Goal: Task Accomplishment & Management: Manage account settings

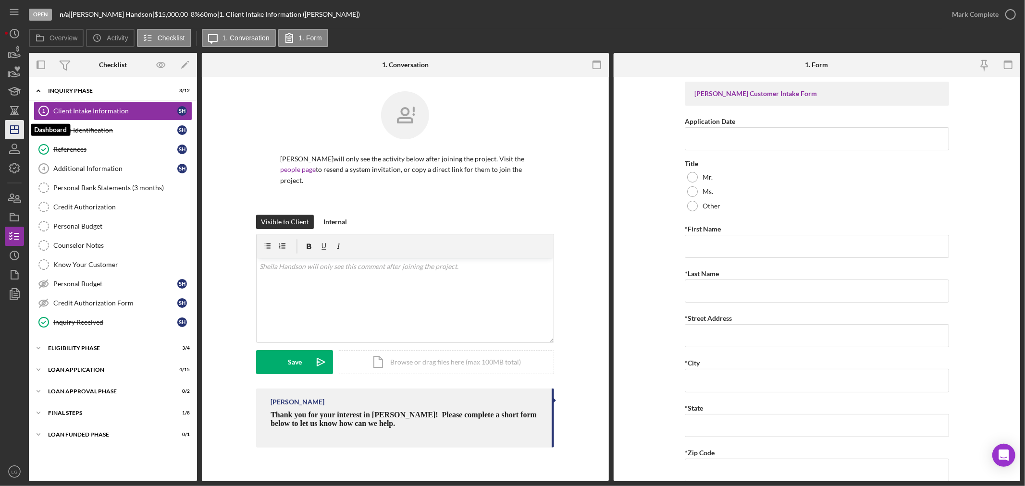
drag, startPoint x: 6, startPoint y: 130, endPoint x: 16, endPoint y: 126, distance: 10.4
click at [7, 130] on icon "Icon/Dashboard" at bounding box center [14, 130] width 24 height 24
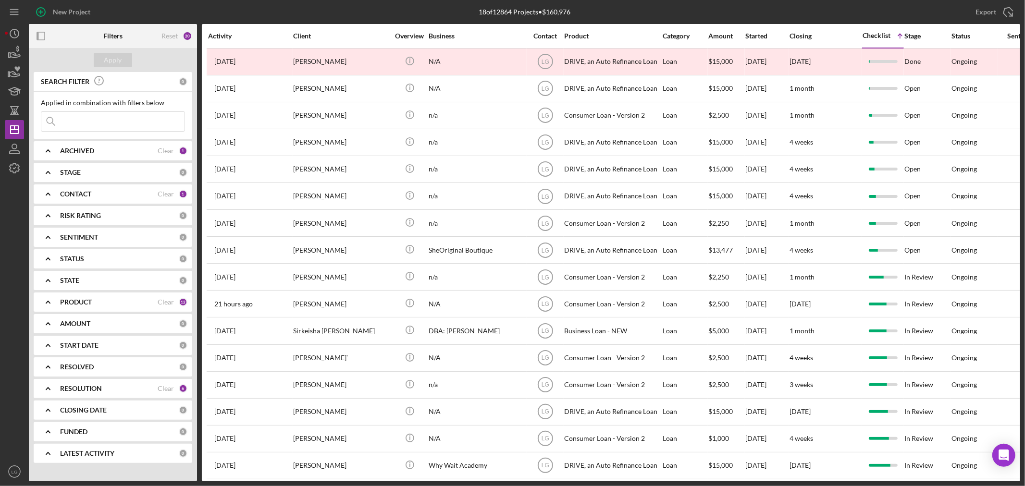
click at [63, 194] on b "CONTACT" at bounding box center [75, 194] width 31 height 8
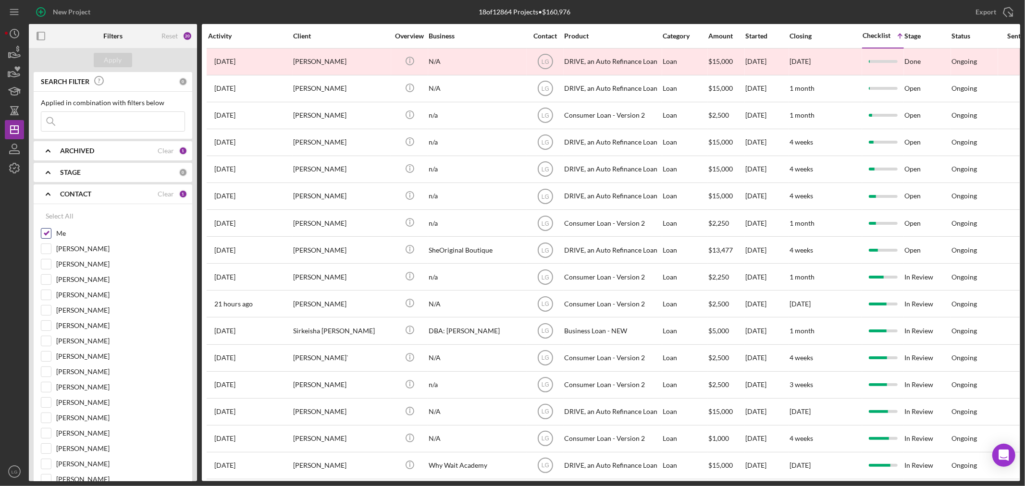
click at [45, 229] on input "Me" at bounding box center [46, 234] width 10 height 10
checkbox input "false"
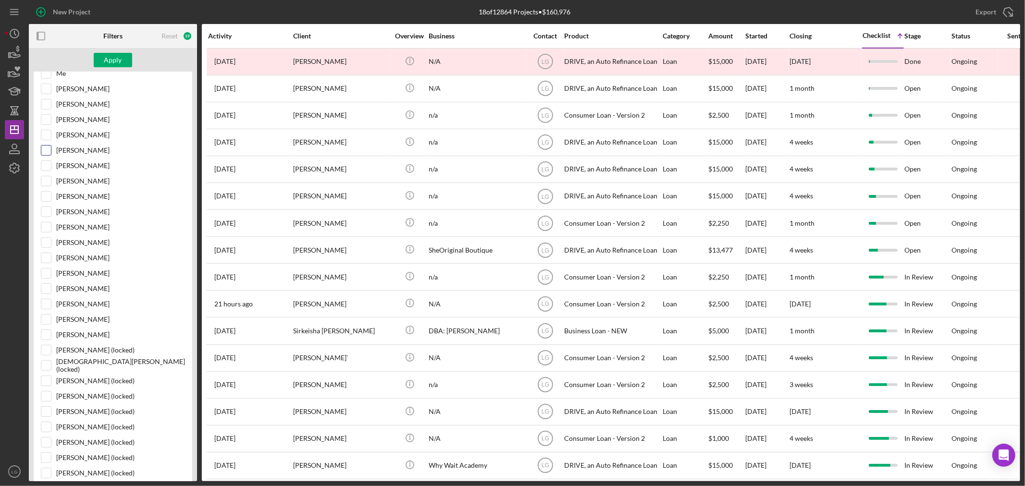
scroll to position [107, 0]
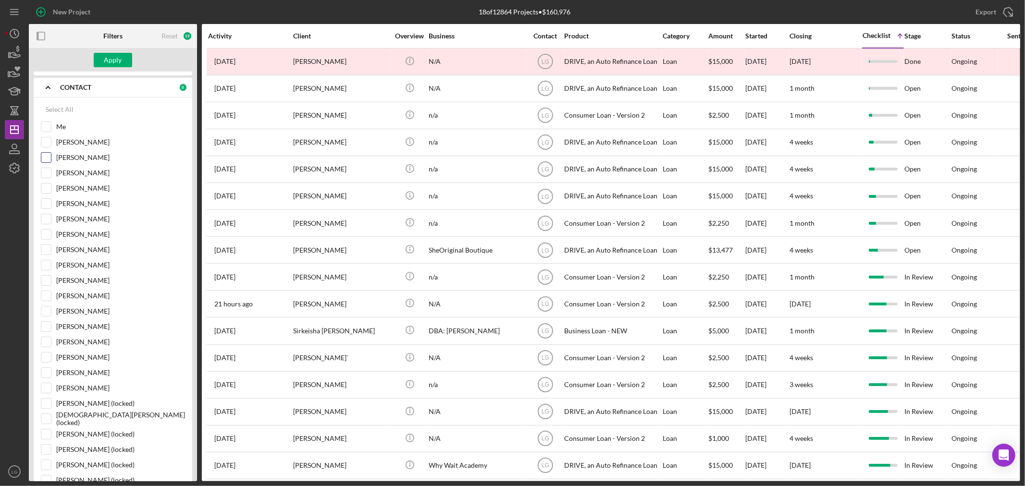
click at [69, 157] on label "Zachary Stenulson" at bounding box center [120, 158] width 129 height 10
click at [51, 157] on input "Zachary Stenulson" at bounding box center [46, 158] width 10 height 10
checkbox input "true"
click at [109, 63] on div "Apply" at bounding box center [113, 60] width 18 height 14
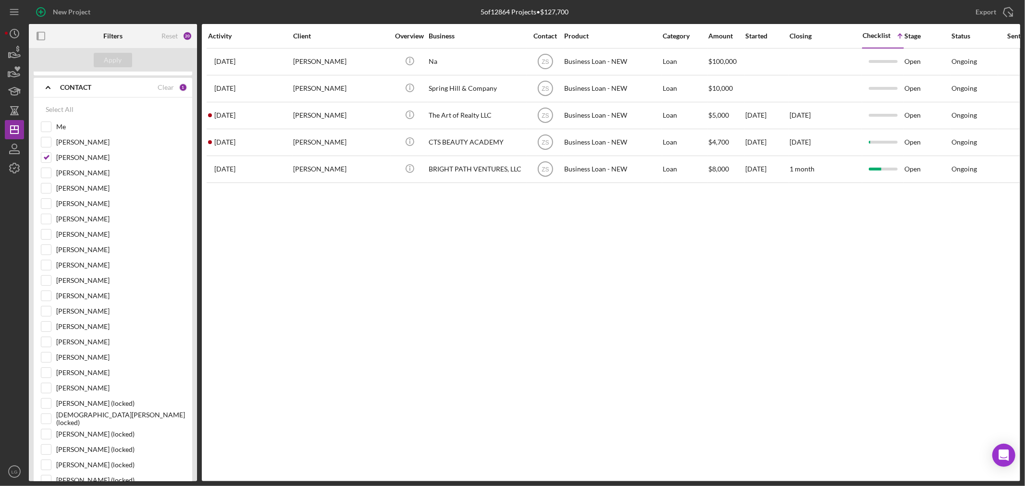
scroll to position [0, 0]
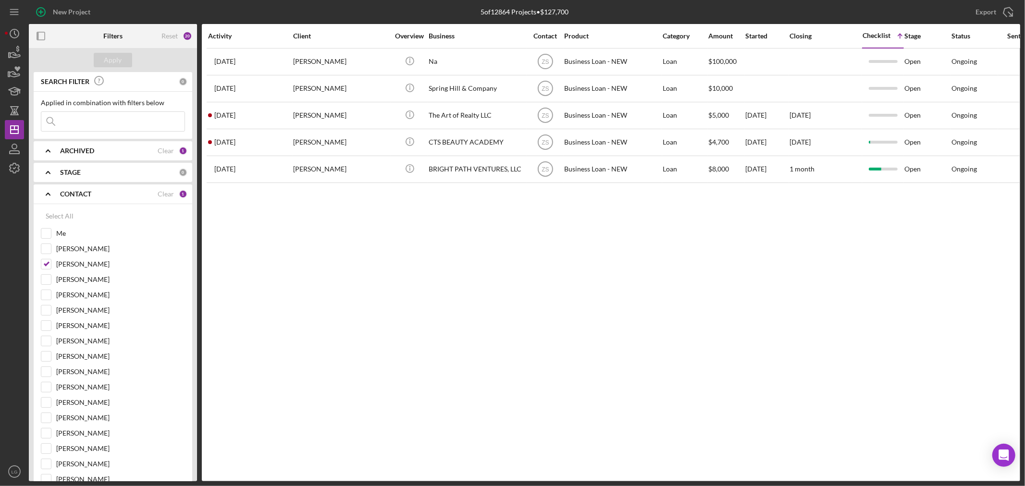
click at [70, 196] on b "CONTACT" at bounding box center [75, 194] width 31 height 8
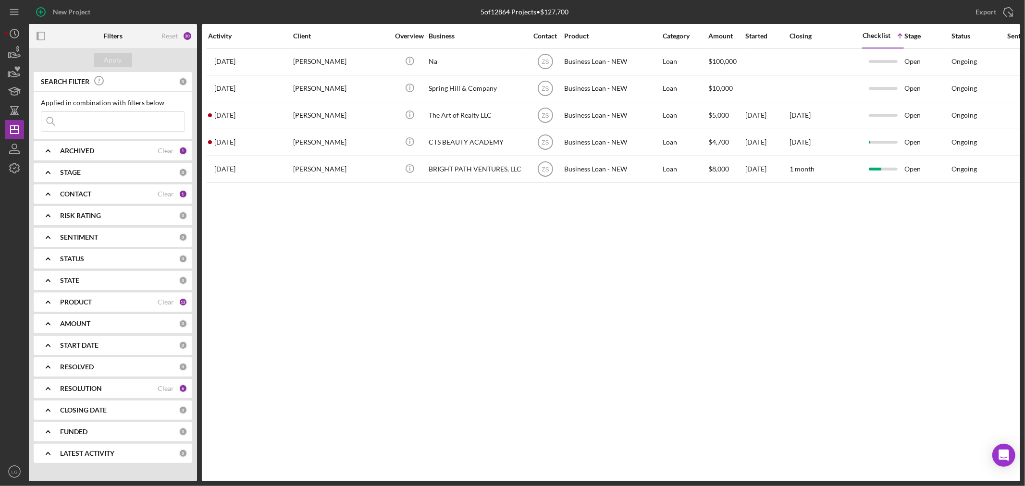
click at [71, 299] on b "PRODUCT" at bounding box center [76, 302] width 32 height 8
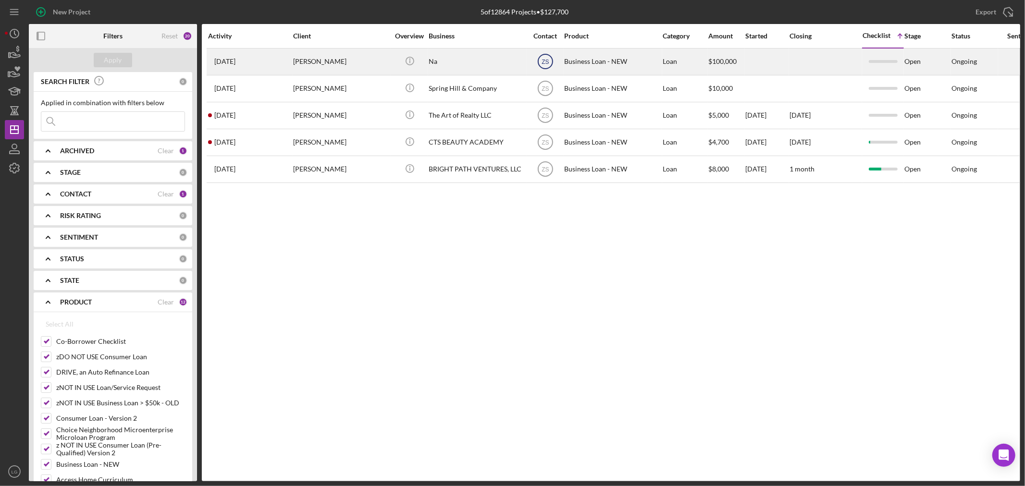
click at [545, 59] on text "ZS" at bounding box center [545, 62] width 7 height 7
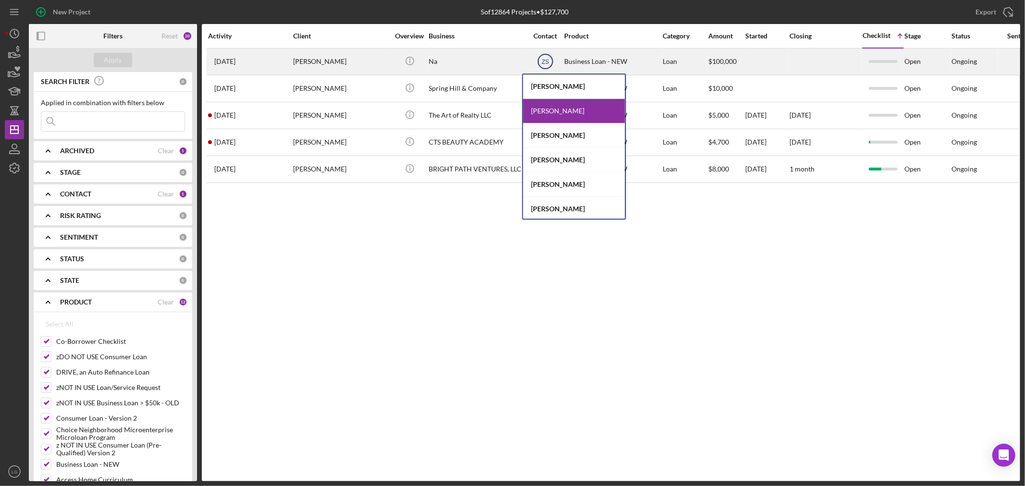
click at [545, 64] on text "ZS" at bounding box center [545, 62] width 7 height 7
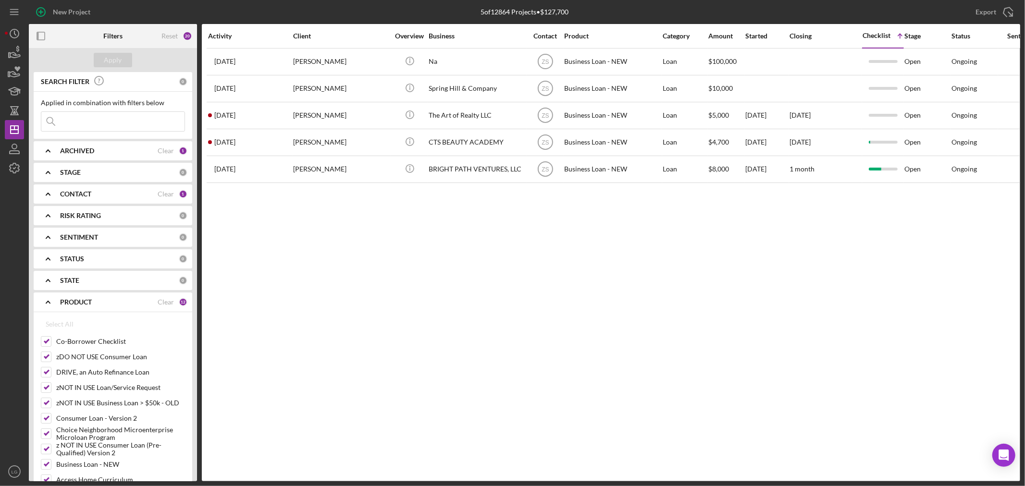
click at [471, 222] on div "Activity Client Overview Business Contact Product Category Amount Started Closi…" at bounding box center [611, 253] width 818 height 458
click at [151, 194] on div "CONTACT" at bounding box center [109, 194] width 98 height 8
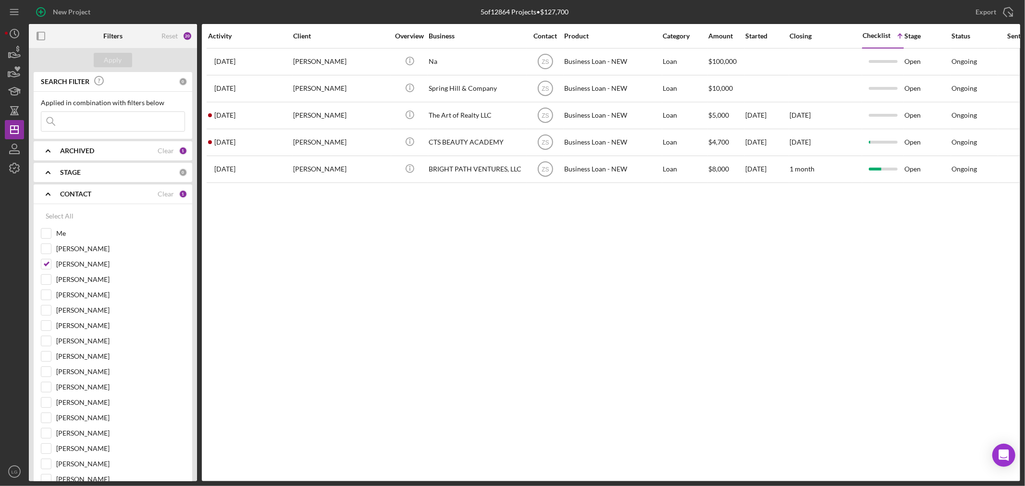
click at [151, 194] on div "CONTACT" at bounding box center [109, 194] width 98 height 8
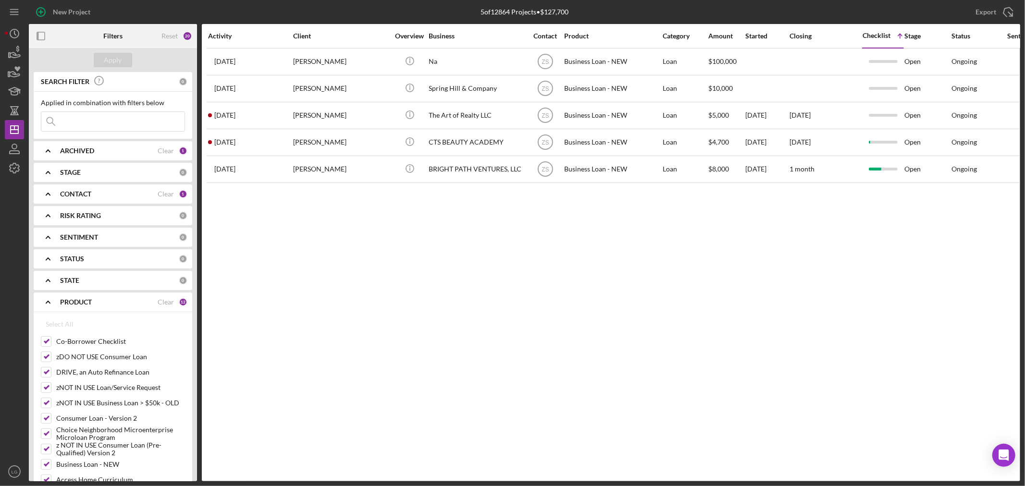
click at [139, 153] on div "ARCHIVED" at bounding box center [109, 151] width 98 height 8
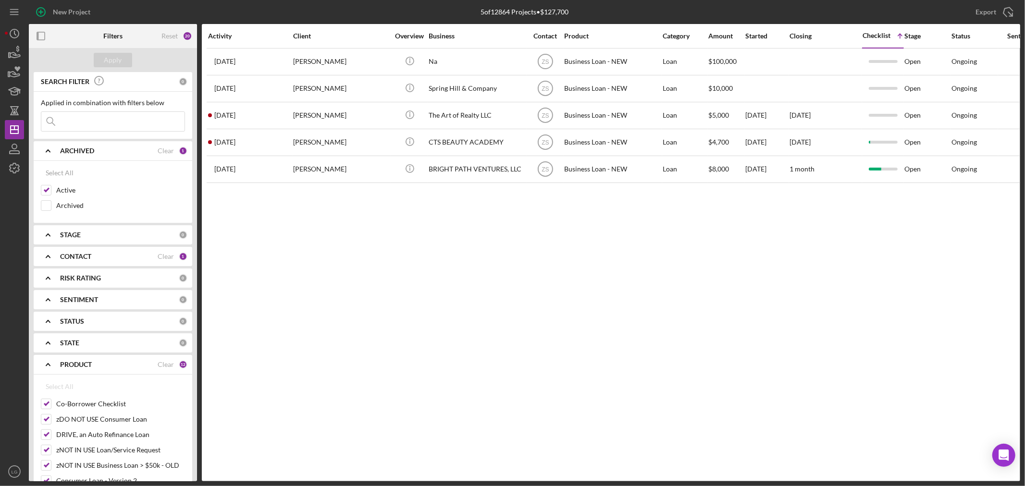
click at [139, 153] on div "ARCHIVED" at bounding box center [109, 151] width 98 height 8
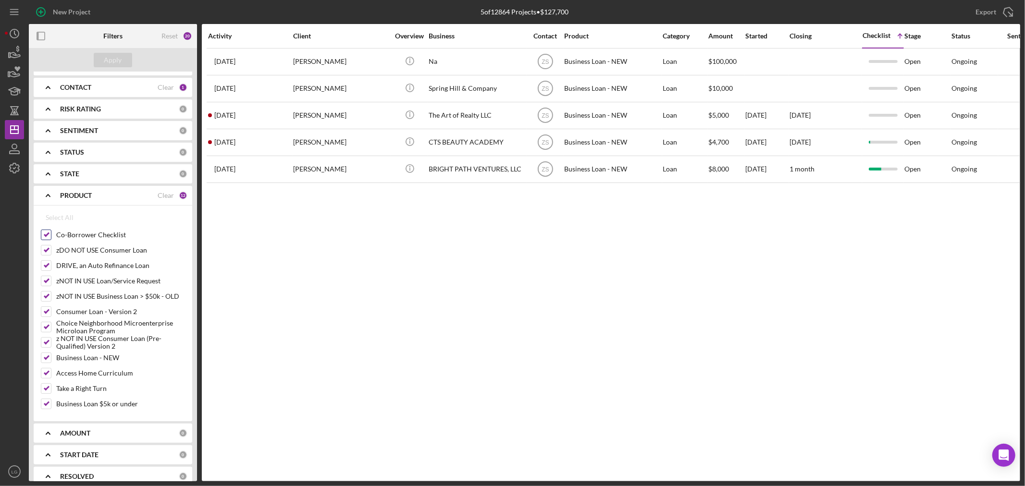
scroll to position [207, 0]
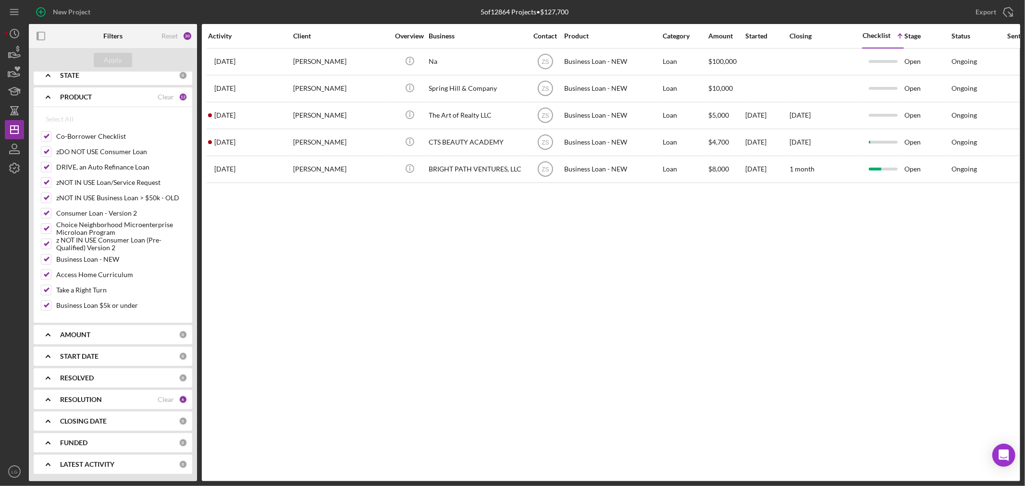
click at [75, 402] on b "RESOLUTION" at bounding box center [81, 400] width 42 height 8
click at [75, 399] on b "RESOLUTION" at bounding box center [81, 399] width 42 height 8
click at [83, 396] on b "RESOLUTION" at bounding box center [81, 400] width 42 height 8
click at [82, 362] on div "START DATE 0" at bounding box center [123, 355] width 127 height 19
click at [72, 337] on b "AMOUNT" at bounding box center [75, 334] width 30 height 8
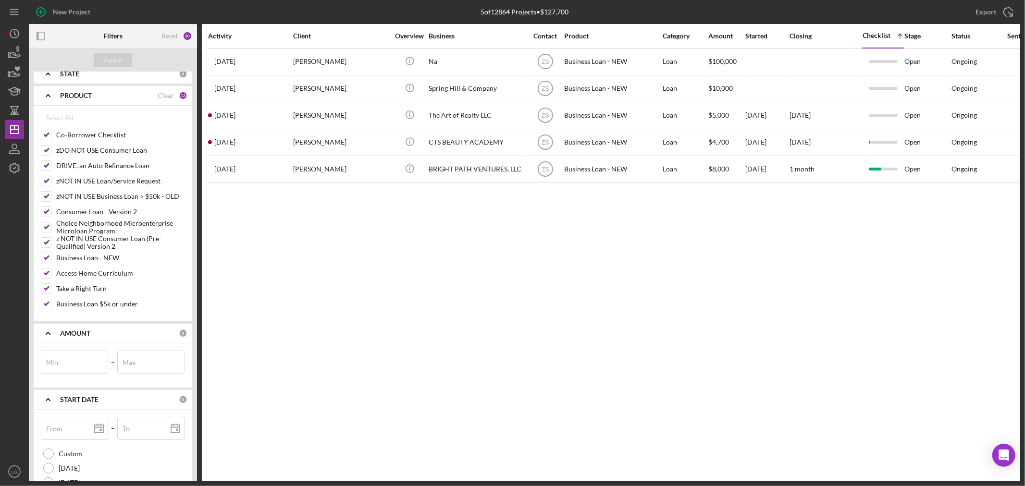
scroll to position [0, 0]
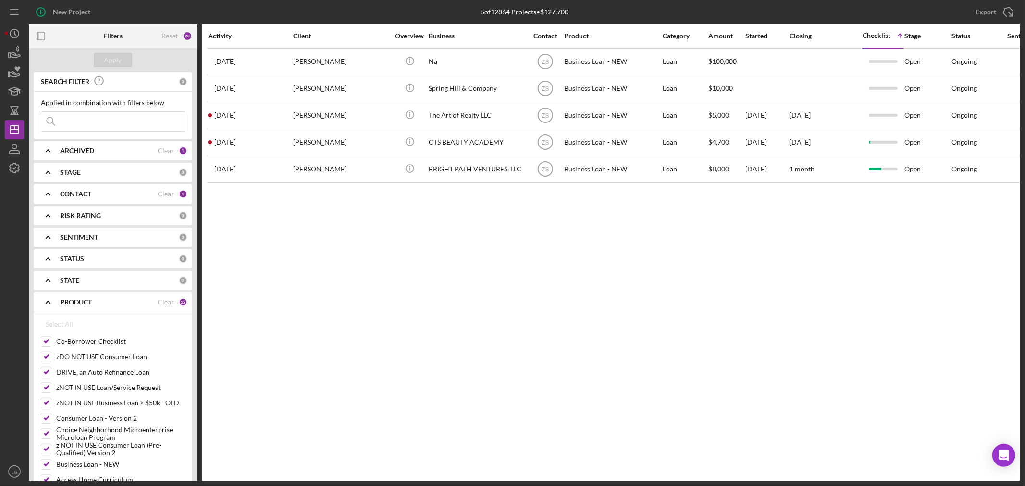
click at [88, 198] on b "CONTACT" at bounding box center [75, 194] width 31 height 8
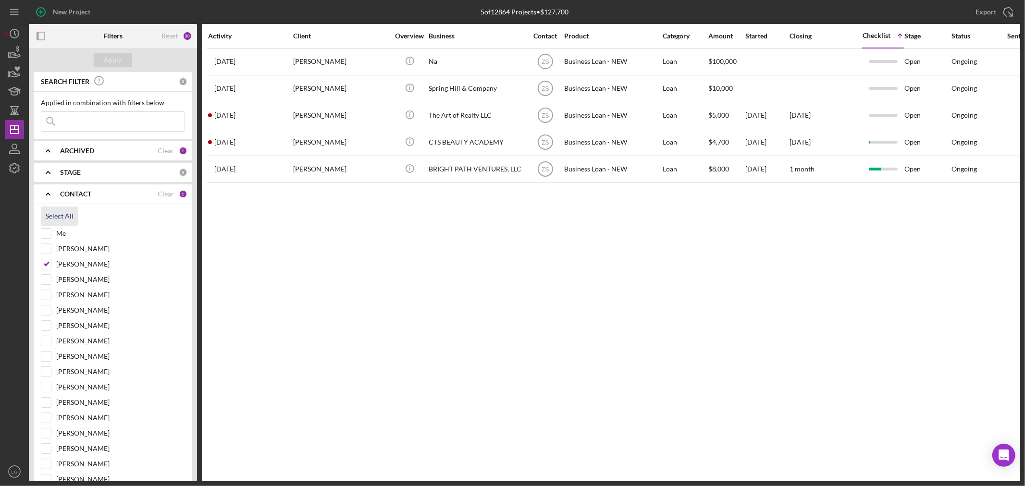
drag, startPoint x: 49, startPoint y: 217, endPoint x: 66, endPoint y: 202, distance: 22.8
click at [50, 216] on div "Select All" at bounding box center [60, 216] width 28 height 19
checkbox input "true"
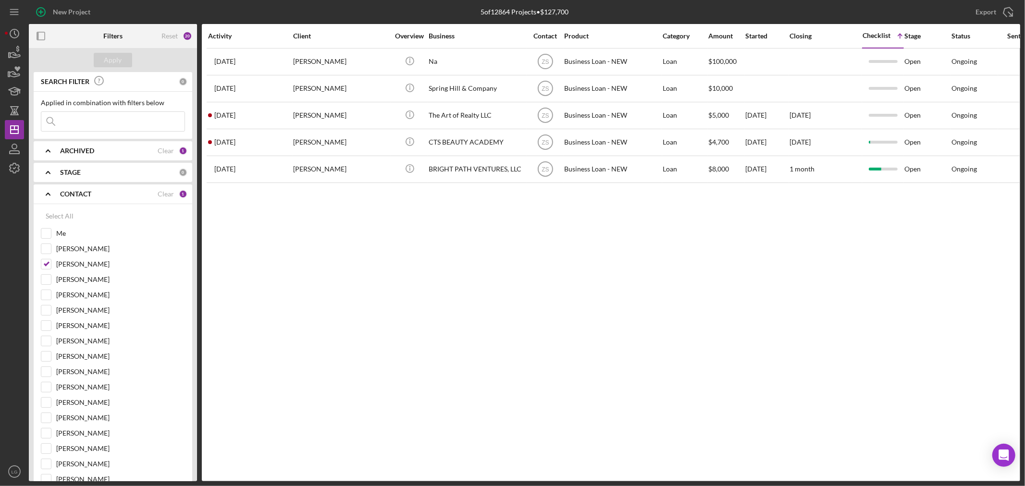
checkbox input "true"
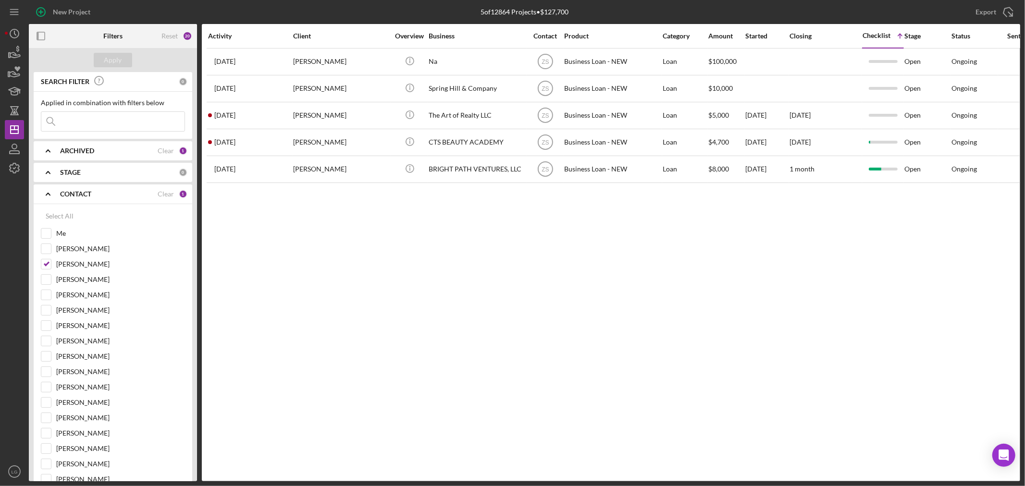
checkbox input "true"
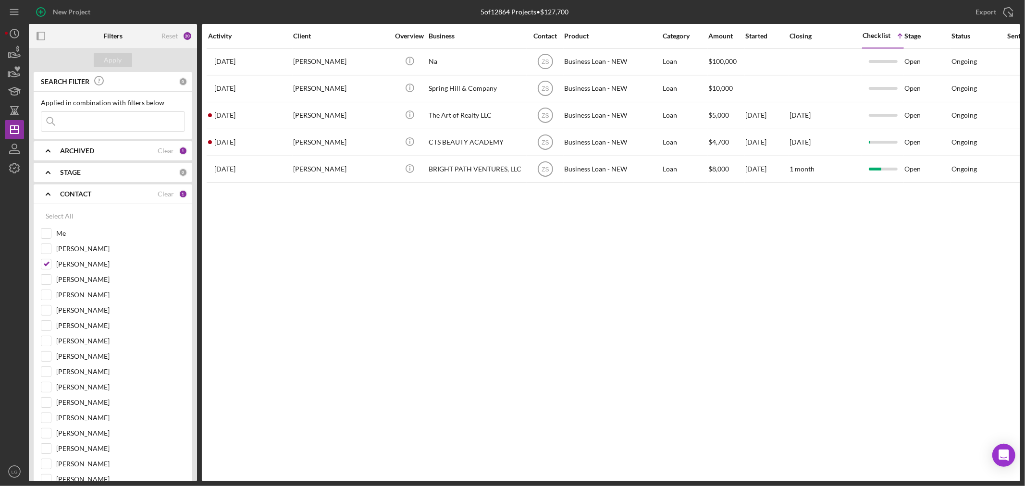
checkbox input "true"
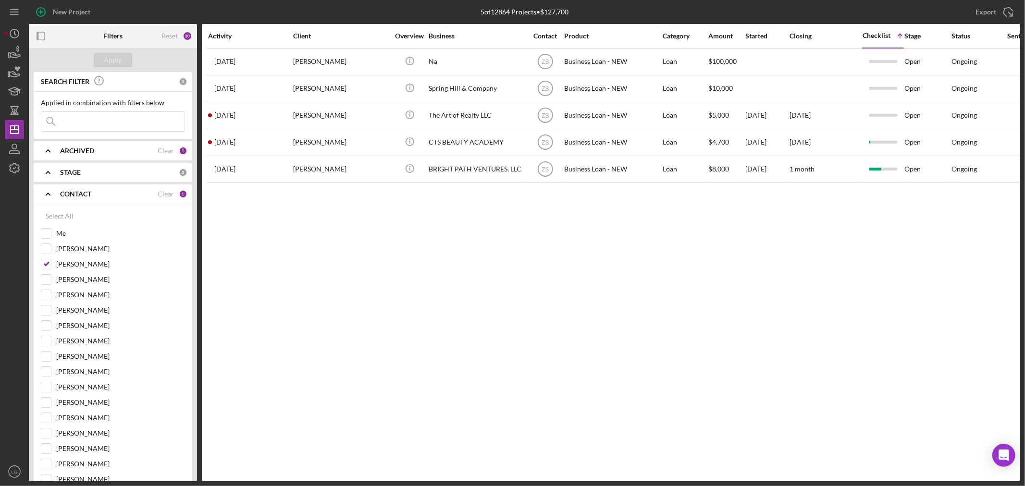
checkbox input "true"
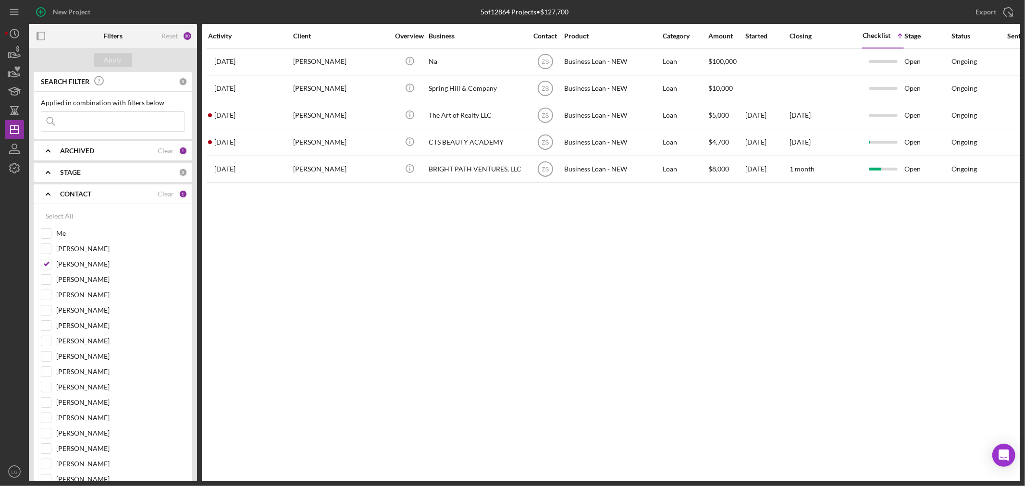
checkbox input "true"
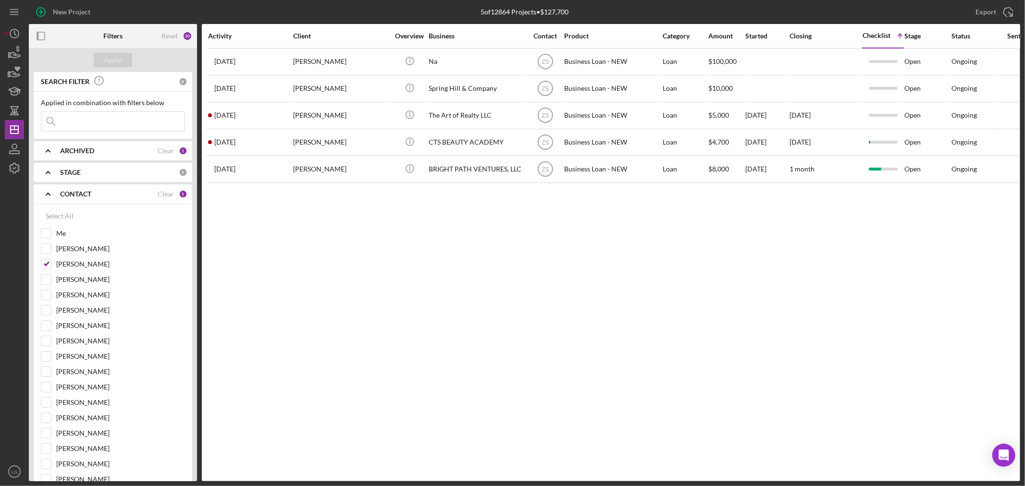
checkbox input "true"
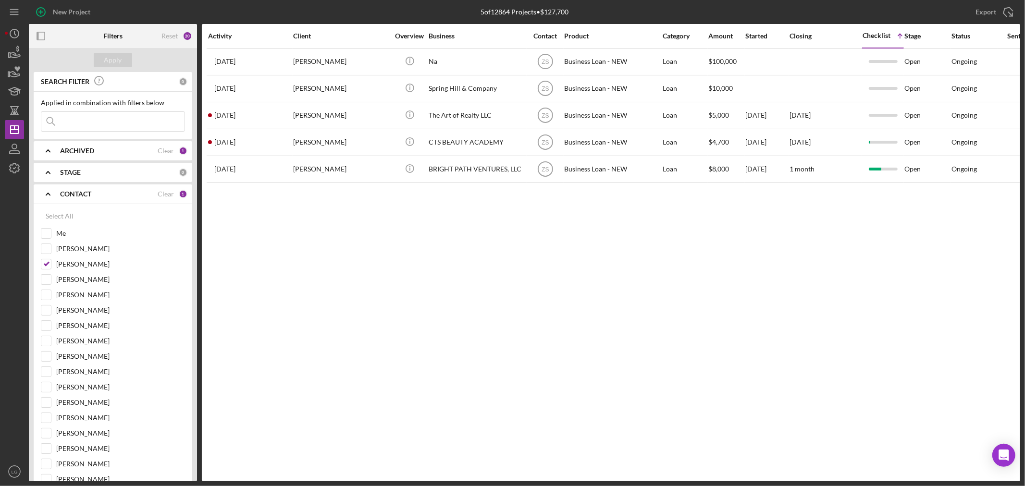
checkbox input "true"
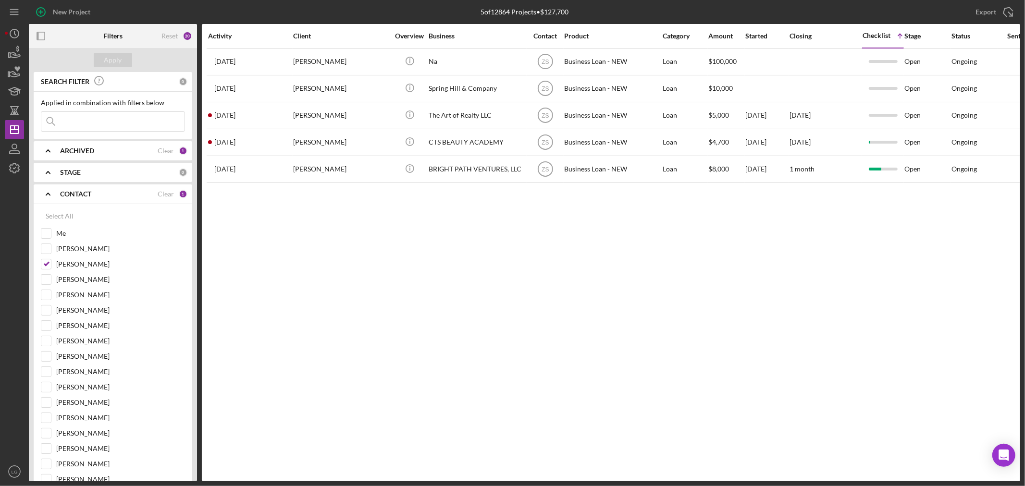
checkbox input "true"
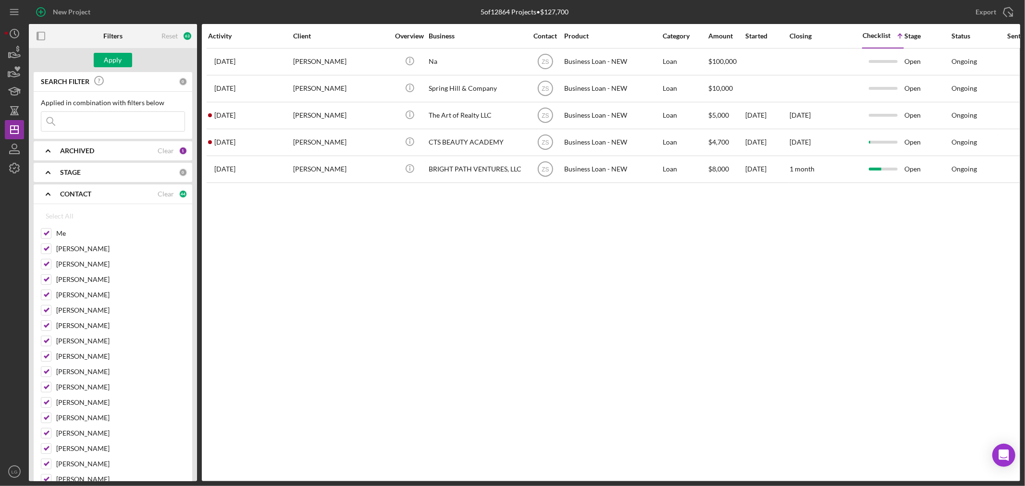
click at [108, 122] on input at bounding box center [112, 121] width 143 height 19
type input "r"
type input "ro"
type input "rob"
type input "robi"
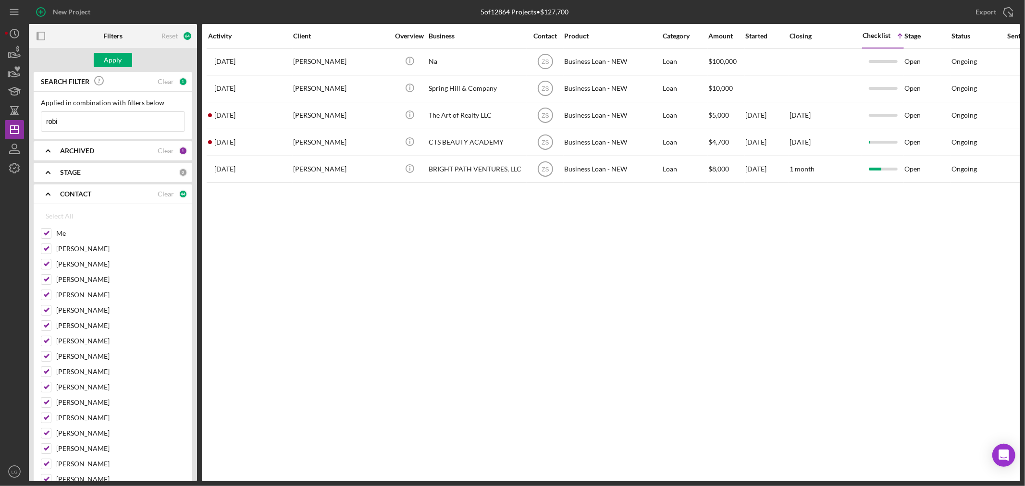
type input "robin"
type input "robins"
type input "robinsn"
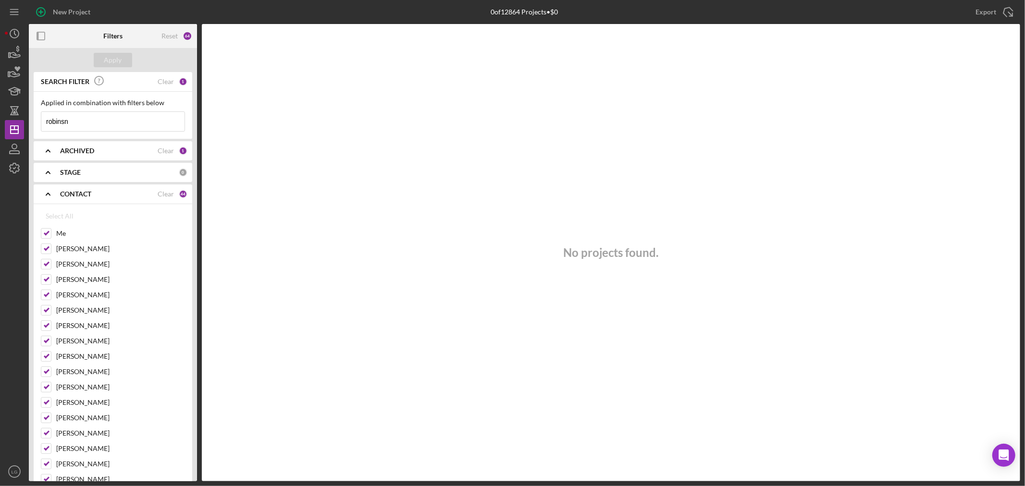
type input "robins"
type input "robinso"
type input "[PERSON_NAME]"
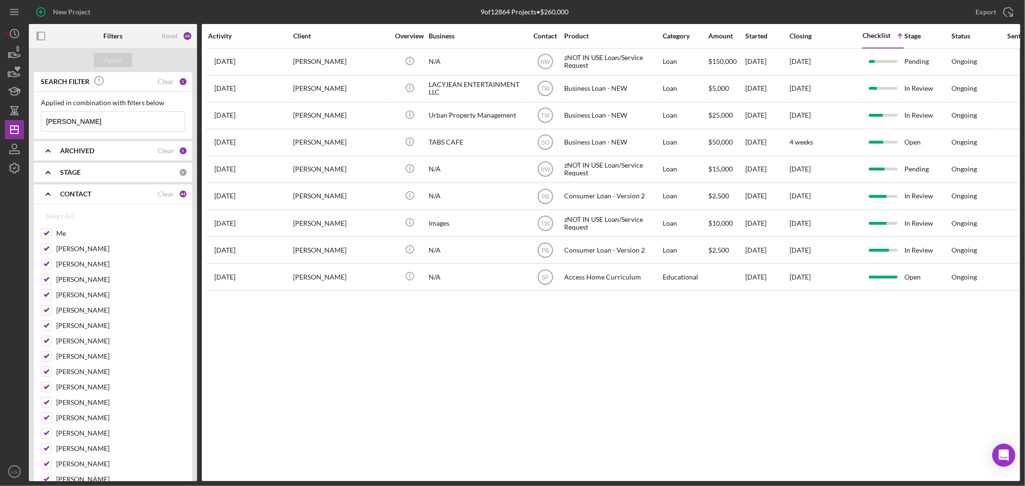
drag, startPoint x: 98, startPoint y: 127, endPoint x: 0, endPoint y: 136, distance: 98.0
click at [0, 136] on div "New Project 9 of 12864 Projects • $260,000 Export Icon/Export Filters Reset 64 …" at bounding box center [512, 243] width 1025 height 486
type input "[PERSON_NAME]"
click at [130, 159] on div "ARCHIVED Clear 1" at bounding box center [123, 150] width 127 height 19
click at [54, 206] on div "Archived" at bounding box center [113, 207] width 144 height 15
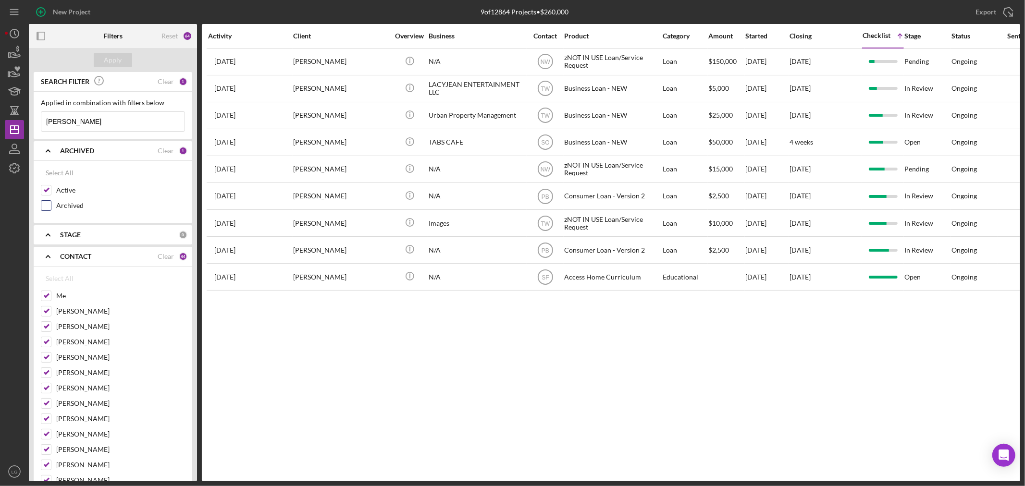
click at [46, 214] on div "Archived" at bounding box center [113, 207] width 144 height 15
click at [46, 211] on div "Archived" at bounding box center [113, 207] width 144 height 15
click at [45, 204] on input "Archived" at bounding box center [46, 206] width 10 height 10
checkbox input "true"
click at [106, 54] on div "Apply" at bounding box center [113, 60] width 18 height 14
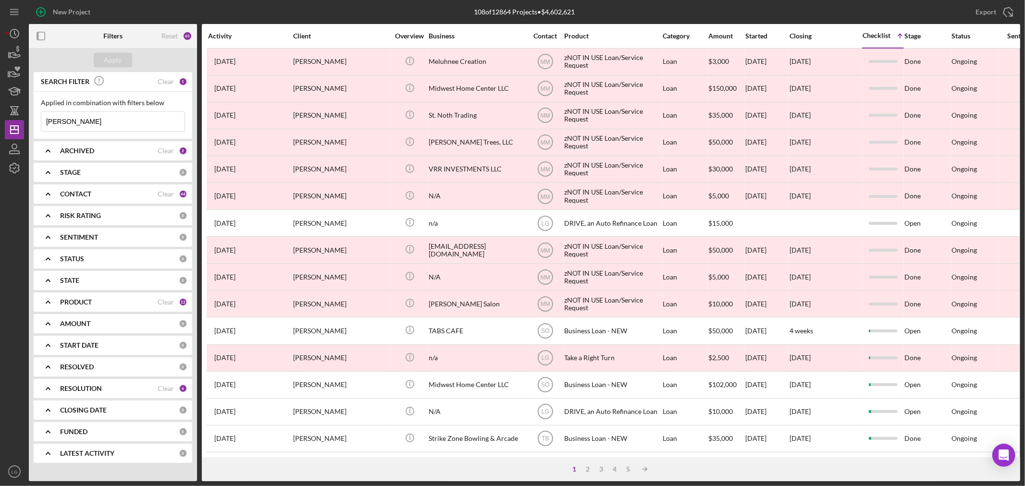
click at [74, 153] on b "ARCHIVED" at bounding box center [77, 151] width 34 height 8
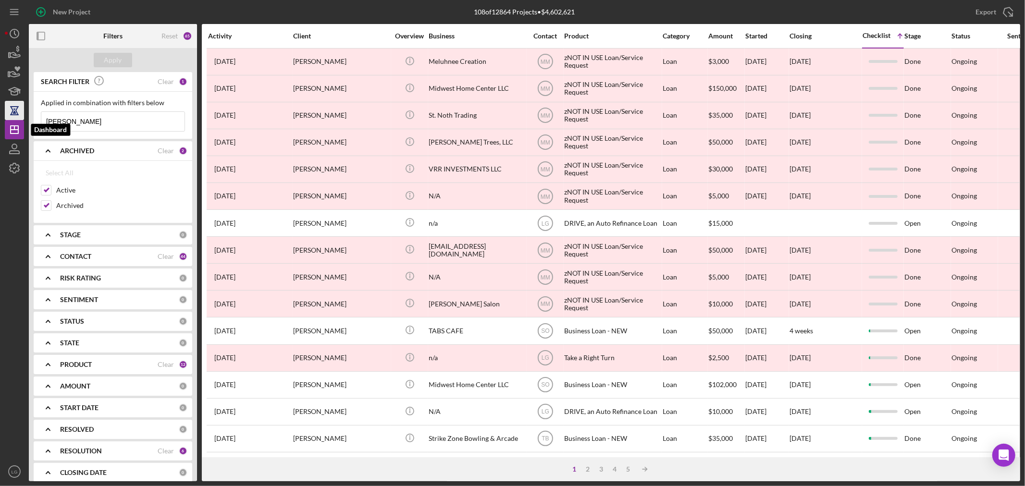
drag, startPoint x: 108, startPoint y: 115, endPoint x: 12, endPoint y: 118, distance: 96.6
click at [3, 136] on div "New Project 108 of 12864 Projects • $4,602,621 [PERSON_NAME] Export Icon/Export…" at bounding box center [512, 243] width 1025 height 486
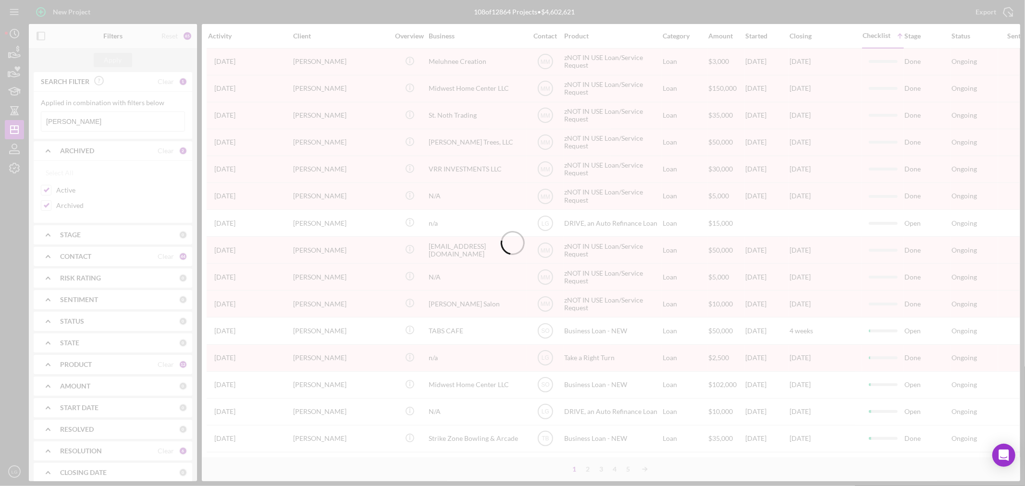
click at [54, 122] on div at bounding box center [512, 243] width 1025 height 486
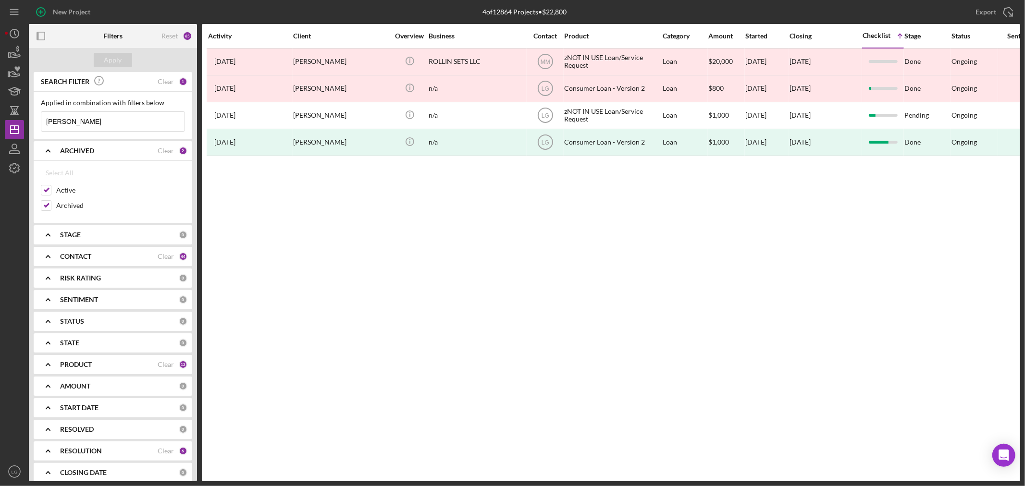
click at [92, 124] on input "[PERSON_NAME]" at bounding box center [112, 121] width 143 height 19
click at [53, 123] on input "[PERSON_NAME]" at bounding box center [112, 121] width 143 height 19
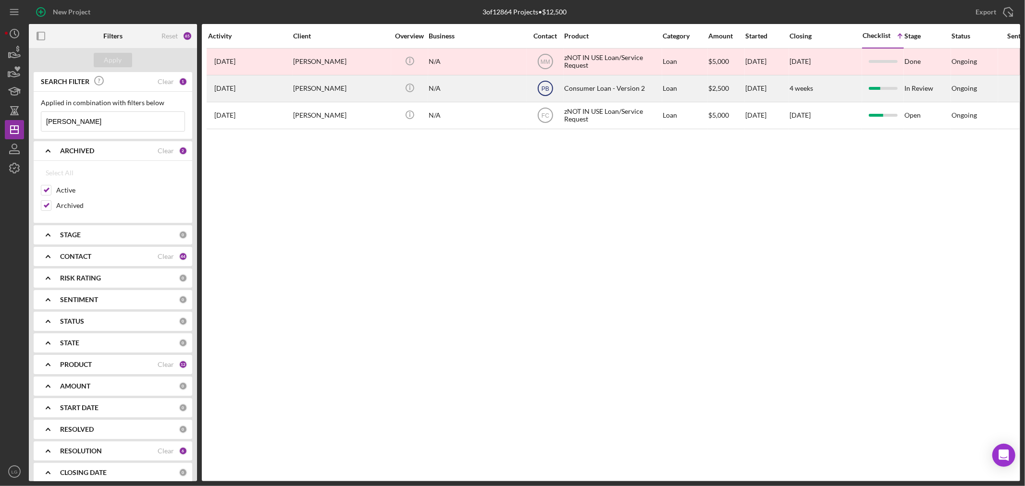
type input "[PERSON_NAME]"
click at [545, 85] on icon "PB" at bounding box center [545, 88] width 24 height 24
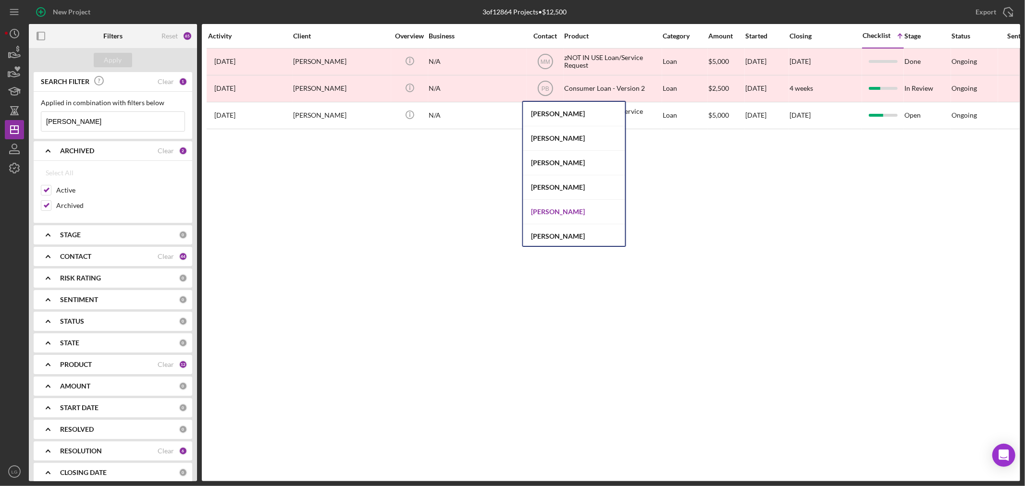
click at [556, 213] on div "[PERSON_NAME]" at bounding box center [574, 212] width 102 height 25
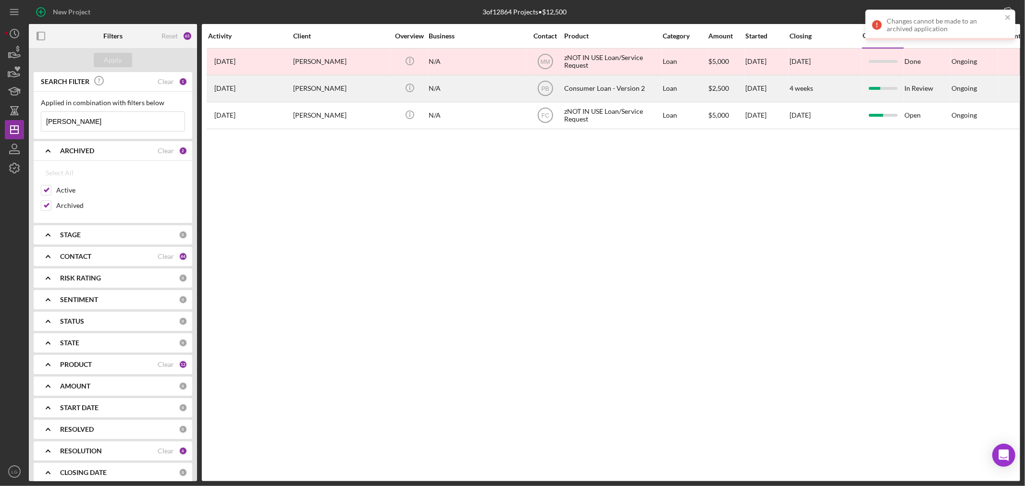
click at [274, 93] on div "[DATE] [PERSON_NAME]" at bounding box center [250, 88] width 84 height 25
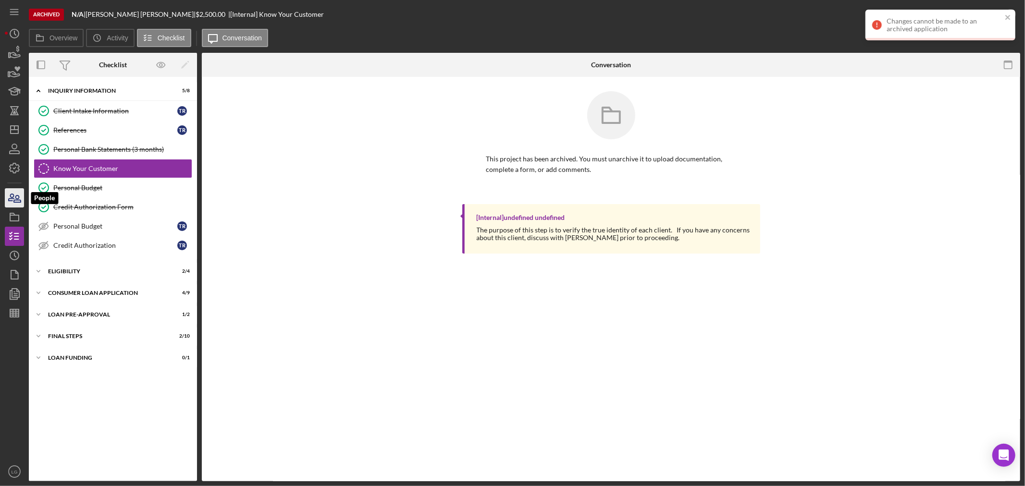
click at [10, 198] on icon "button" at bounding box center [11, 197] width 5 height 7
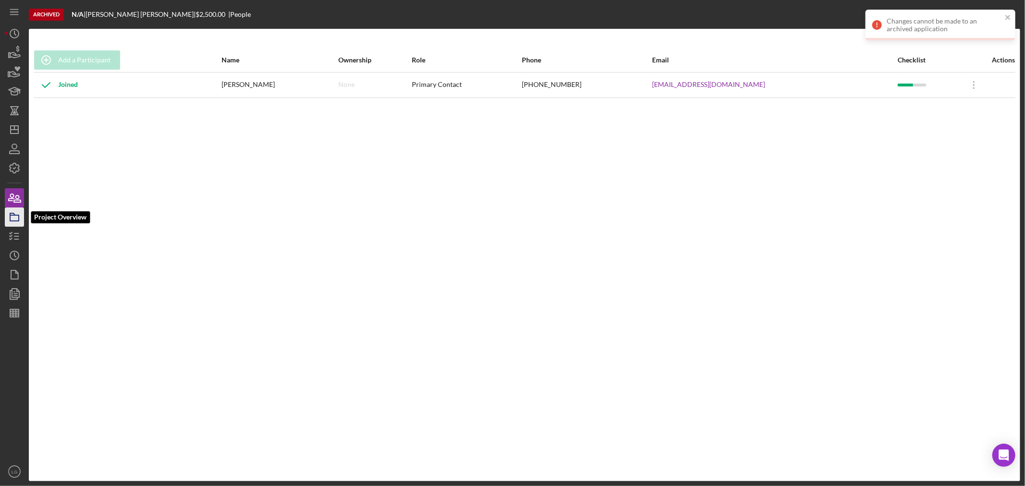
click at [15, 217] on icon "button" at bounding box center [14, 217] width 24 height 24
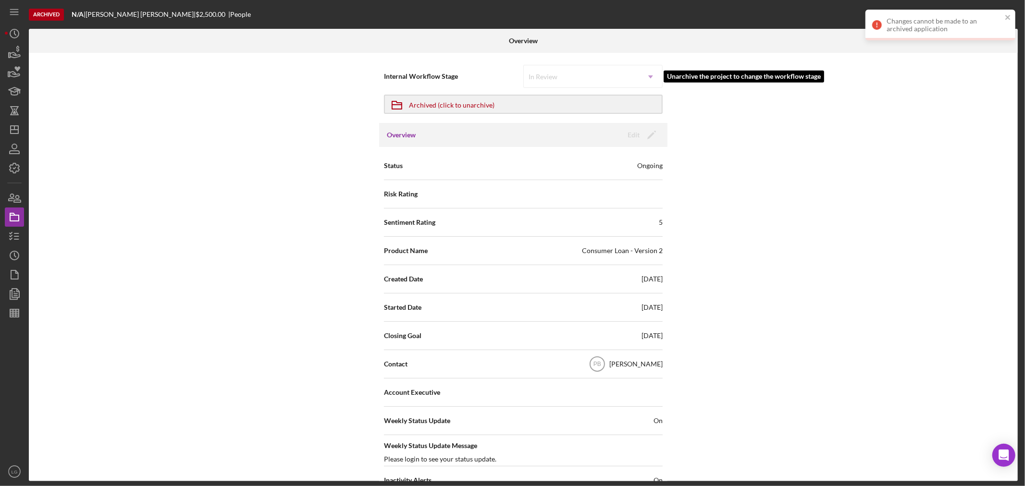
click at [559, 73] on div "In Review Icon/Dropdown Arrow" at bounding box center [592, 76] width 139 height 23
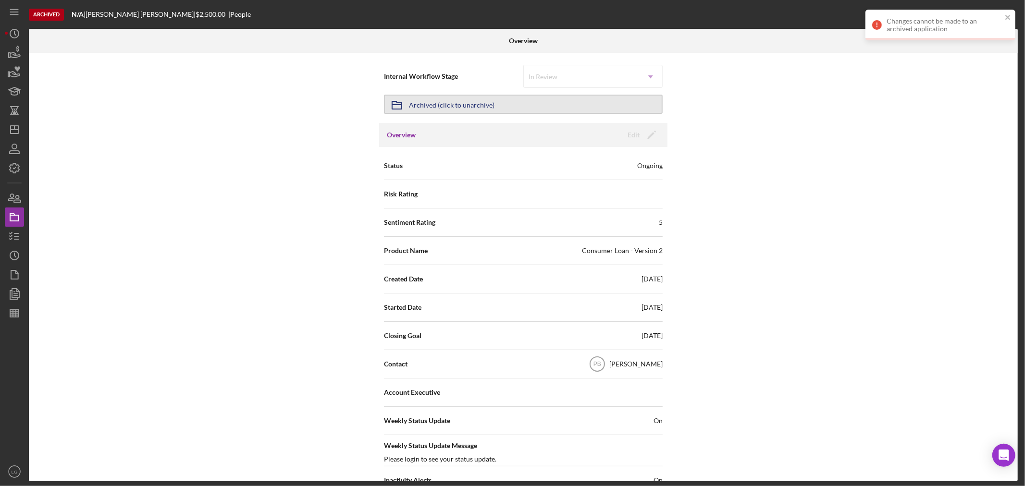
click at [516, 102] on button "Icon/Archived Archived (click to unarchive)" at bounding box center [523, 104] width 279 height 19
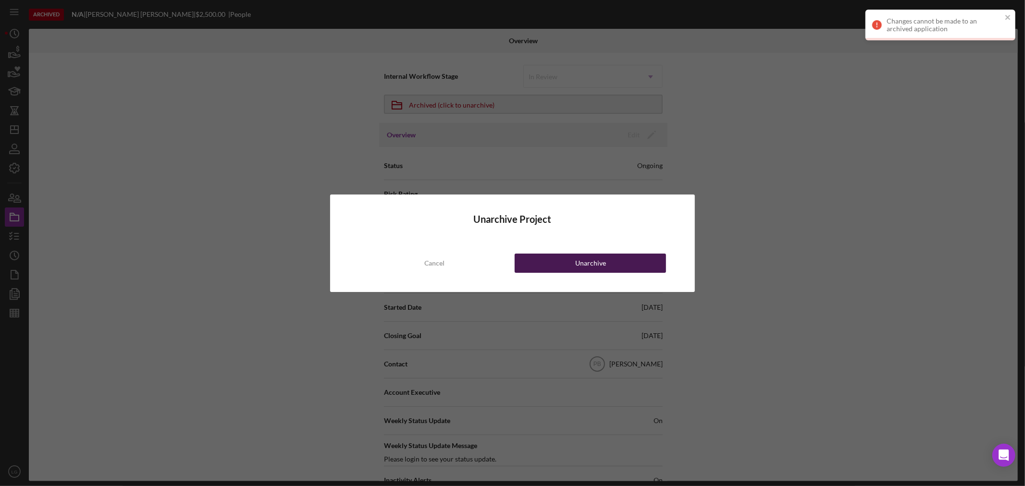
click at [526, 257] on button "Unarchive" at bounding box center [590, 263] width 151 height 19
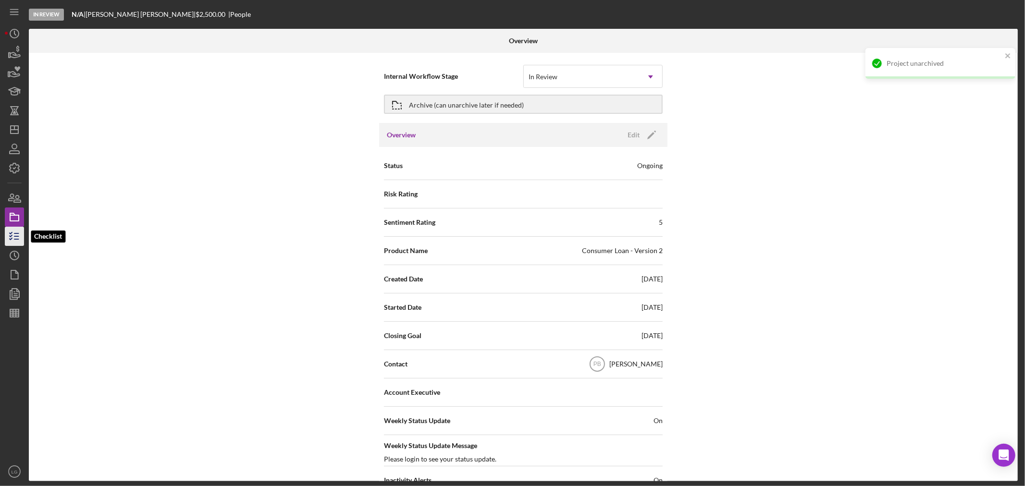
click at [16, 235] on icon "button" at bounding box center [14, 236] width 24 height 24
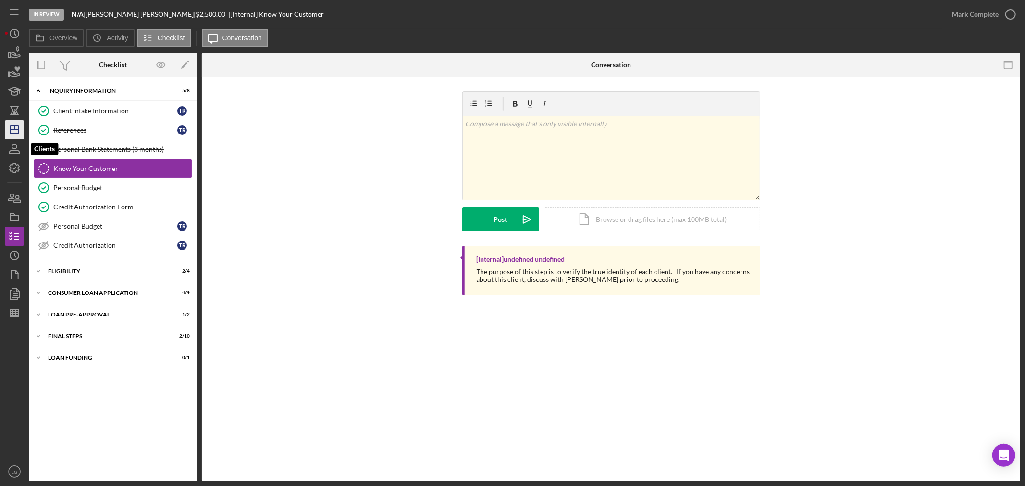
click at [16, 132] on icon "Icon/Dashboard" at bounding box center [14, 130] width 24 height 24
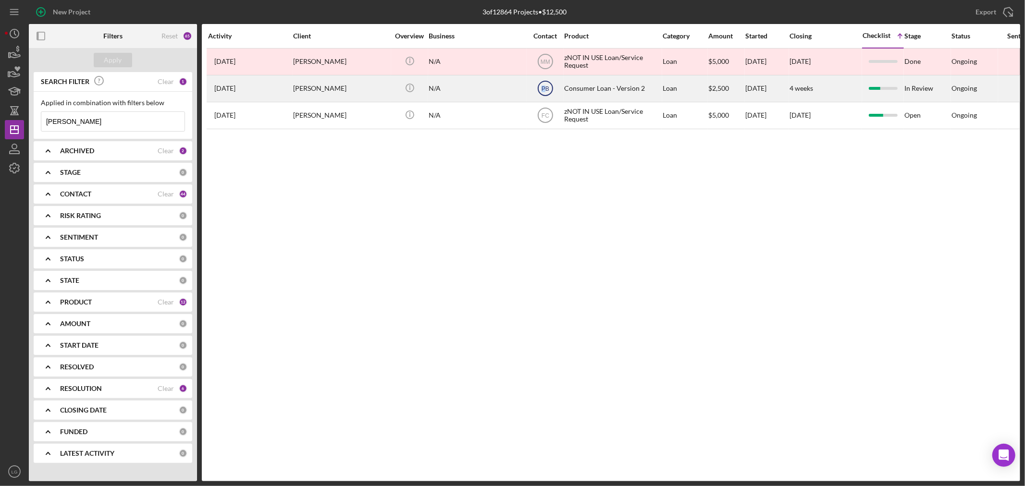
click at [544, 97] on icon "PB" at bounding box center [545, 88] width 24 height 24
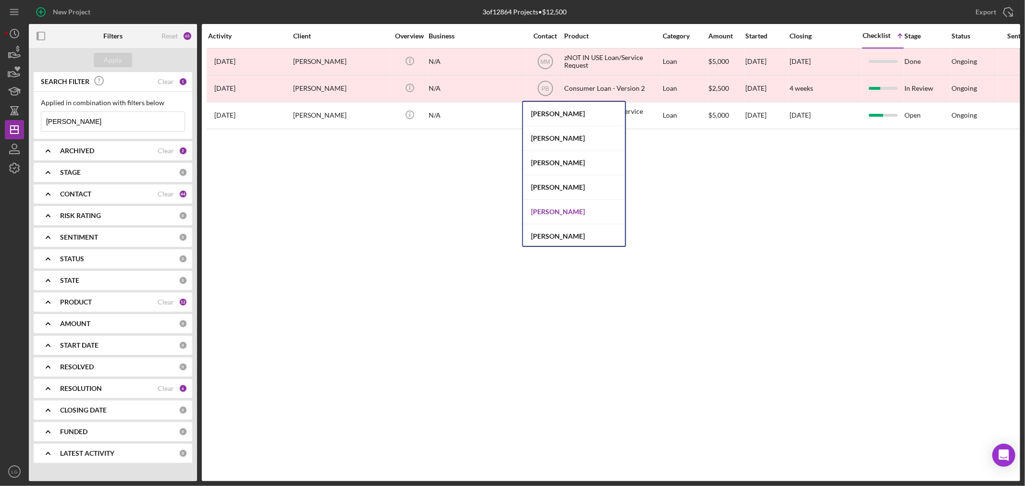
click at [554, 214] on div "[PERSON_NAME]" at bounding box center [574, 212] width 102 height 25
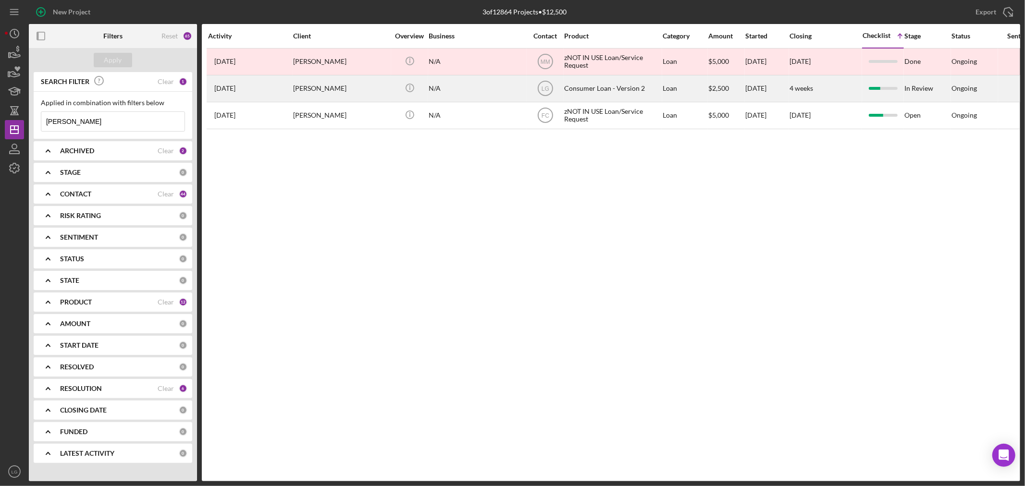
click at [344, 86] on div "[PERSON_NAME]" at bounding box center [341, 88] width 96 height 25
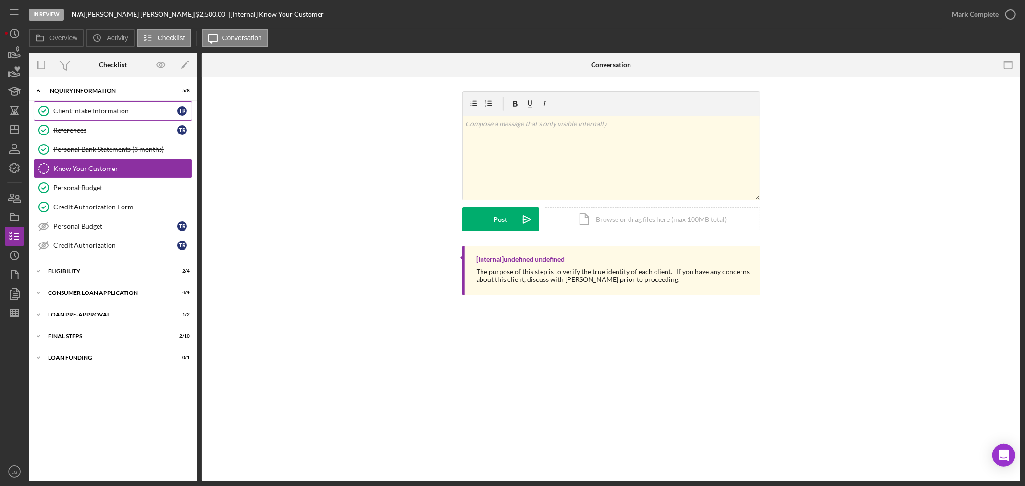
click at [89, 108] on div "Client Intake Information" at bounding box center [115, 111] width 124 height 8
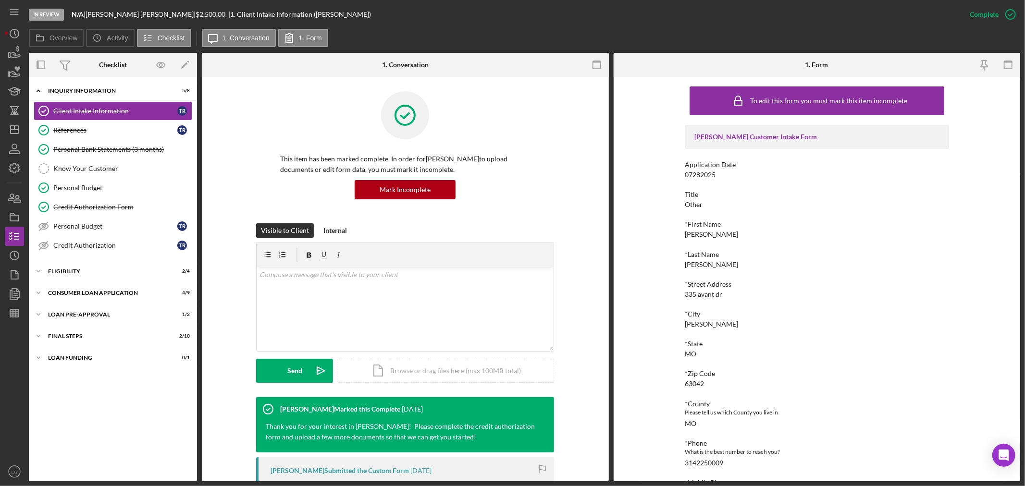
scroll to position [53, 0]
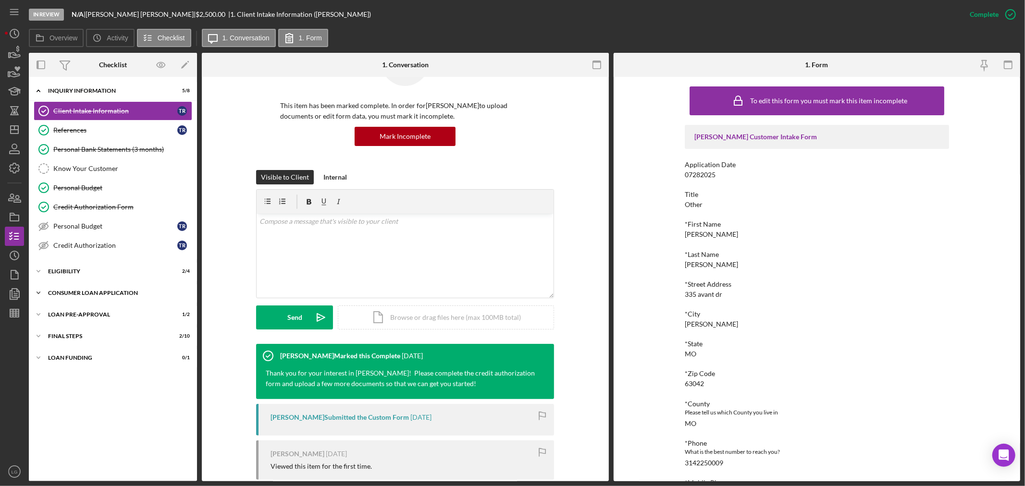
click at [169, 295] on div "Consumer Loan Application" at bounding box center [116, 293] width 137 height 6
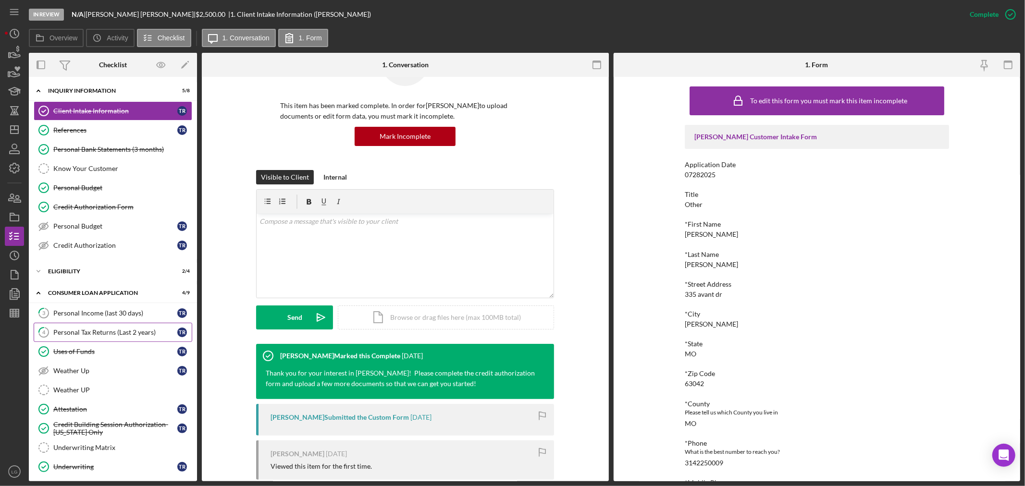
click at [93, 332] on div "Personal Tax Returns (Last 2 years)" at bounding box center [115, 333] width 124 height 8
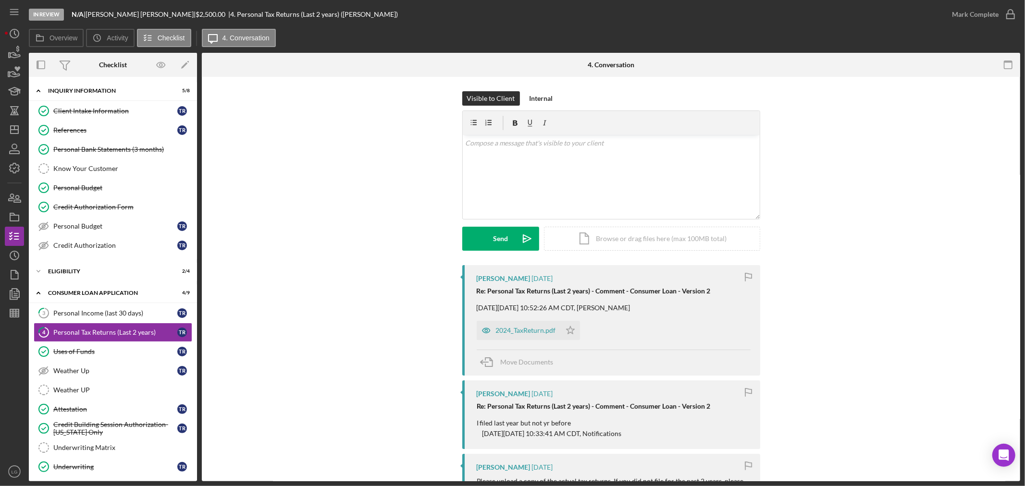
scroll to position [107, 0]
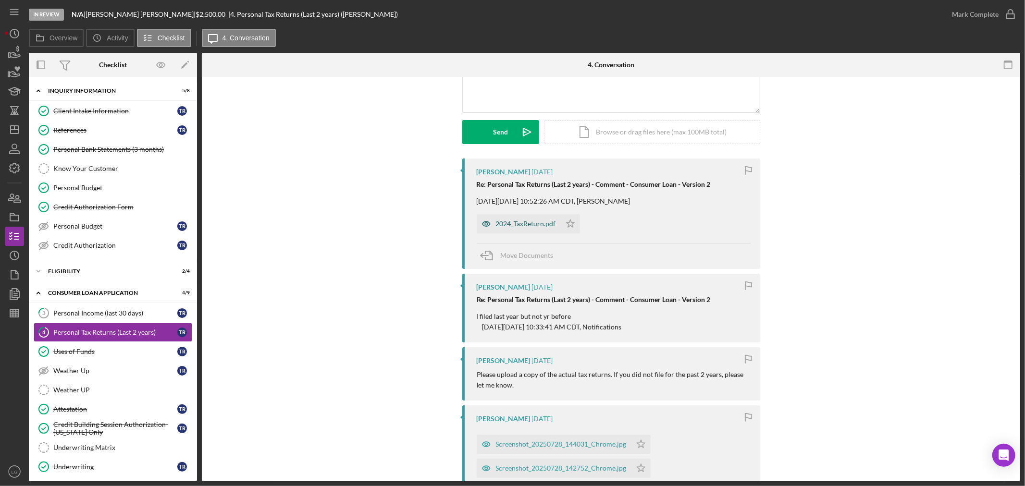
click at [521, 226] on div "2024_TaxReturn.pdf" at bounding box center [526, 224] width 60 height 8
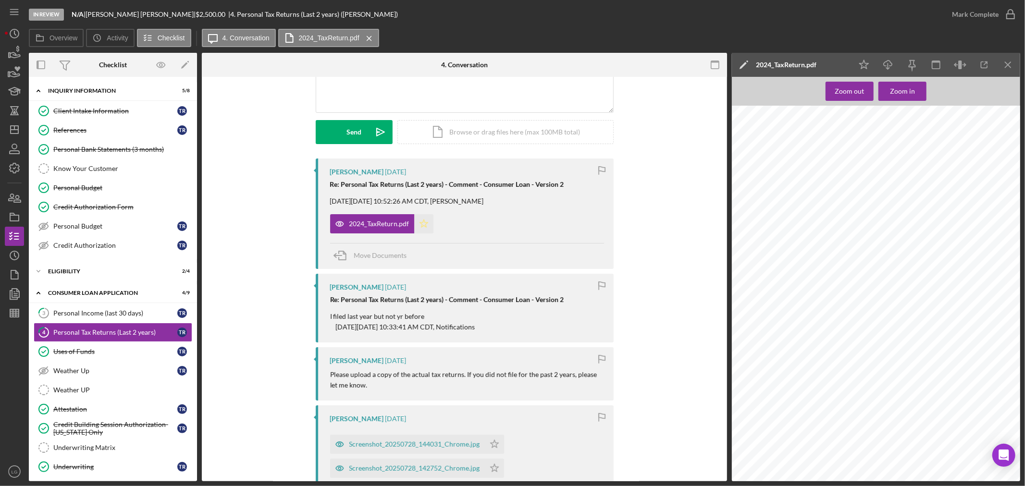
click at [417, 222] on icon "Icon/Star" at bounding box center [423, 223] width 19 height 19
click at [966, 8] on div "Mark Complete" at bounding box center [975, 14] width 47 height 19
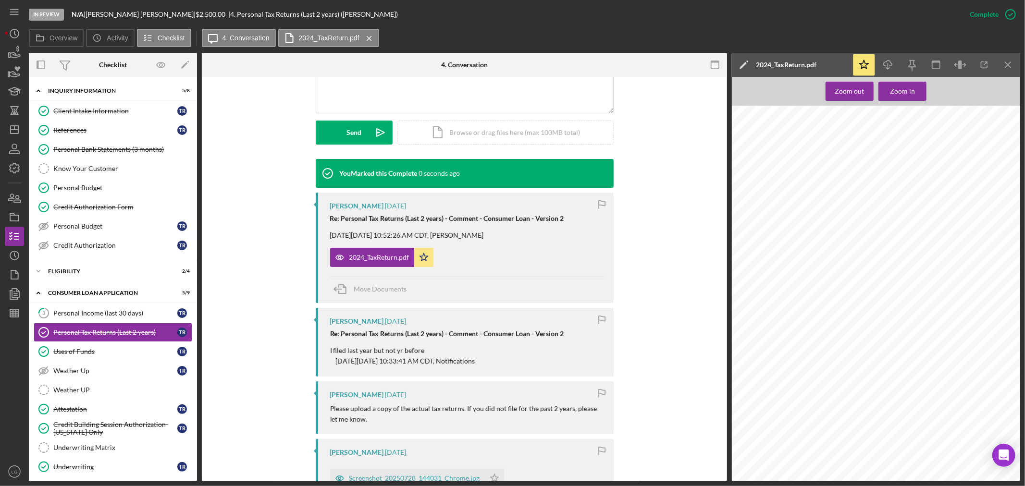
scroll to position [423, 0]
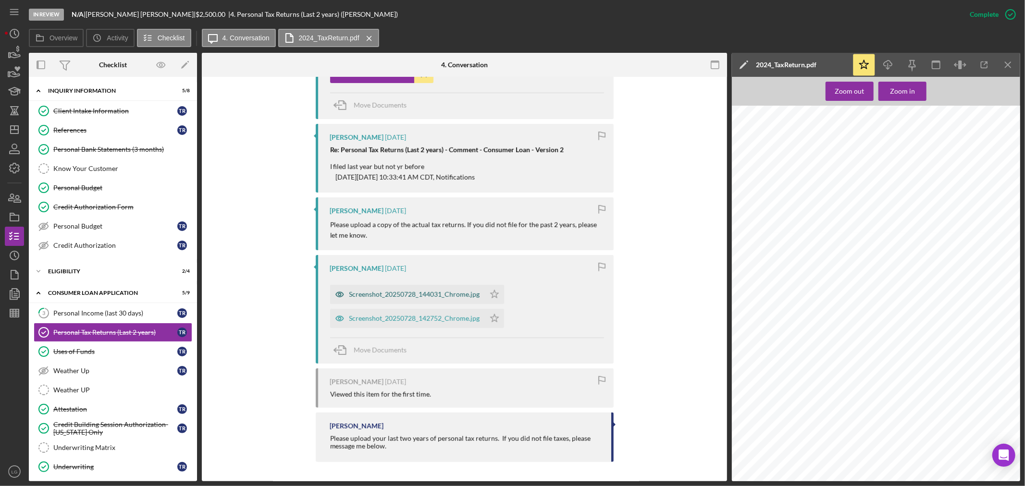
click at [412, 297] on div "Screenshot_20250728_144031_Chrome.jpg" at bounding box center [414, 295] width 131 height 8
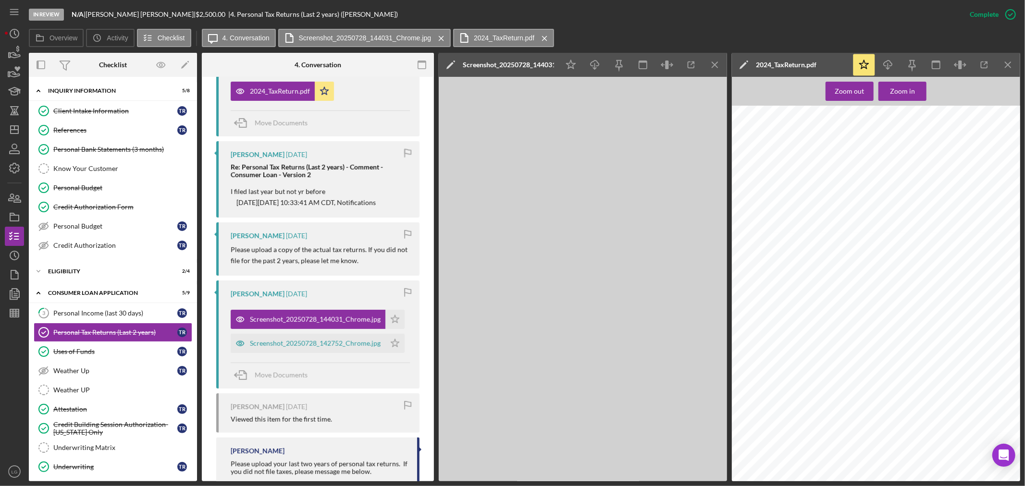
scroll to position [452, 0]
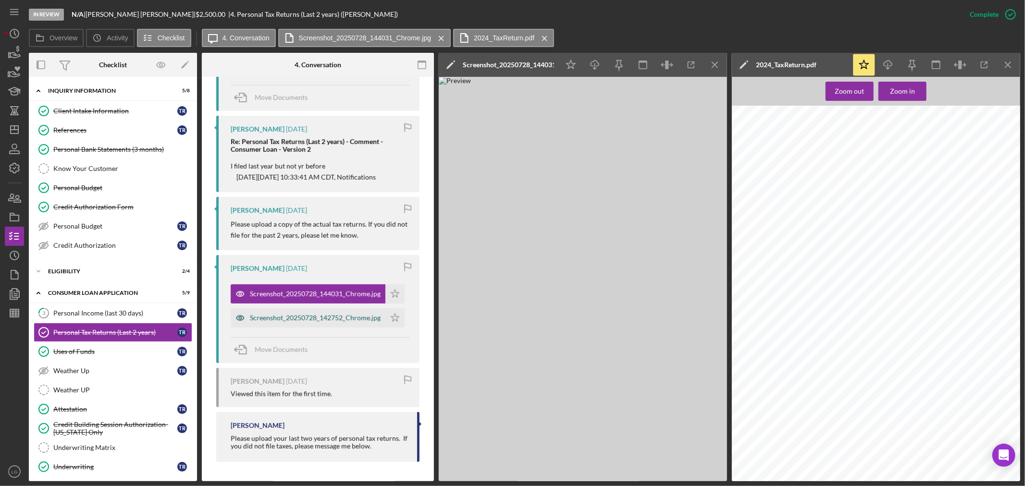
click at [368, 328] on div "Screenshot_20250728_142752_Chrome.jpg" at bounding box center [308, 318] width 155 height 19
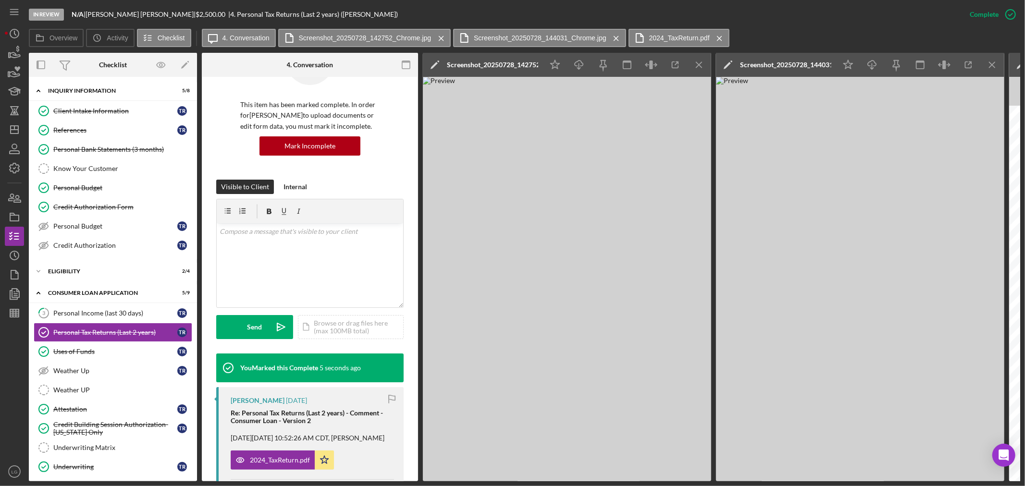
scroll to position [0, 0]
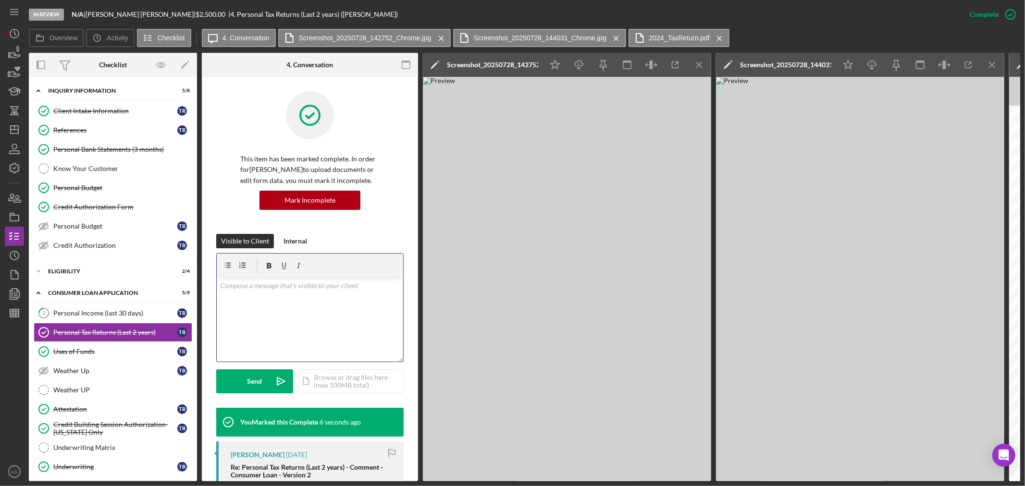
click at [272, 297] on div "v Color teal Color pink Remove color Add row above Add row below Add column bef…" at bounding box center [310, 320] width 186 height 84
click at [301, 242] on div "Internal" at bounding box center [296, 241] width 24 height 14
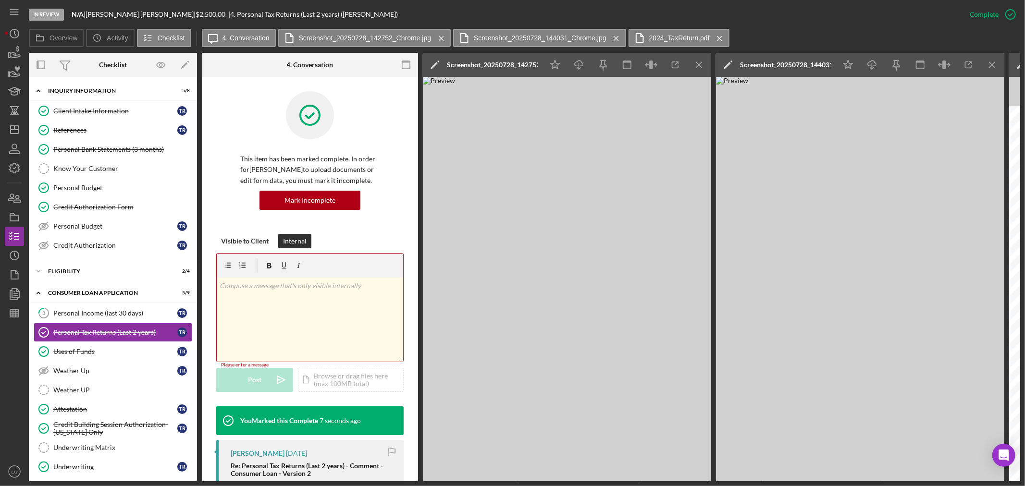
click at [286, 302] on div "v Color teal Color pink Remove color Add row above Add row below Add column bef…" at bounding box center [310, 320] width 186 height 84
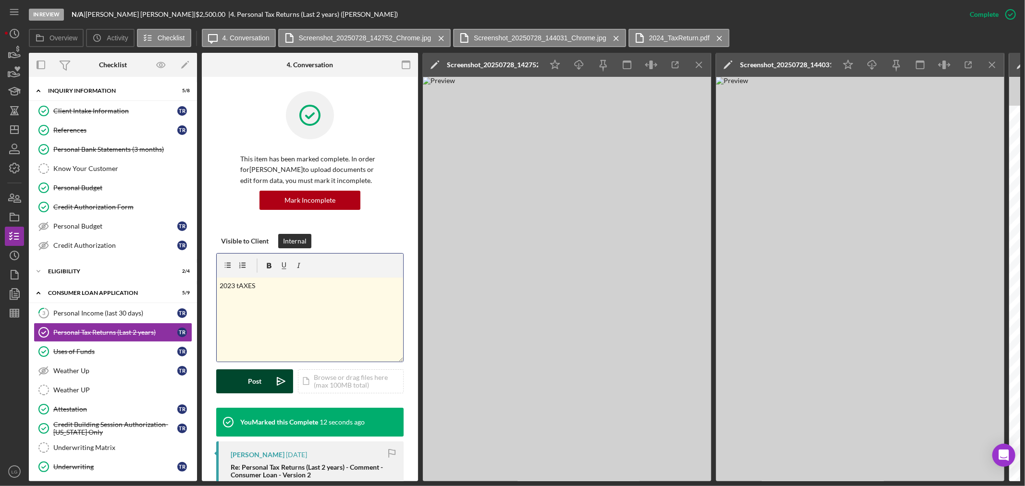
click at [251, 387] on div "Post" at bounding box center [254, 382] width 13 height 24
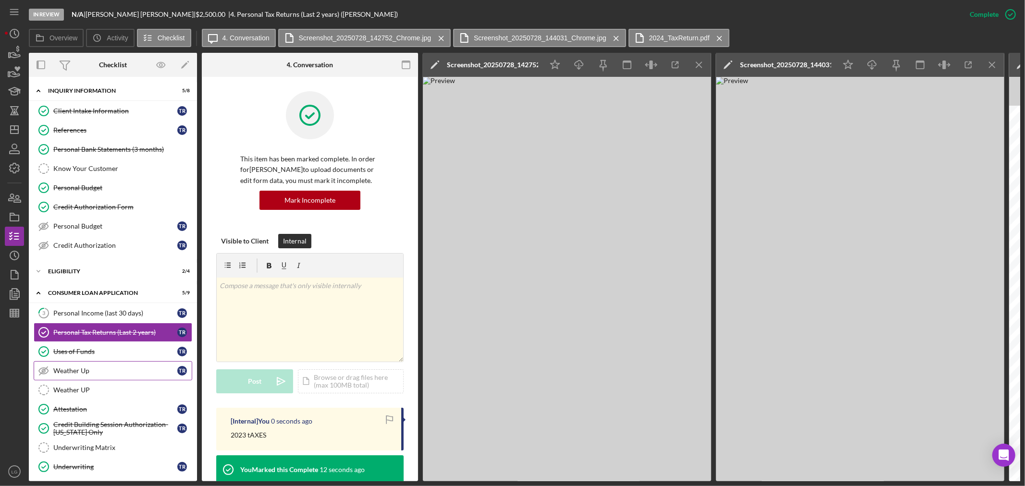
drag, startPoint x: 59, startPoint y: 311, endPoint x: 109, endPoint y: 362, distance: 71.4
click at [59, 311] on div "Personal Income (last 30 days)" at bounding box center [115, 313] width 124 height 8
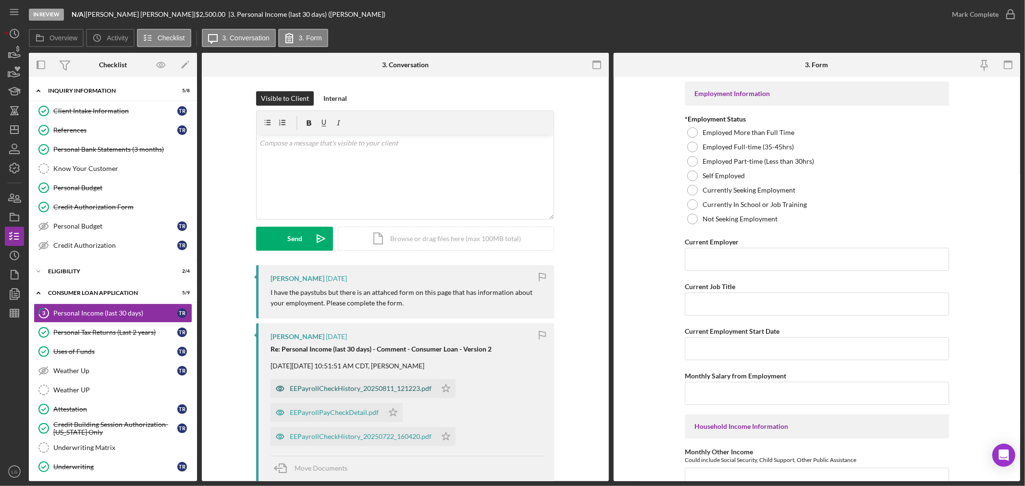
click at [316, 389] on div "EEPayrollCheckHistory_20250811_121223.pdf" at bounding box center [361, 389] width 142 height 8
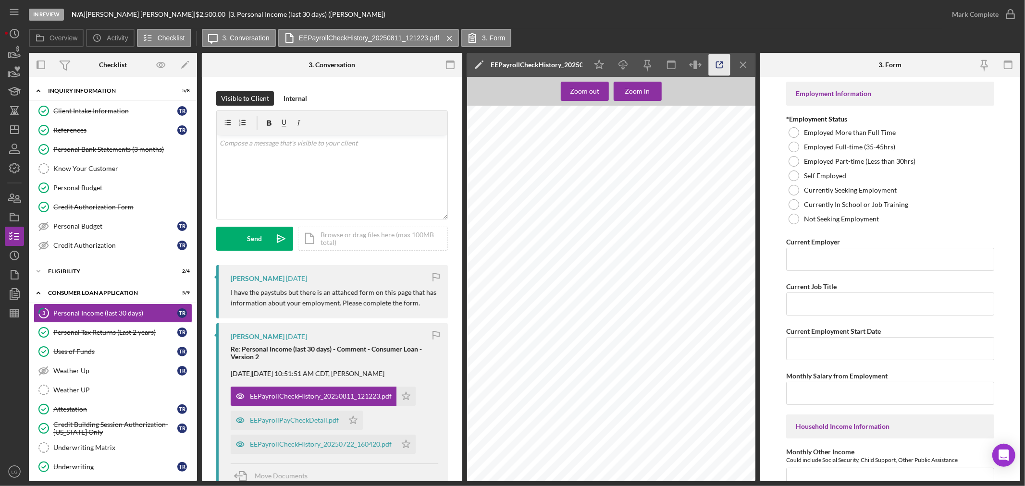
click at [714, 63] on icon "button" at bounding box center [719, 65] width 22 height 22
click at [234, 151] on div "v Color teal Color pink Remove color Add row above Add row below Add column bef…" at bounding box center [332, 177] width 231 height 84
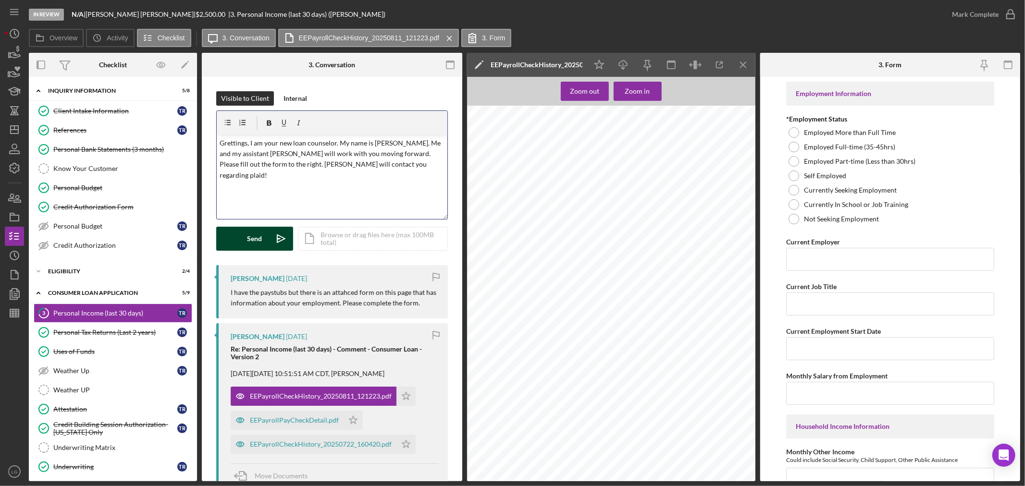
click at [255, 242] on div "Send" at bounding box center [255, 239] width 15 height 24
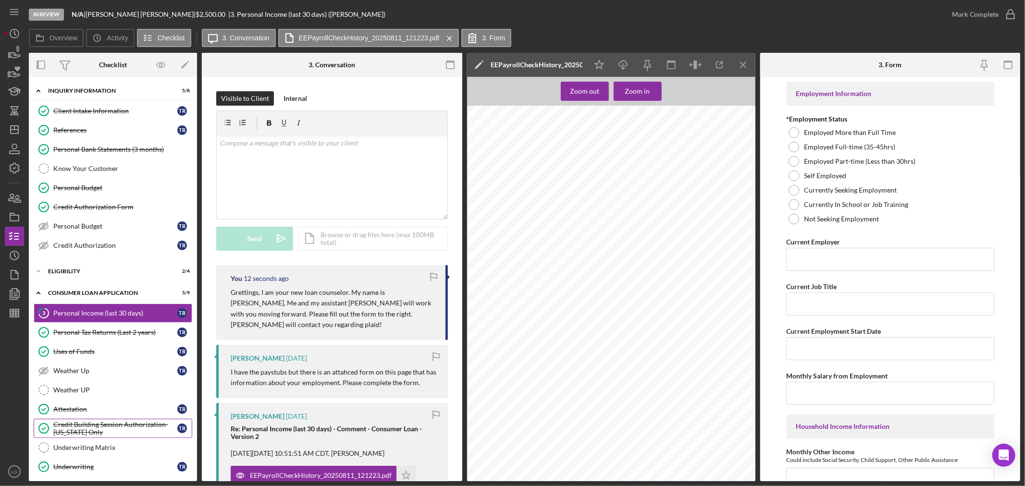
scroll to position [71, 0]
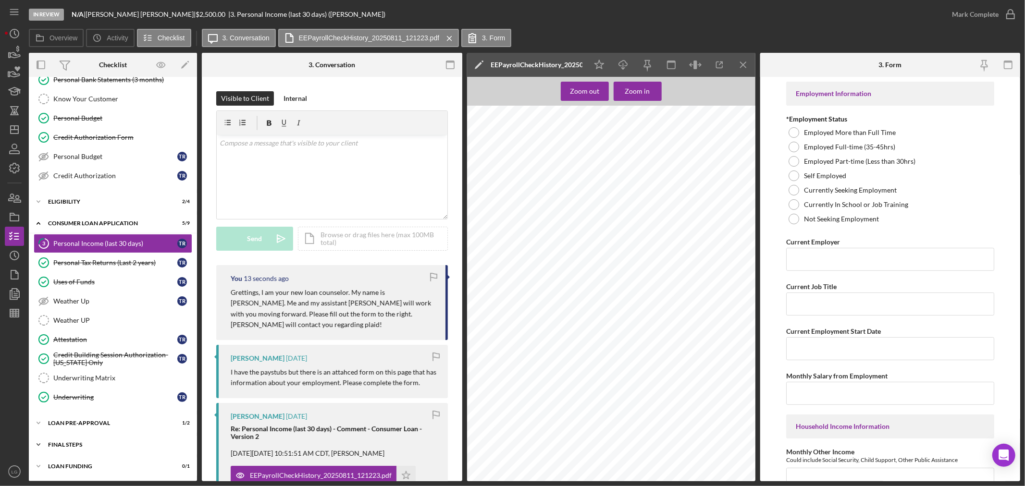
click at [77, 446] on div "FINAL STEPS" at bounding box center [116, 445] width 137 height 6
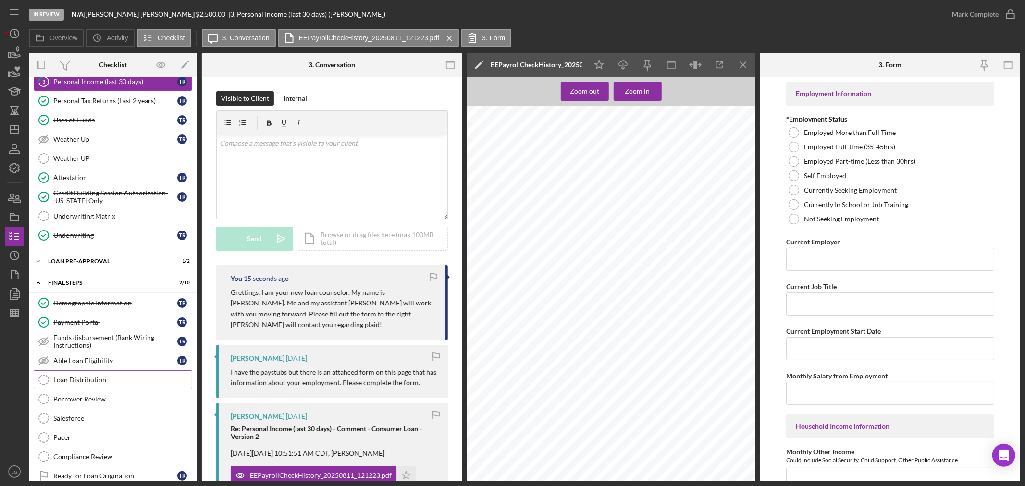
click at [89, 382] on div "Loan Distribution" at bounding box center [122, 380] width 138 height 8
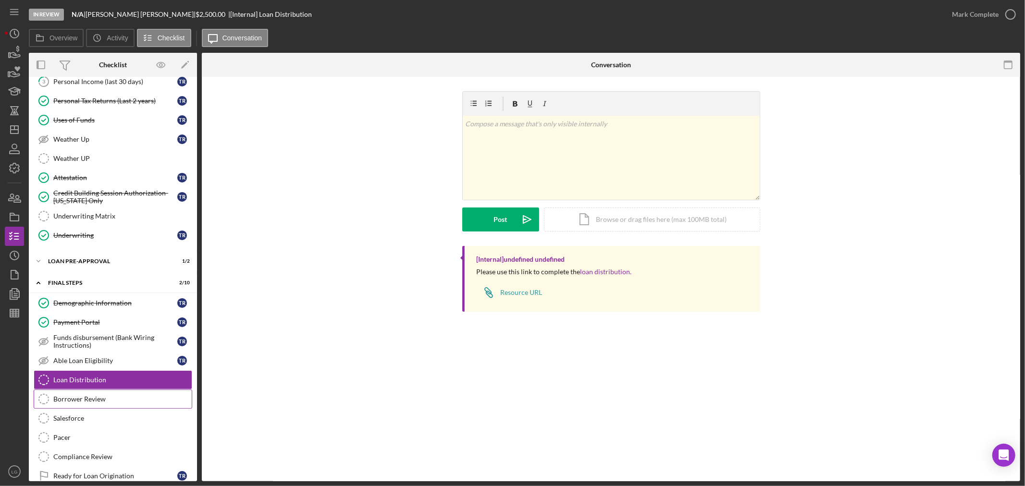
click at [89, 409] on link "Borrower Review Borrower Review" at bounding box center [113, 399] width 159 height 19
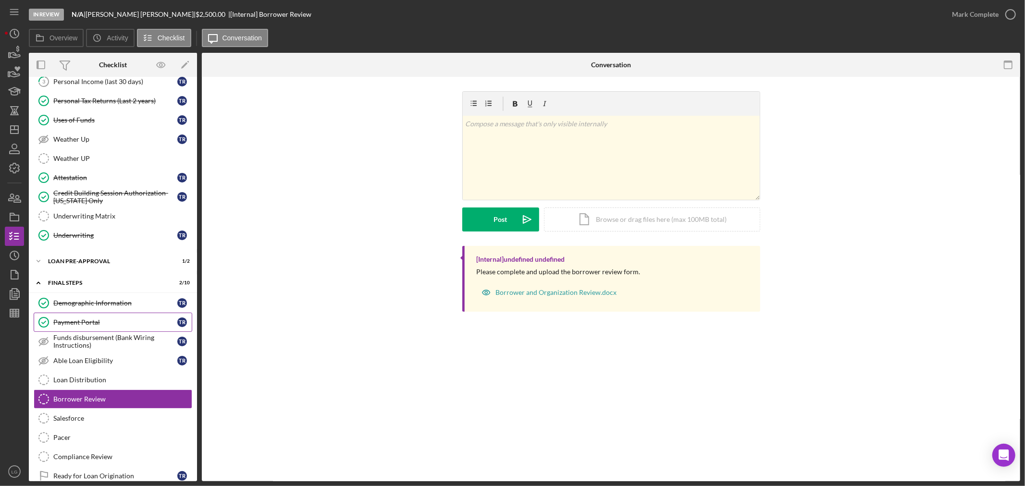
click at [92, 305] on div "Demographic Information" at bounding box center [115, 303] width 124 height 8
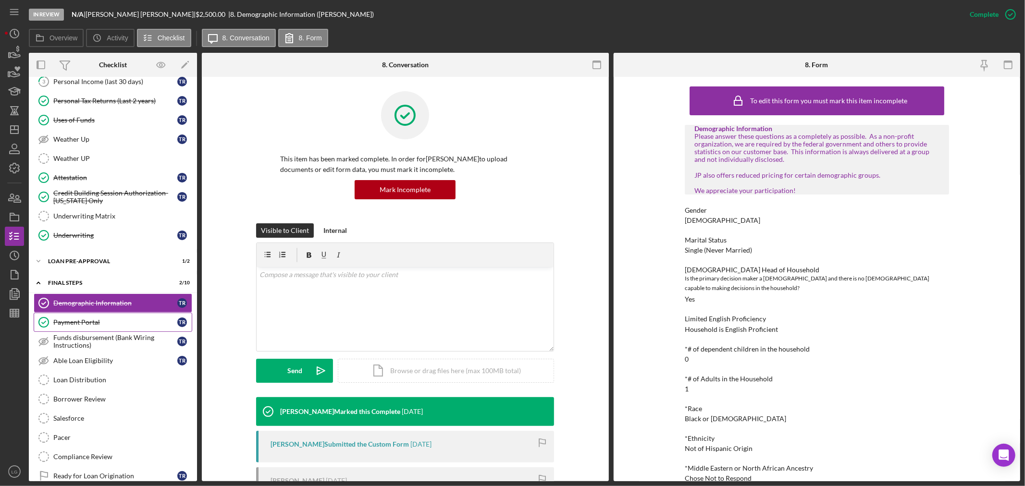
click at [88, 321] on div "Payment Portal" at bounding box center [115, 323] width 124 height 8
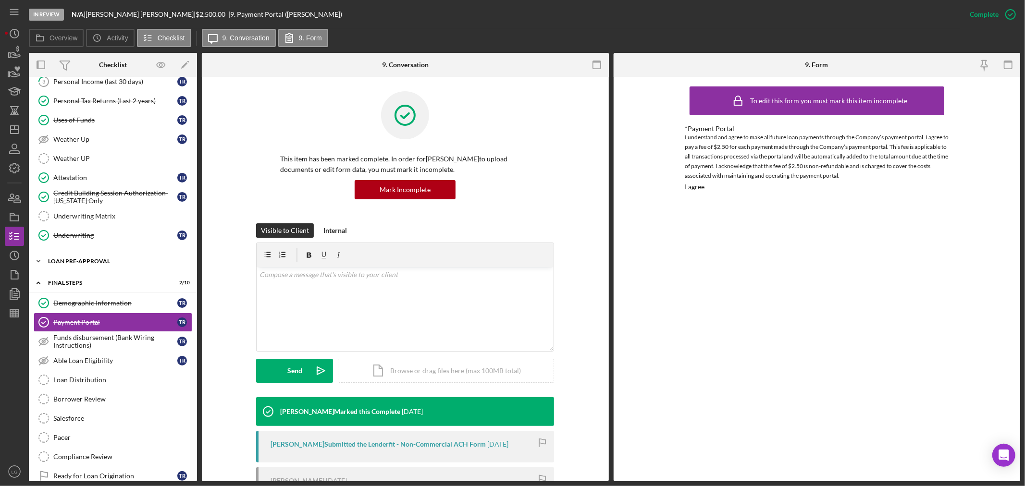
click at [103, 268] on div "Icon/Expander Loan Pre-Approval 1 / 2" at bounding box center [113, 261] width 168 height 19
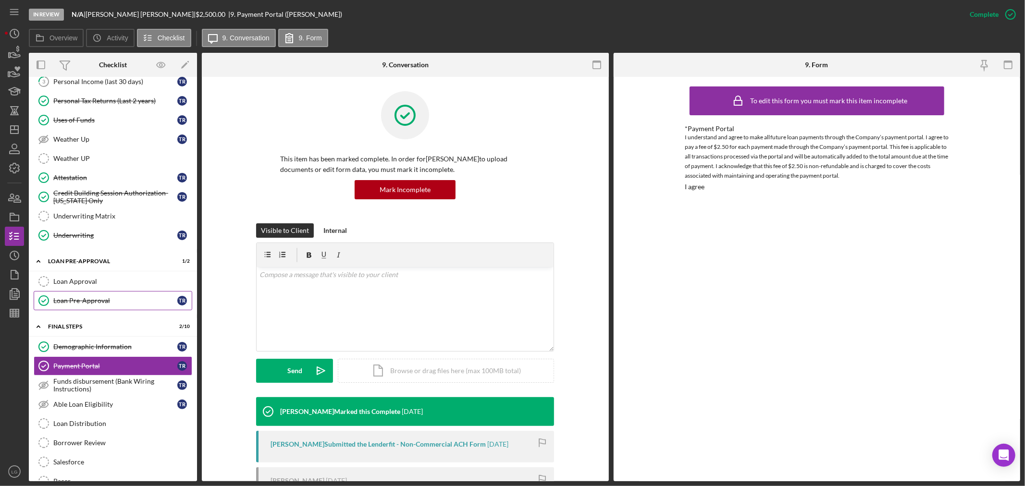
click at [94, 299] on div "Loan Pre-Approval" at bounding box center [115, 301] width 124 height 8
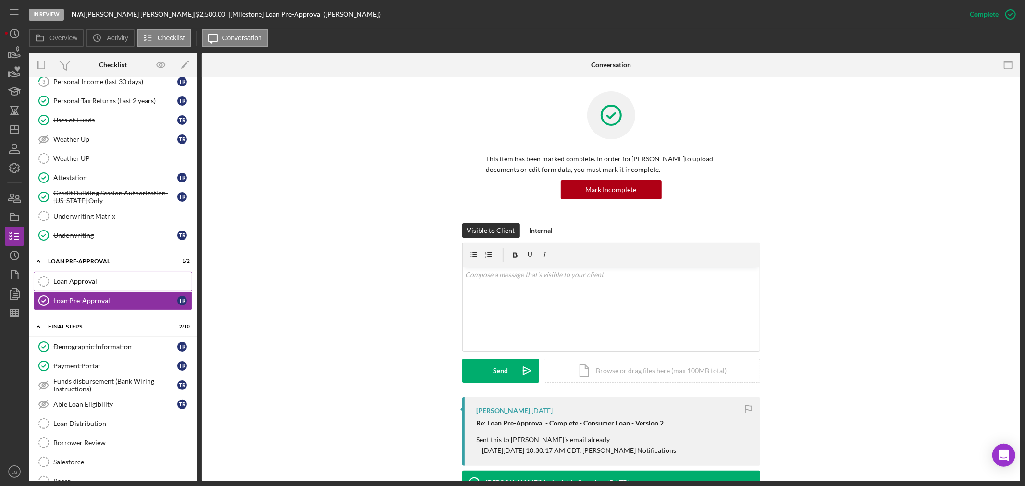
click at [94, 285] on div "Loan Approval" at bounding box center [122, 282] width 138 height 8
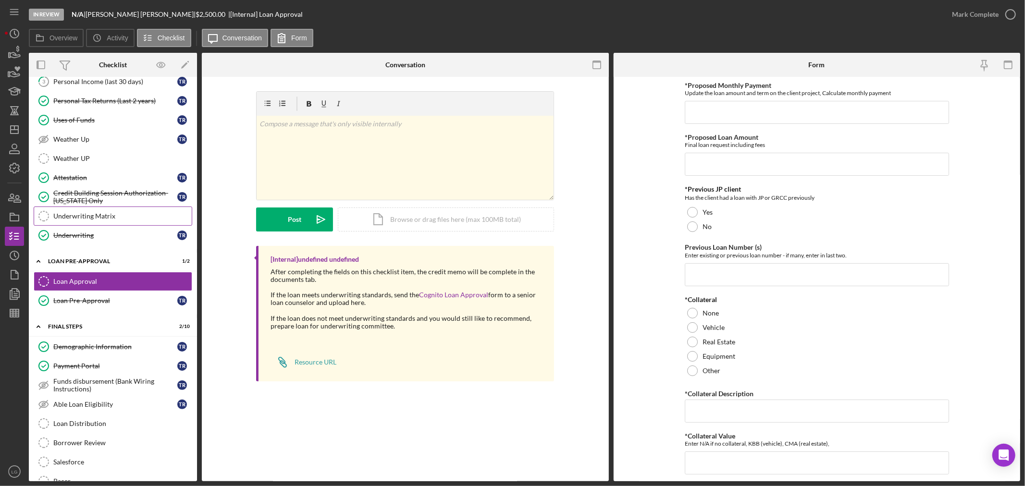
click at [121, 217] on div "Underwriting Matrix" at bounding box center [122, 216] width 138 height 8
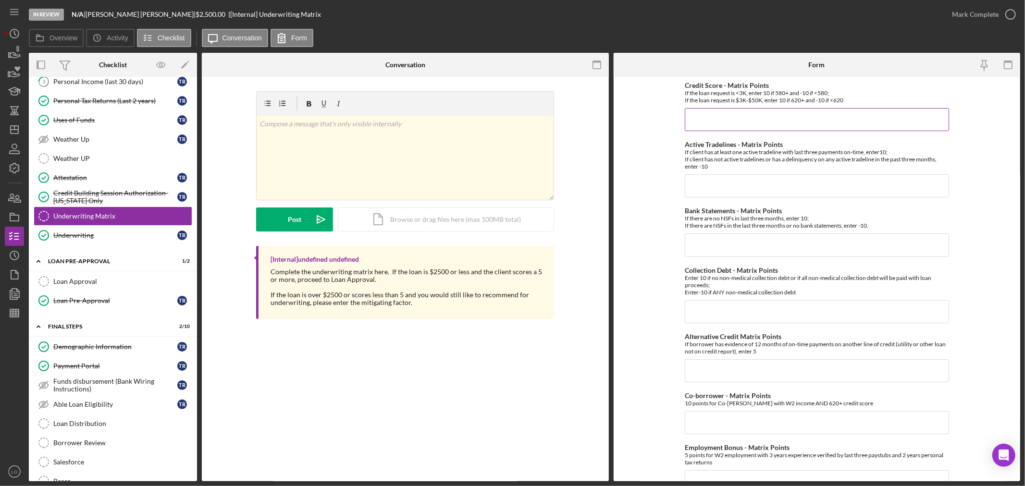
click at [712, 111] on input "Credit Score - Matrix Points" at bounding box center [817, 119] width 264 height 23
type input "+10"
click at [735, 193] on input "Active Tradelines - Matrix Points" at bounding box center [817, 185] width 264 height 23
type input "+10"
click at [735, 239] on input "Bank Statements - Matrix Points" at bounding box center [817, 245] width 264 height 23
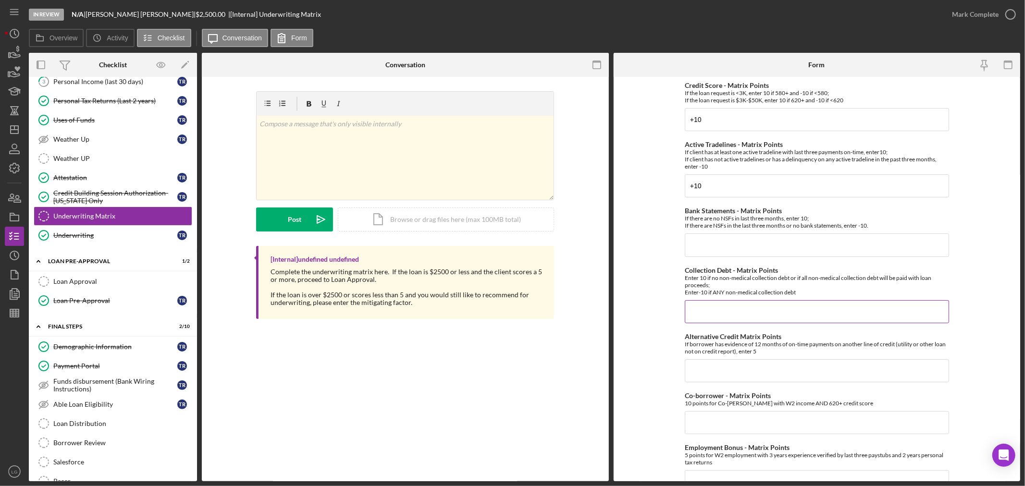
click at [713, 310] on input "Collection Debt - Matrix Points" at bounding box center [817, 311] width 264 height 23
type input "+"
type input "-10"
click at [706, 366] on input "Alternative Credit Matrix Points" at bounding box center [817, 370] width 264 height 23
type input "0"
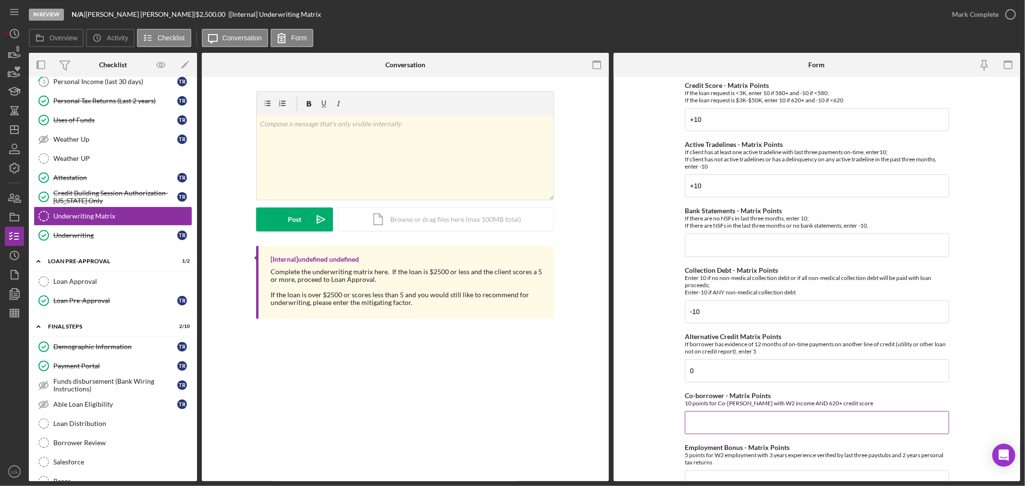
click at [709, 417] on input "Co-borrower - Matrix Points" at bounding box center [817, 422] width 264 height 23
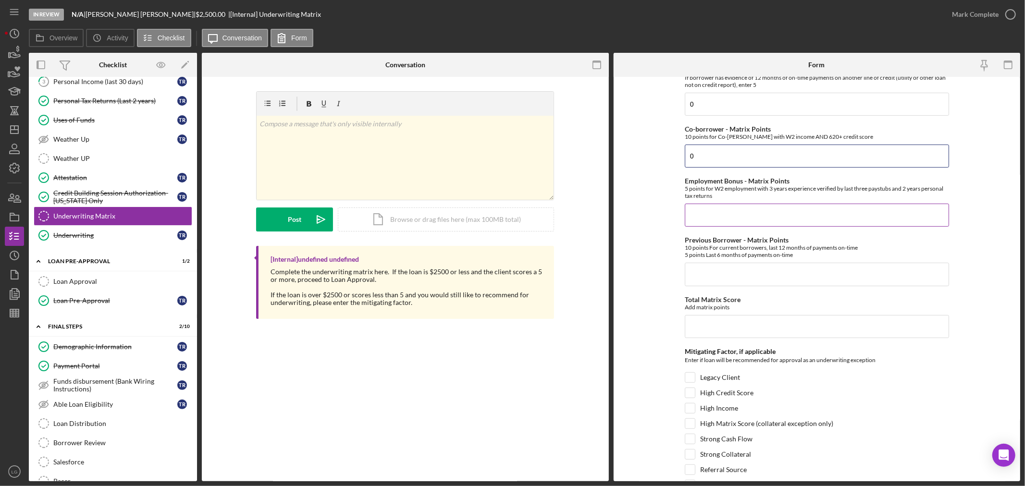
type input "0"
click at [718, 218] on input "Employment Bonus - Matrix Points" at bounding box center [817, 215] width 264 height 23
type input "0"
click at [708, 275] on input "Previous Borrower - Matrix Points" at bounding box center [817, 274] width 264 height 23
type input "0"
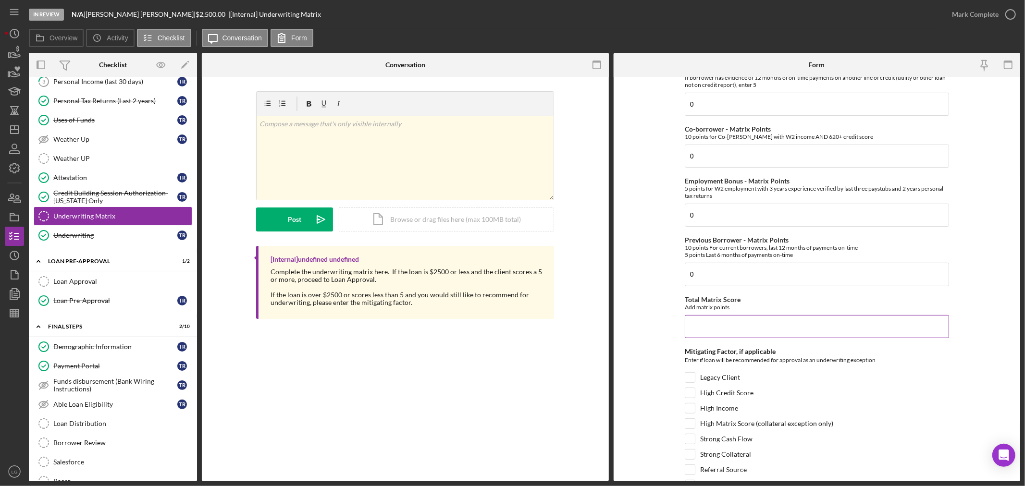
click at [708, 334] on input "Total Matrix Score" at bounding box center [817, 326] width 264 height 23
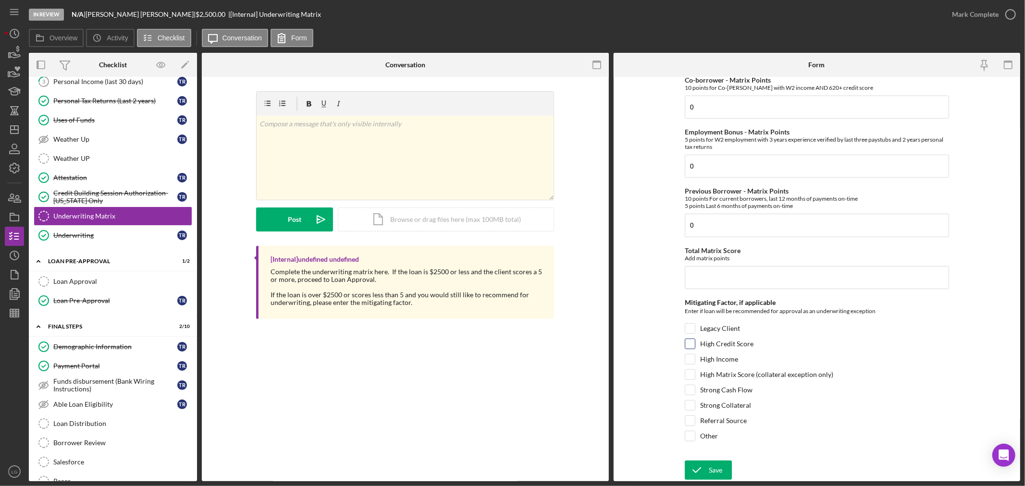
click at [694, 346] on div "High Credit Score" at bounding box center [817, 346] width 264 height 15
click at [687, 345] on input "High Credit Score" at bounding box center [690, 344] width 10 height 10
checkbox input "true"
click at [705, 465] on icon "submit" at bounding box center [697, 470] width 24 height 24
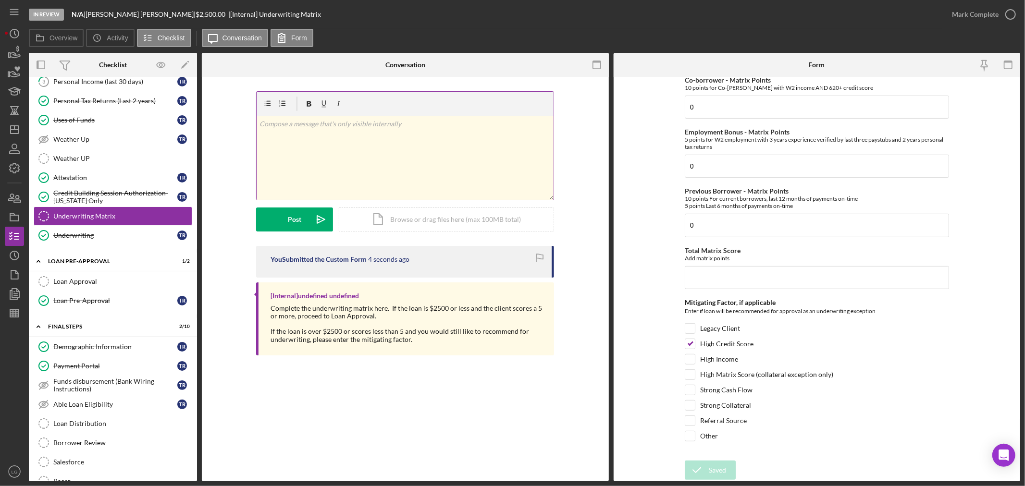
click at [387, 170] on div "v Color teal Color pink Remove color Add row above Add row below Add column bef…" at bounding box center [405, 158] width 297 height 84
click at [332, 156] on div "v Color teal Color pink Remove color Add row above Add row below Add column bef…" at bounding box center [405, 158] width 297 height 84
click at [286, 217] on button "Post Icon/icon-invite-send" at bounding box center [294, 220] width 77 height 24
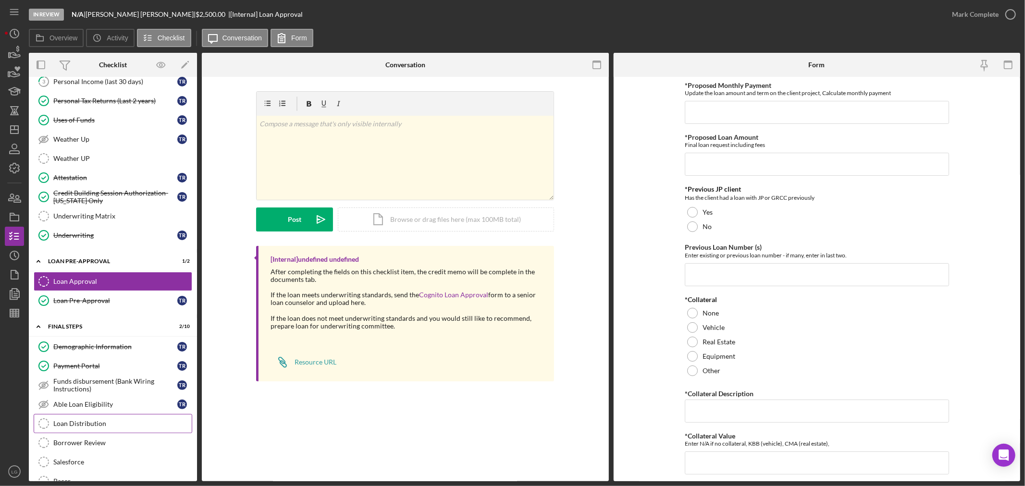
click at [81, 418] on link "Loan Distribution Loan Distribution" at bounding box center [113, 423] width 159 height 19
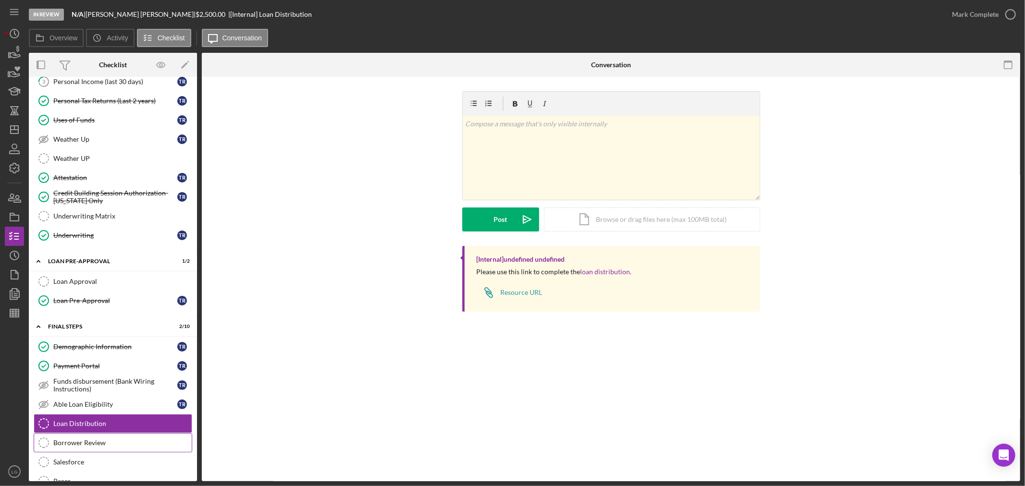
click at [93, 451] on link "Borrower Review Borrower Review" at bounding box center [113, 442] width 159 height 19
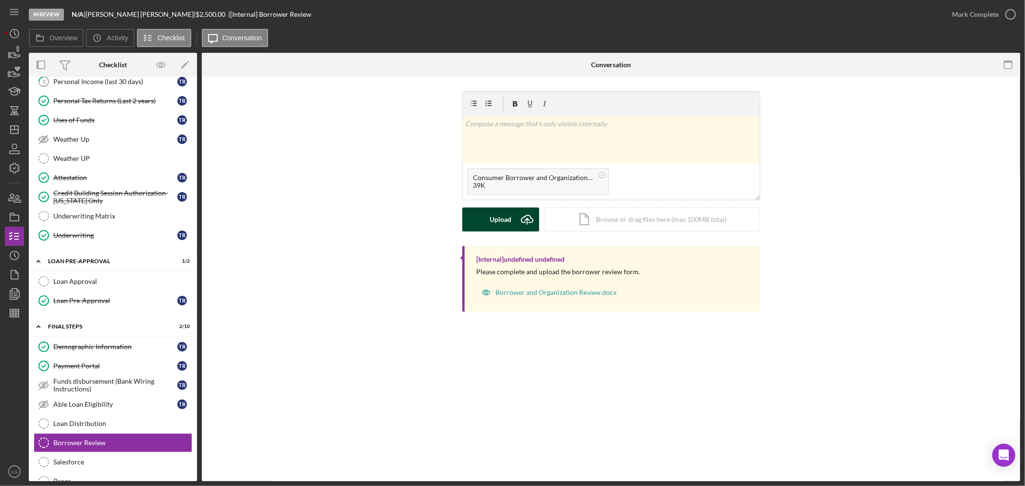
click at [511, 219] on div "Upload" at bounding box center [501, 220] width 22 height 24
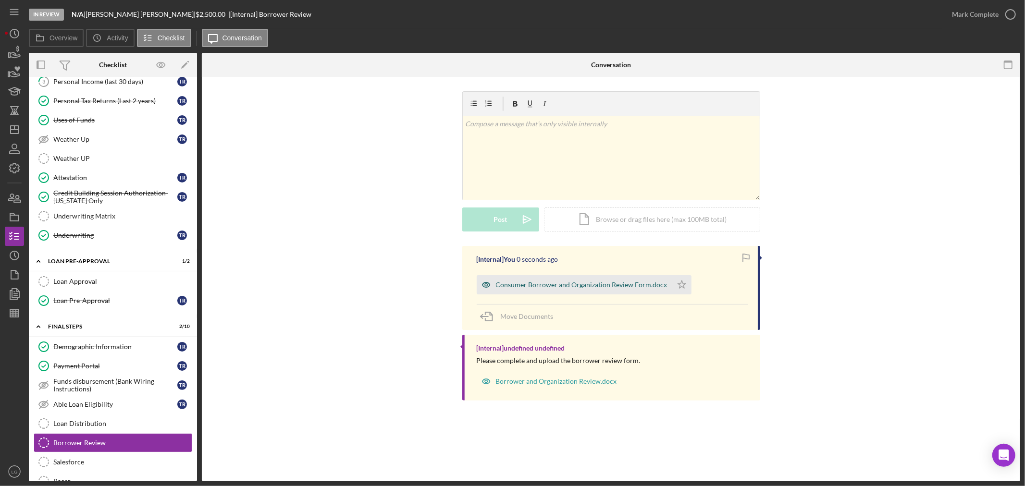
click at [612, 289] on div "Consumer Borrower and Organization Review Form.docx" at bounding box center [582, 285] width 172 height 8
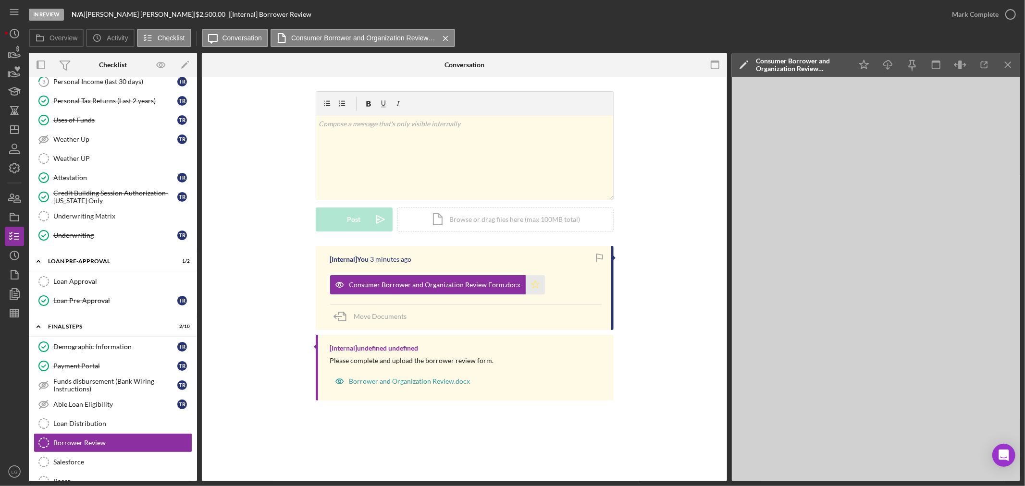
click at [527, 282] on icon "Icon/Star" at bounding box center [535, 284] width 19 height 19
click at [966, 17] on div "Mark Complete" at bounding box center [975, 14] width 47 height 19
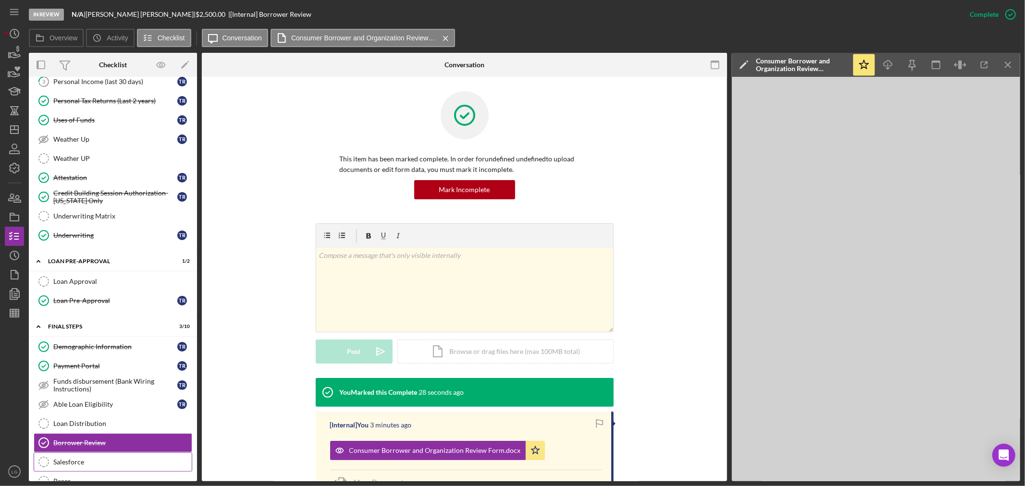
scroll to position [314, 0]
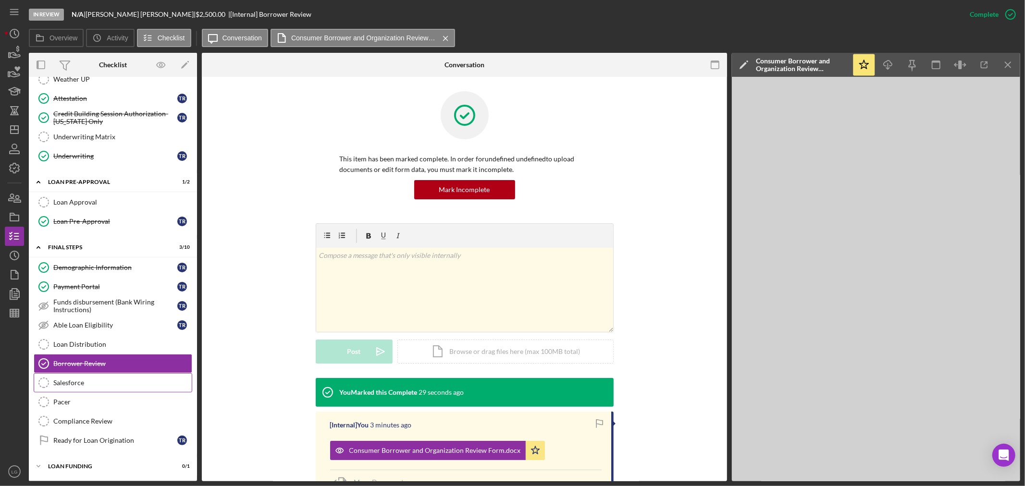
click at [119, 390] on link "Salesforce Salesforce" at bounding box center [113, 382] width 159 height 19
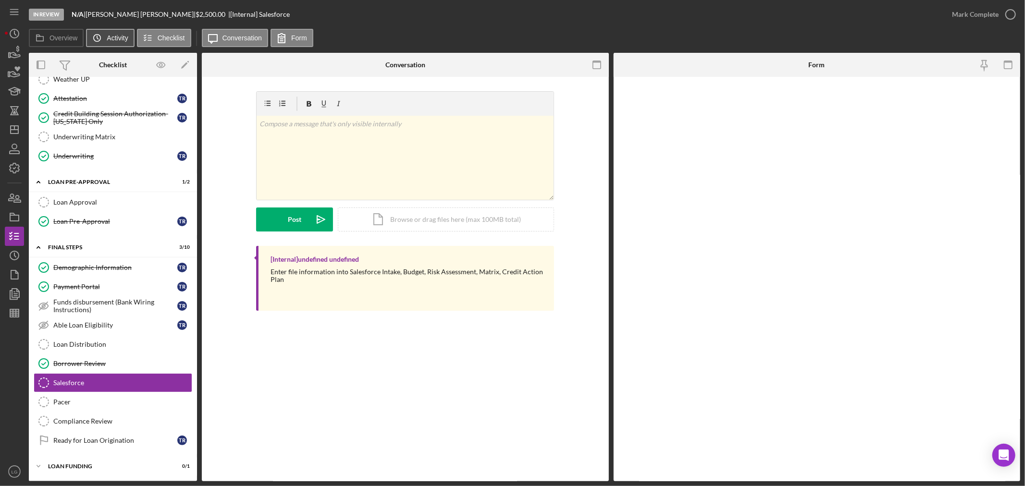
scroll to position [314, 0]
click at [811, 103] on input "*Salesforce ID" at bounding box center [817, 105] width 264 height 23
paste input "a0wPC000002B6FRYA0"
type input "a0wPC000002B6FRYA0"
click at [700, 459] on form "*Salesforce ID a0wPC000002B6FRYA0 Save Save" at bounding box center [817, 279] width 407 height 405
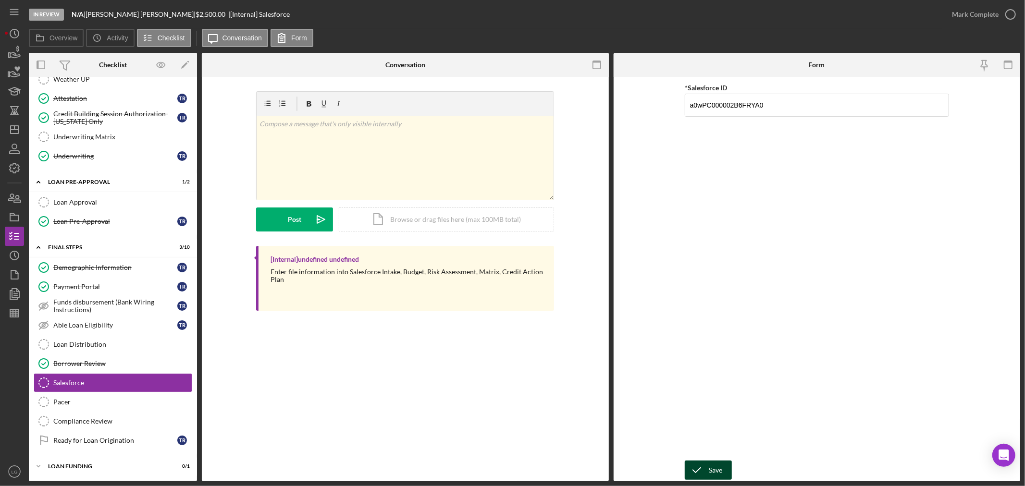
click at [703, 469] on icon "submit" at bounding box center [697, 470] width 24 height 24
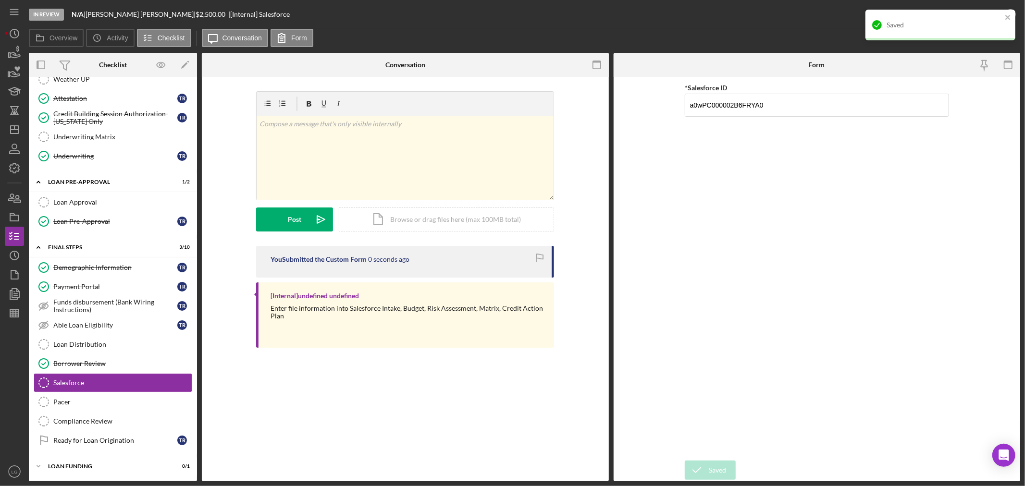
click at [1010, 40] on div at bounding box center [941, 39] width 150 height 2
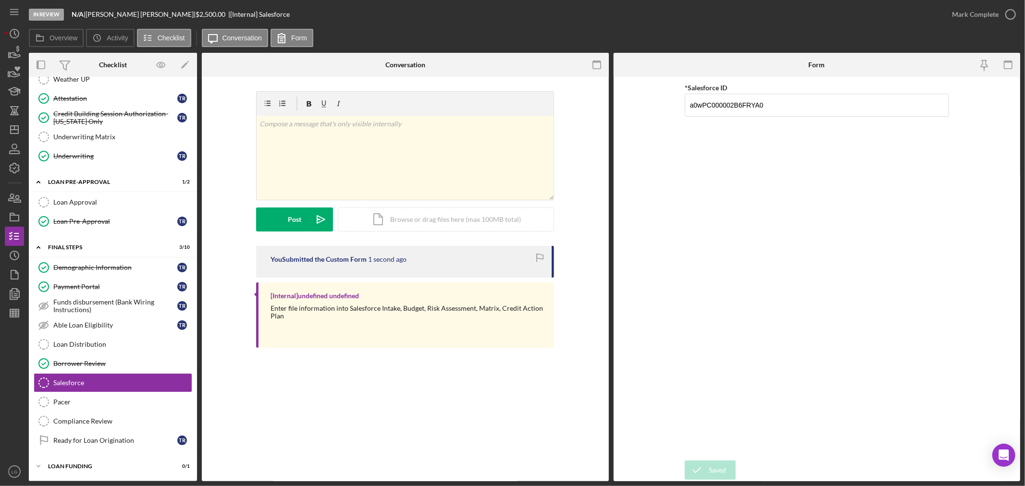
click at [1005, 24] on div "Saved" at bounding box center [941, 29] width 154 height 42
click at [990, 12] on div "Saved" at bounding box center [941, 10] width 154 height 4
click at [990, 16] on div "Mark Complete" at bounding box center [975, 14] width 47 height 19
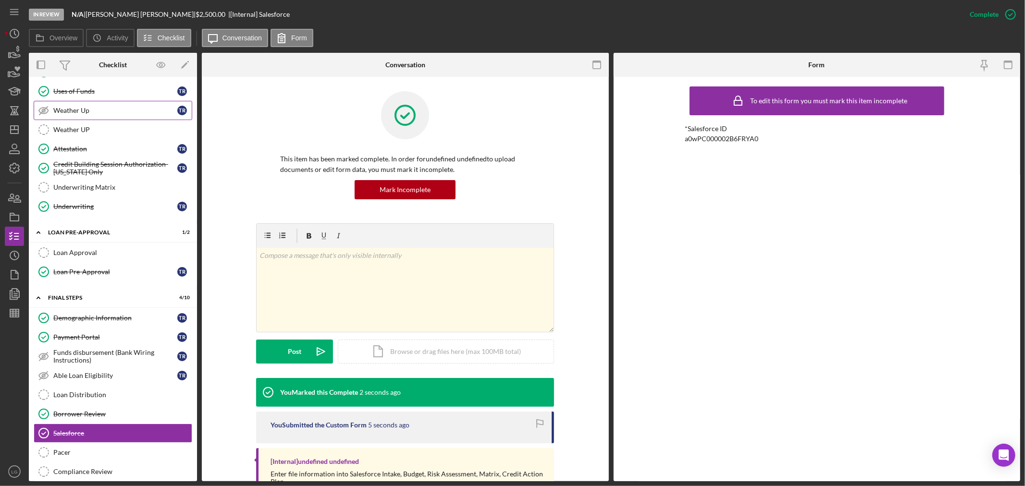
scroll to position [100, 0]
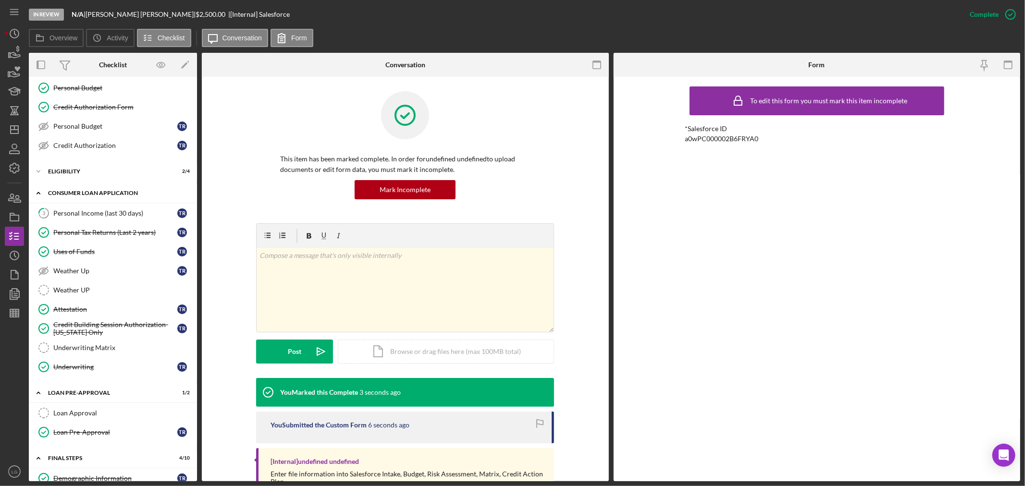
click at [94, 200] on div "Icon/Expander Consumer Loan Application 5 / 9" at bounding box center [113, 194] width 168 height 20
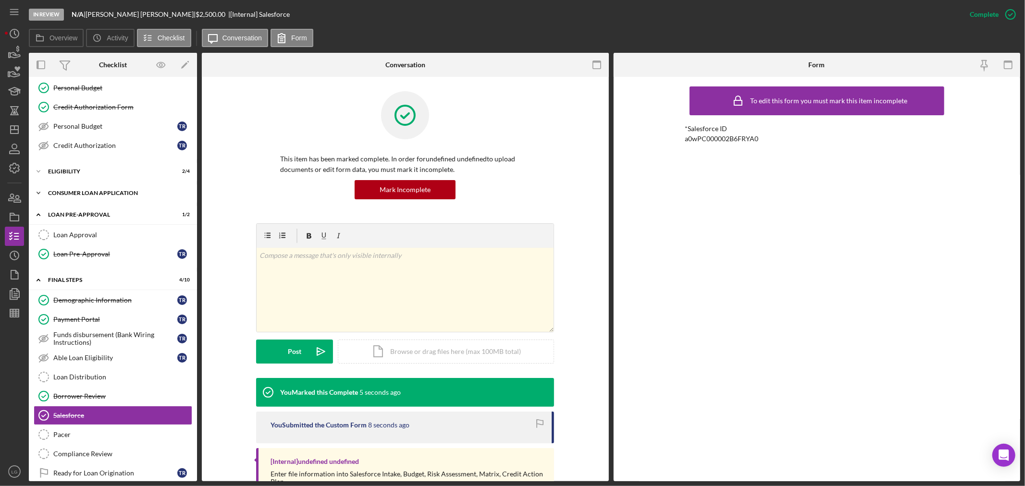
click at [122, 191] on div "Consumer Loan Application" at bounding box center [116, 193] width 137 height 6
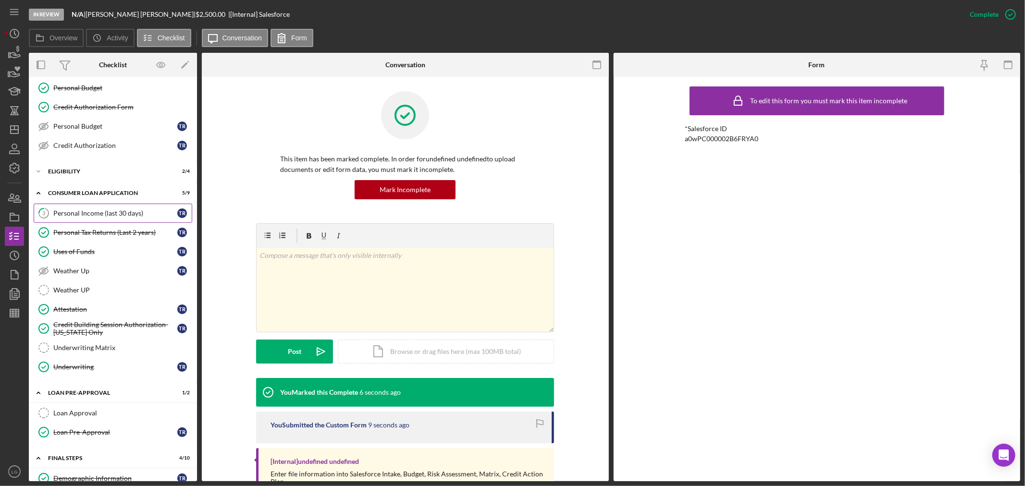
click at [124, 207] on link "3 Personal Income (last 30 days) t r" at bounding box center [113, 213] width 159 height 19
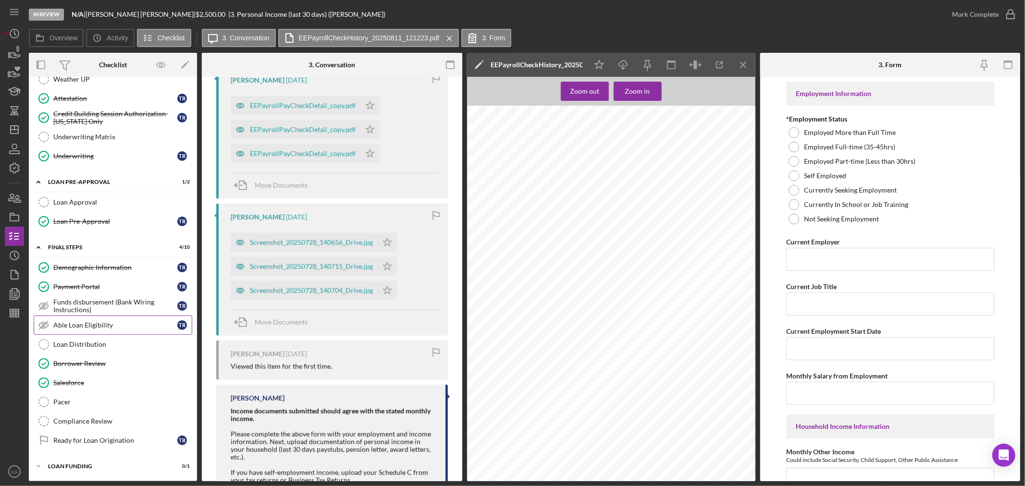
scroll to position [752, 0]
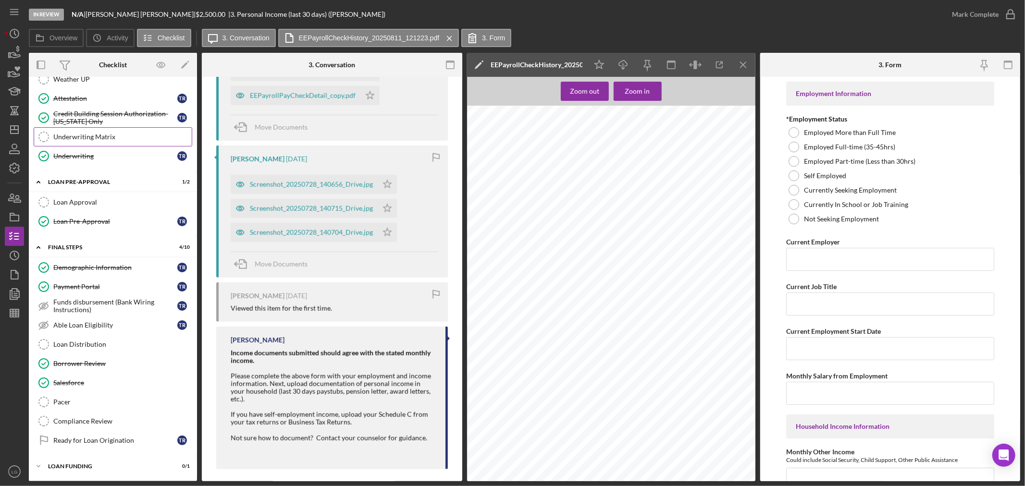
click at [63, 135] on div "Underwriting Matrix" at bounding box center [122, 137] width 138 height 8
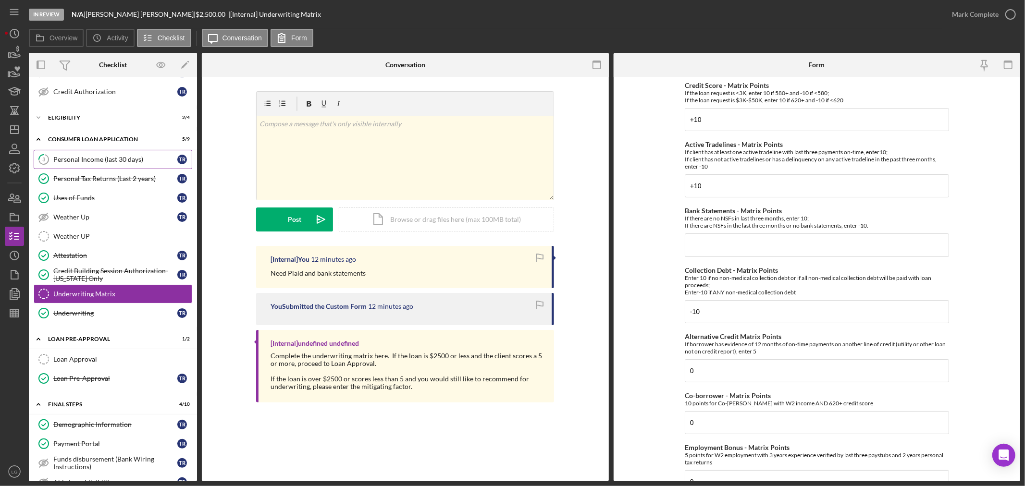
scroll to position [47, 0]
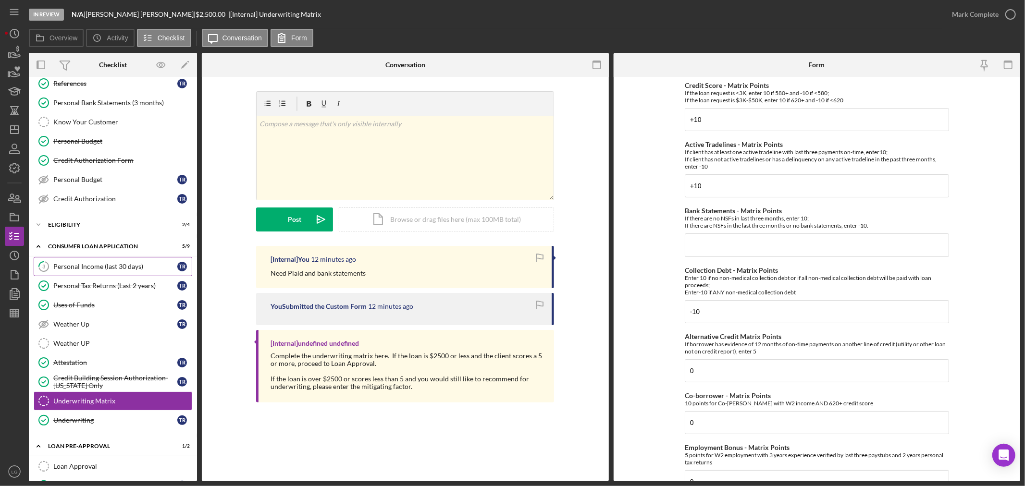
click at [97, 271] on link "3 Personal Income (last 30 days) t r" at bounding box center [113, 266] width 159 height 19
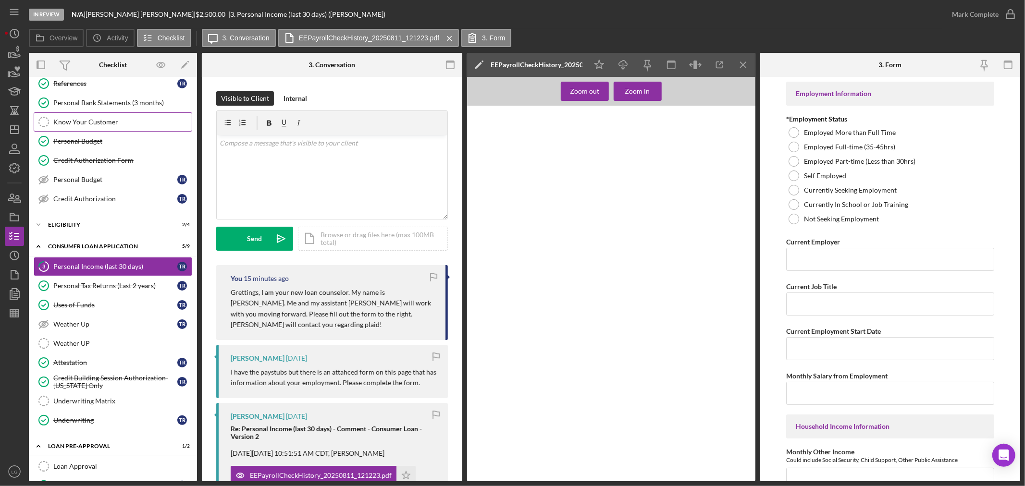
click at [84, 112] on link "Know Your Customer Know Your Customer" at bounding box center [113, 121] width 159 height 19
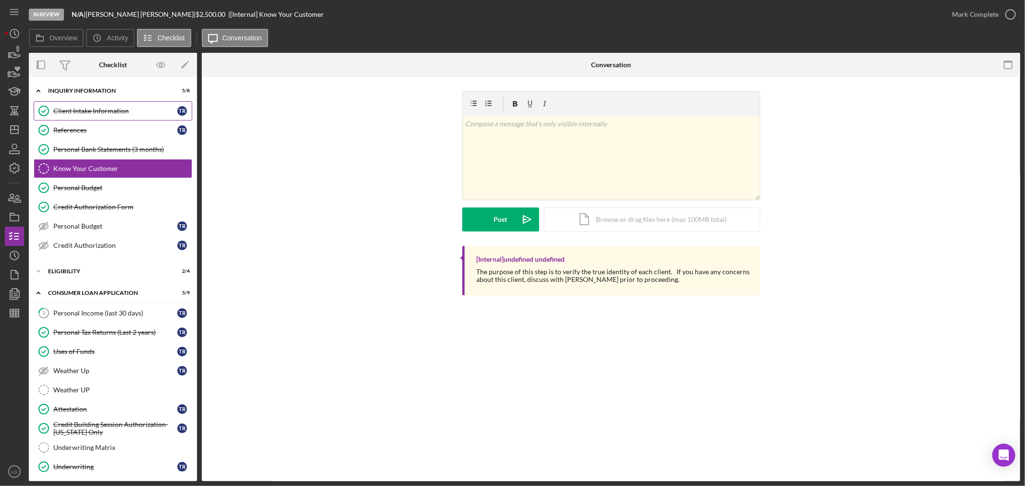
click at [89, 112] on div "Client Intake Information" at bounding box center [115, 111] width 124 height 8
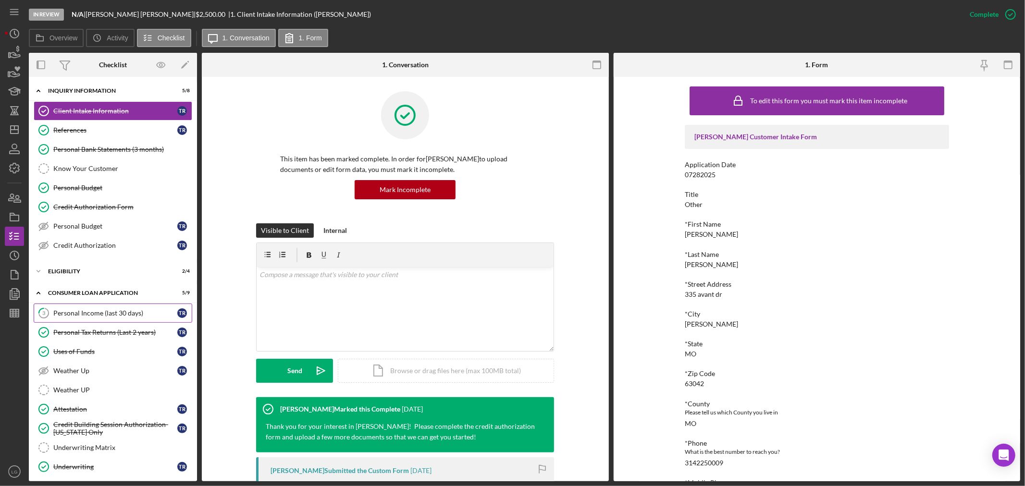
click at [109, 311] on div "Personal Income (last 30 days)" at bounding box center [115, 313] width 124 height 8
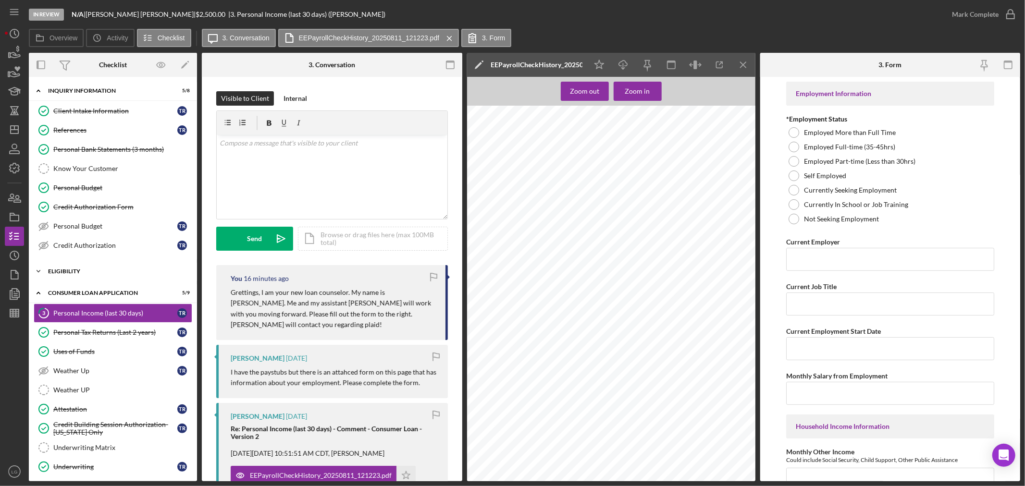
click at [161, 274] on div "Eligibility" at bounding box center [116, 272] width 137 height 6
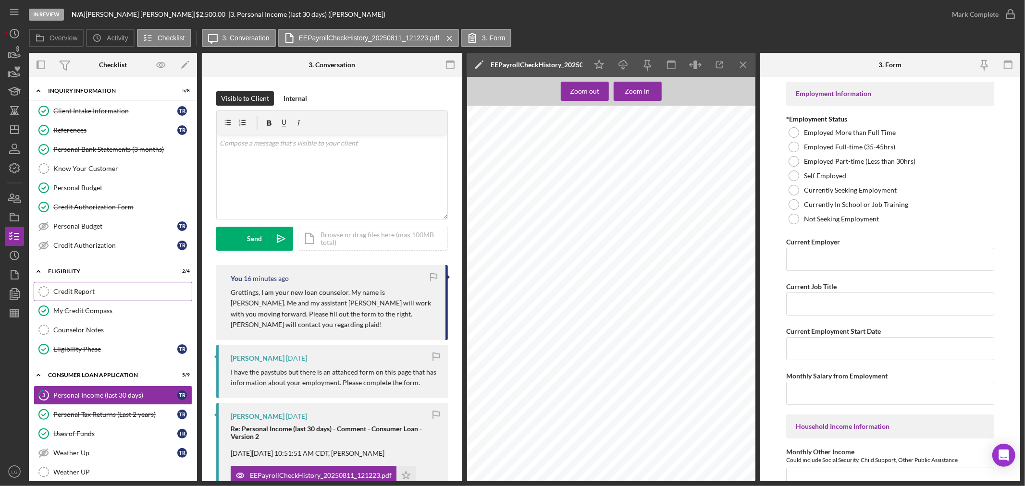
click at [124, 295] on div "Credit Report" at bounding box center [122, 292] width 138 height 8
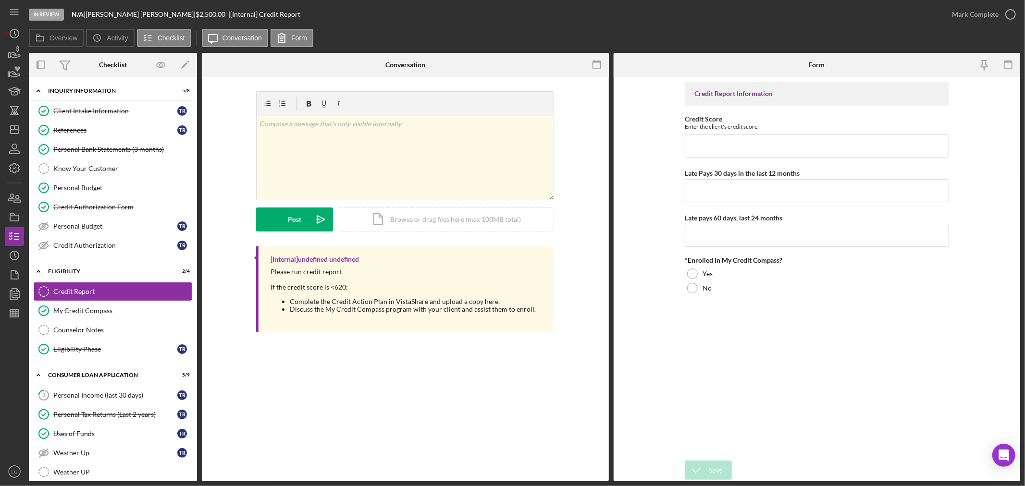
click at [1007, 223] on form "Credit Report Information Credit Score Enter the client's credit score Late Pay…" at bounding box center [817, 279] width 407 height 405
click at [19, 185] on div "Icon/History Activity Loans Grants Educational Long-Term Icon/Dashboard Dashboa…" at bounding box center [14, 253] width 19 height 458
click at [7, 193] on icon "button" at bounding box center [14, 198] width 24 height 24
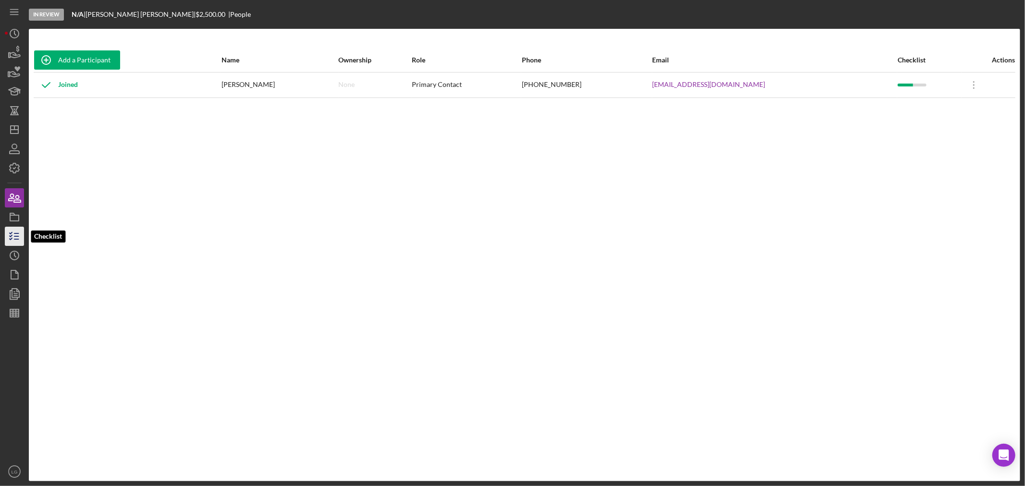
click at [17, 234] on line "button" at bounding box center [16, 234] width 4 height 0
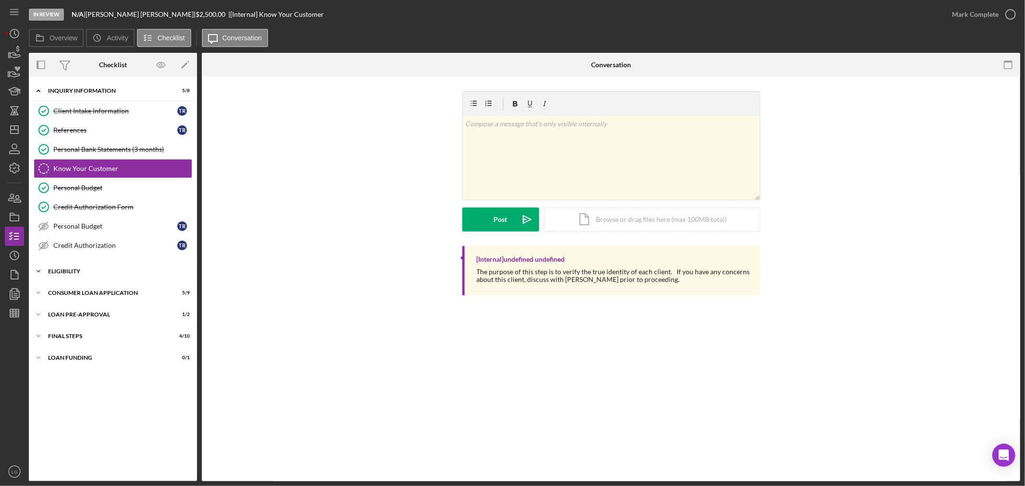
click at [80, 264] on div "Icon/Expander Eligibility 2 / 4" at bounding box center [113, 271] width 168 height 19
click at [77, 330] on div "Counselor Notes" at bounding box center [122, 330] width 138 height 8
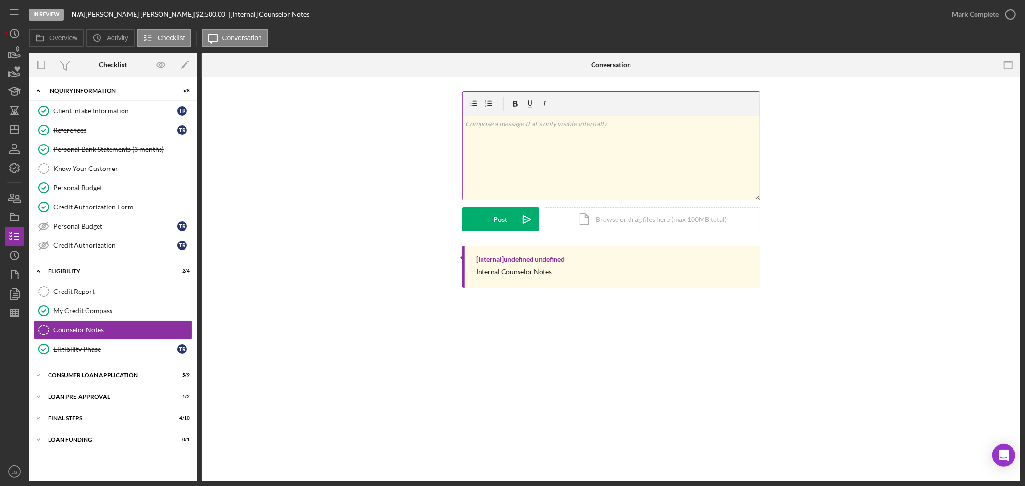
click at [580, 153] on div "v Color teal Color pink Remove color Add row above Add row below Add column bef…" at bounding box center [611, 158] width 297 height 84
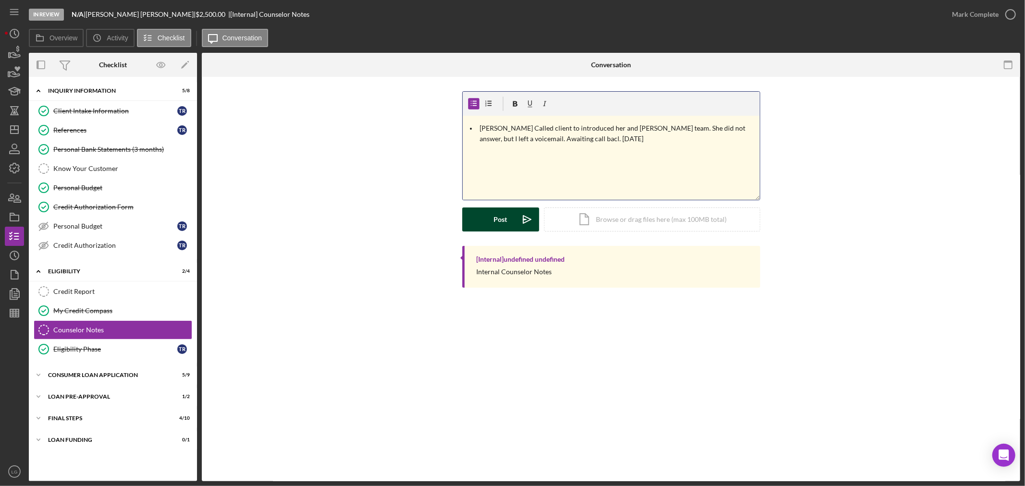
click at [498, 224] on div "Post" at bounding box center [500, 220] width 13 height 24
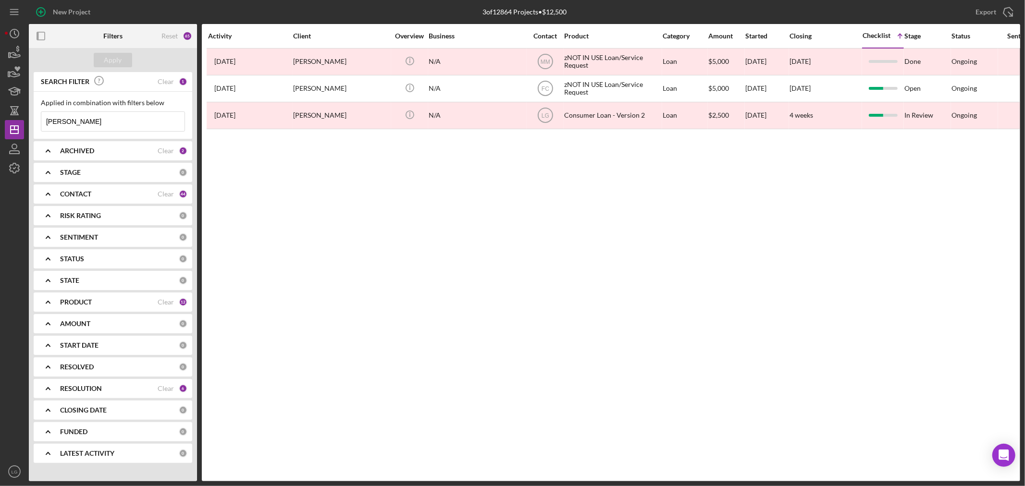
click at [133, 122] on input "TOWANNA" at bounding box center [112, 121] width 143 height 19
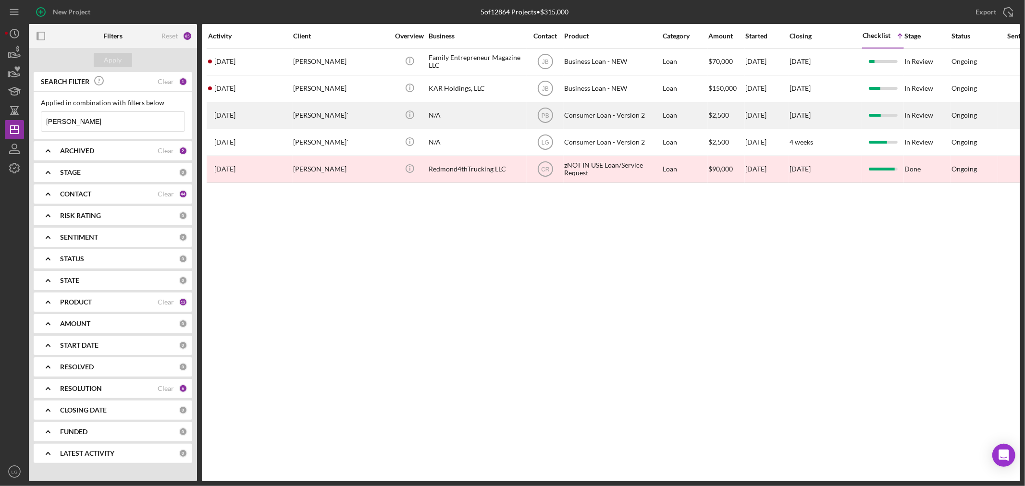
type input "redmond"
click at [344, 112] on div "carmelitta redmond`" at bounding box center [341, 115] width 96 height 25
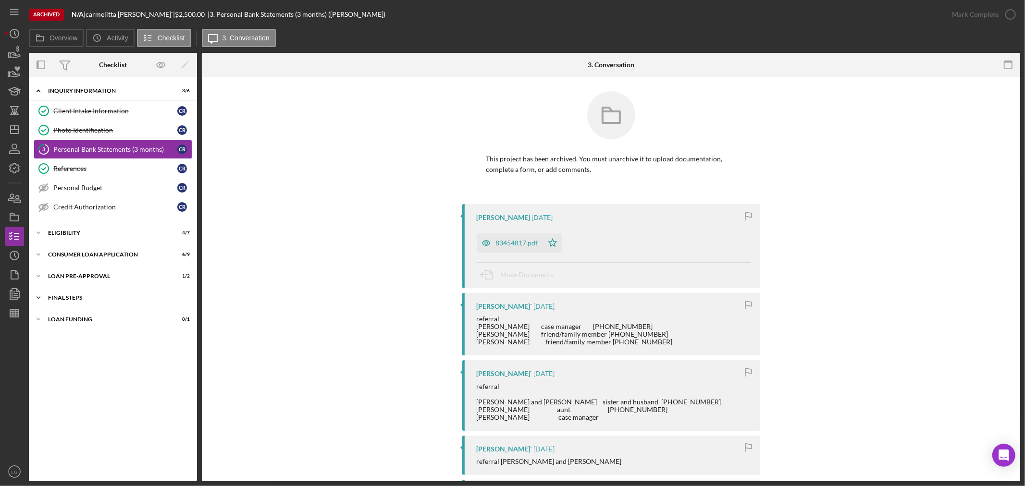
click at [149, 296] on div "FINAL STEPS" at bounding box center [116, 298] width 137 height 6
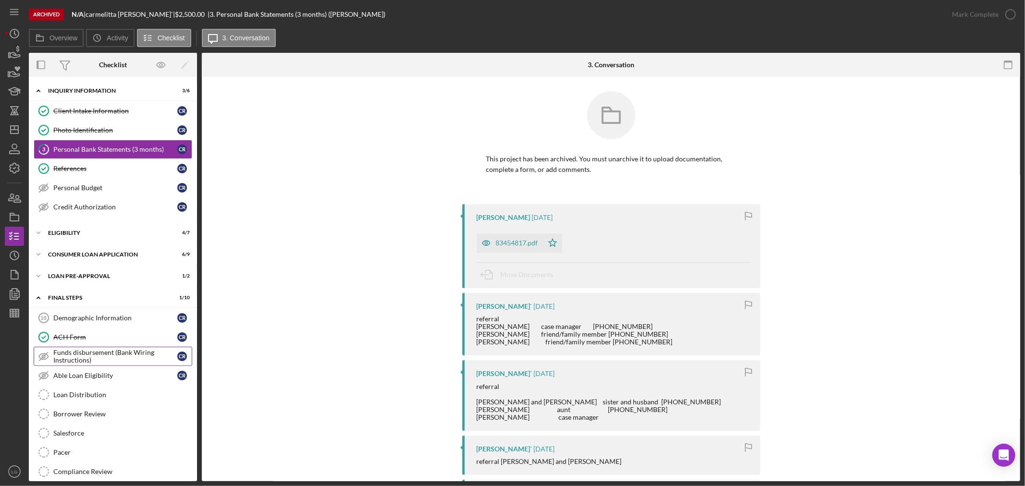
click at [113, 353] on div "Funds disbursement (Bank Wiring Instructions)" at bounding box center [115, 356] width 124 height 15
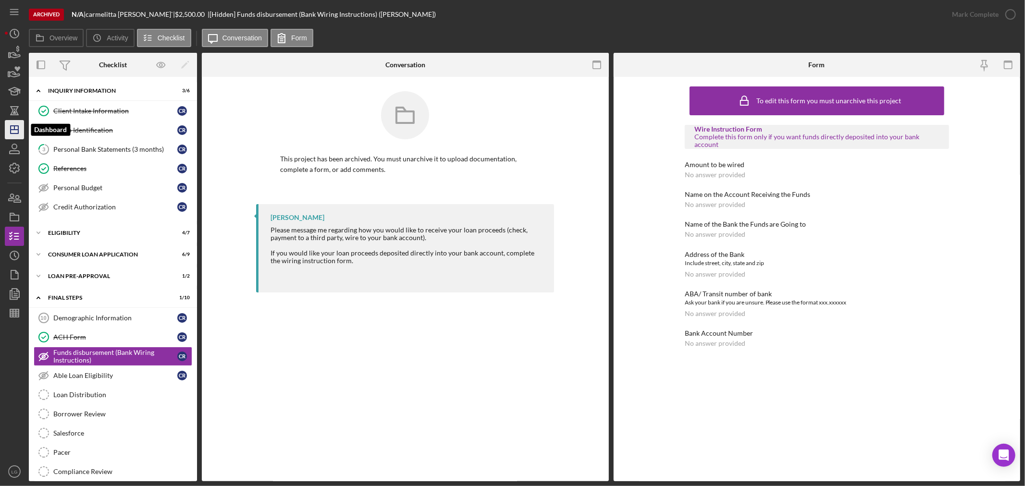
click at [20, 128] on icon "Icon/Dashboard" at bounding box center [14, 130] width 24 height 24
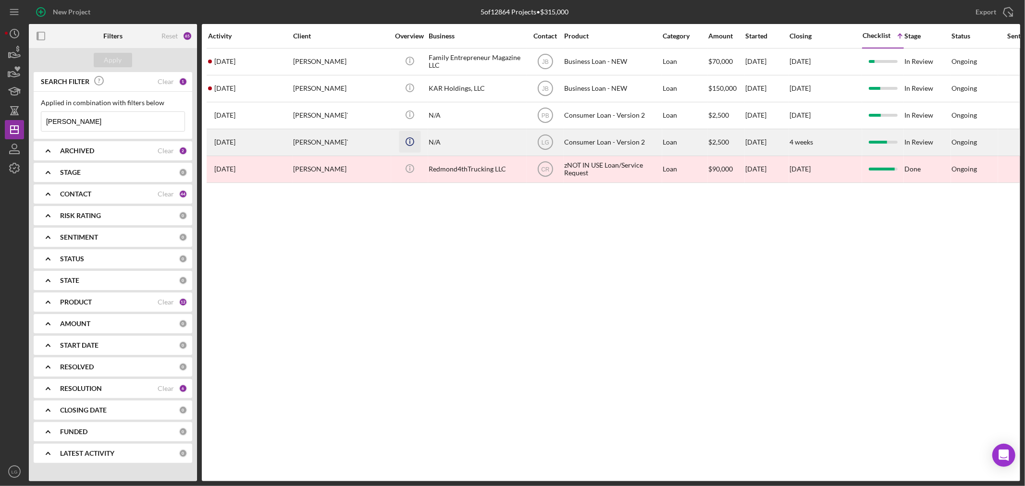
click at [418, 138] on icon "Icon/Info" at bounding box center [410, 142] width 22 height 22
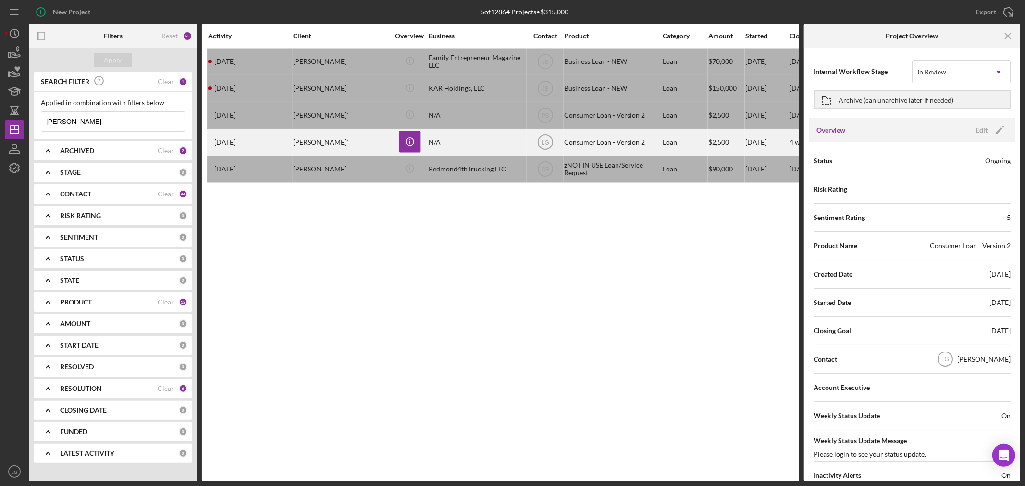
click at [351, 141] on div "carmelitta redmond`" at bounding box center [341, 142] width 96 height 25
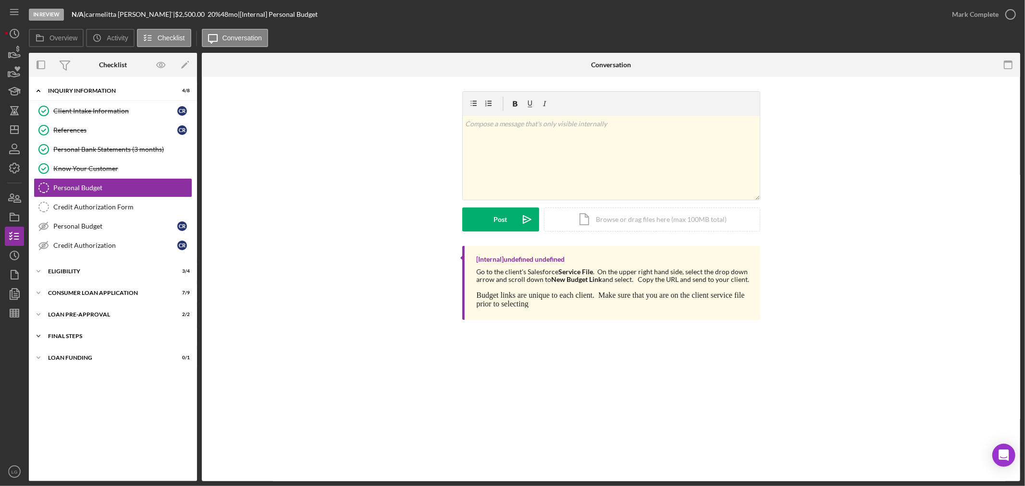
click at [131, 338] on div "FINAL STEPS" at bounding box center [116, 337] width 137 height 6
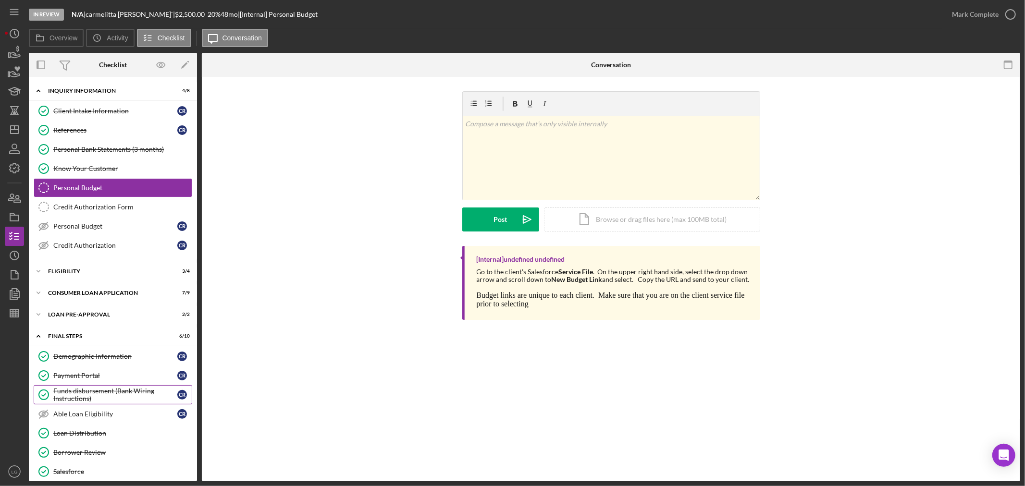
click at [99, 390] on div "Funds disbursement (Bank Wiring Instructions)" at bounding box center [115, 394] width 124 height 15
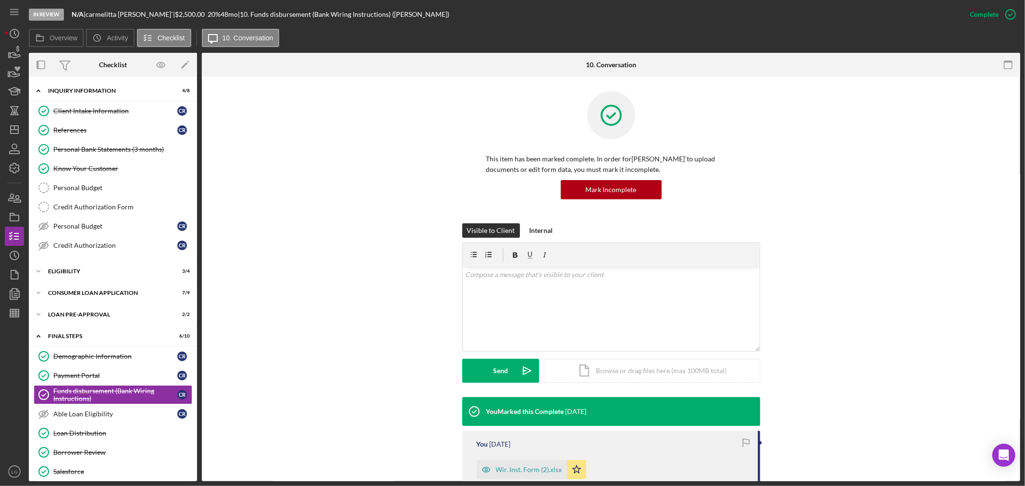
scroll to position [115, 0]
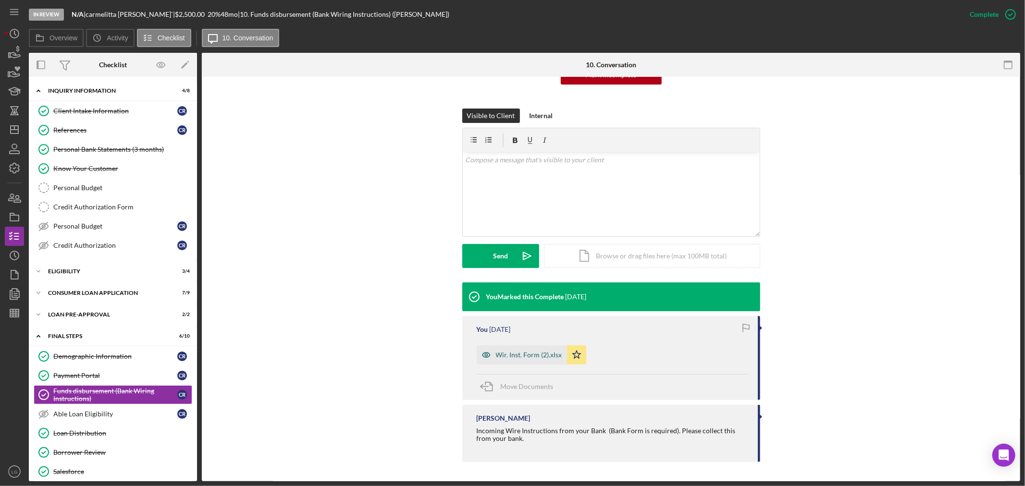
click at [508, 358] on div "Wir. Inst. Form (2).xlsx" at bounding box center [529, 355] width 66 height 8
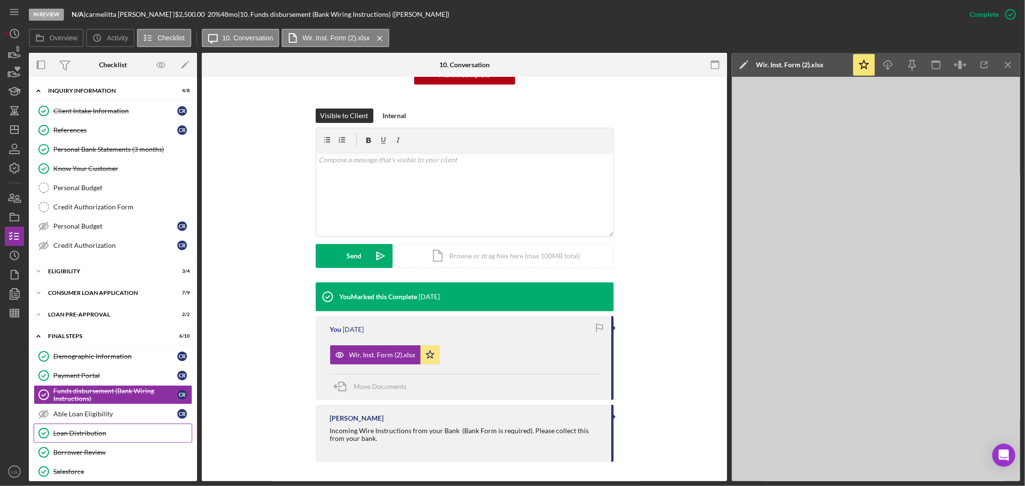
click at [106, 434] on div "Loan Distribution" at bounding box center [122, 434] width 138 height 8
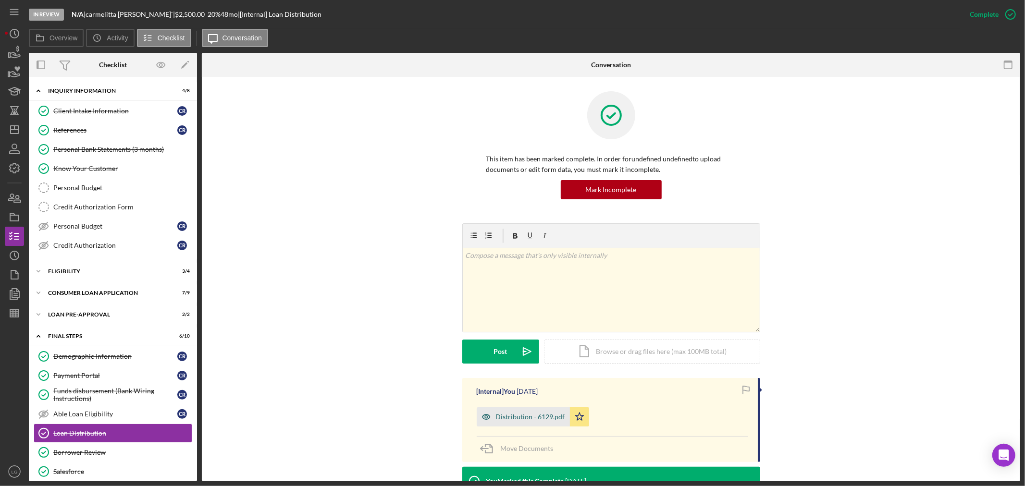
click at [528, 420] on div "Distribution - 6129.pdf" at bounding box center [530, 417] width 69 height 8
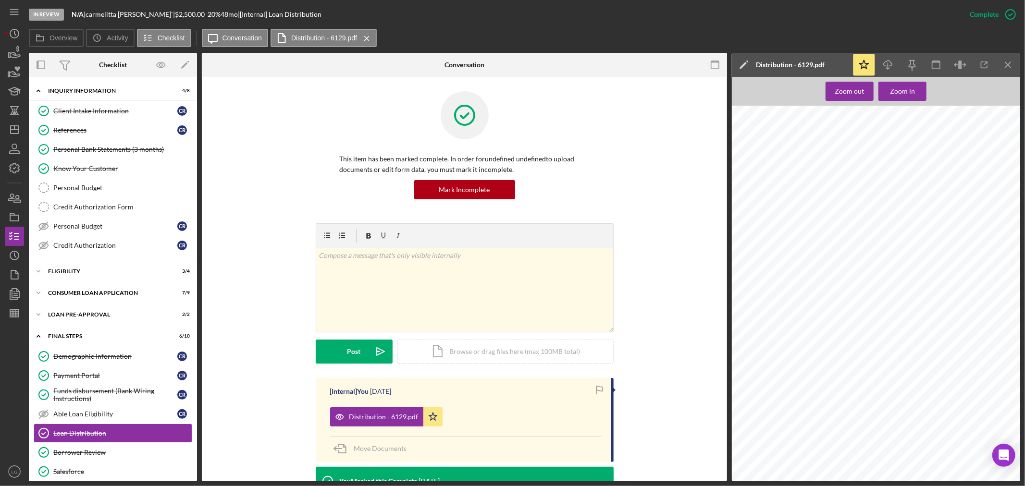
scroll to position [213, 0]
click at [14, 124] on icon "Icon/Dashboard" at bounding box center [14, 130] width 24 height 24
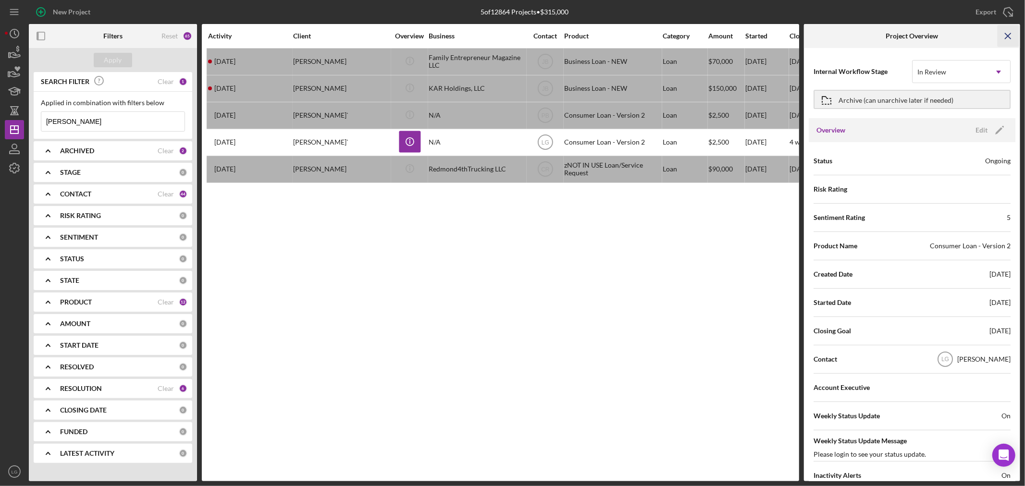
click at [1010, 38] on icon "Icon/Menu Close" at bounding box center [1009, 36] width 22 height 22
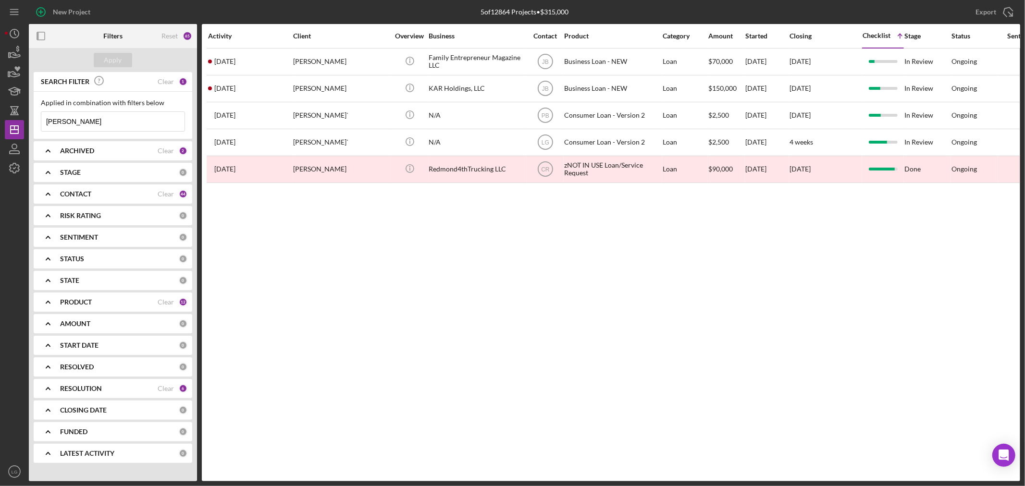
click at [111, 193] on div "CONTACT" at bounding box center [109, 194] width 98 height 8
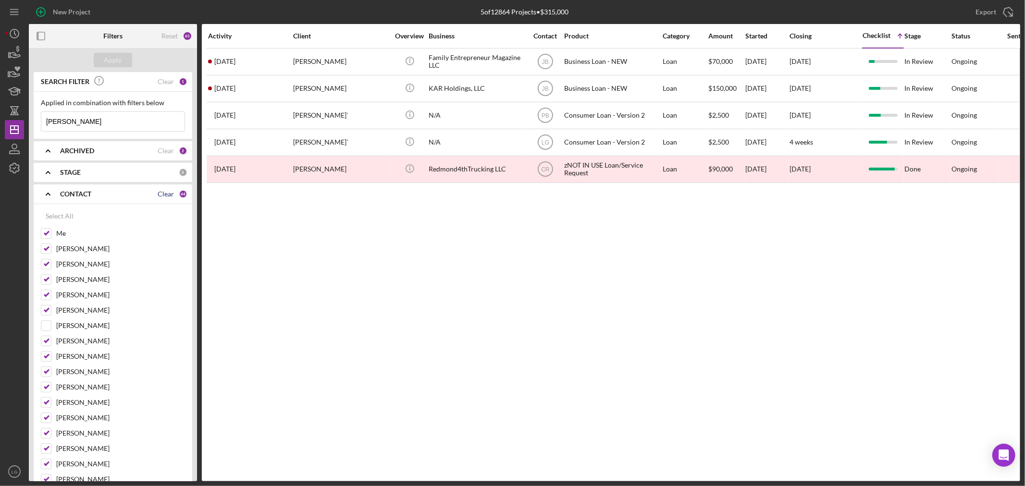
click at [158, 194] on div "Clear" at bounding box center [166, 194] width 16 height 8
checkbox input "false"
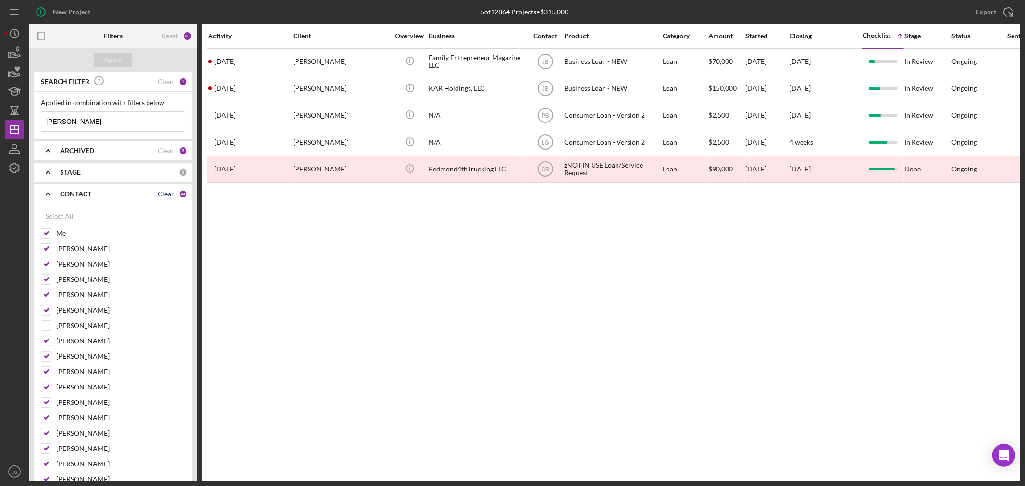
checkbox input "false"
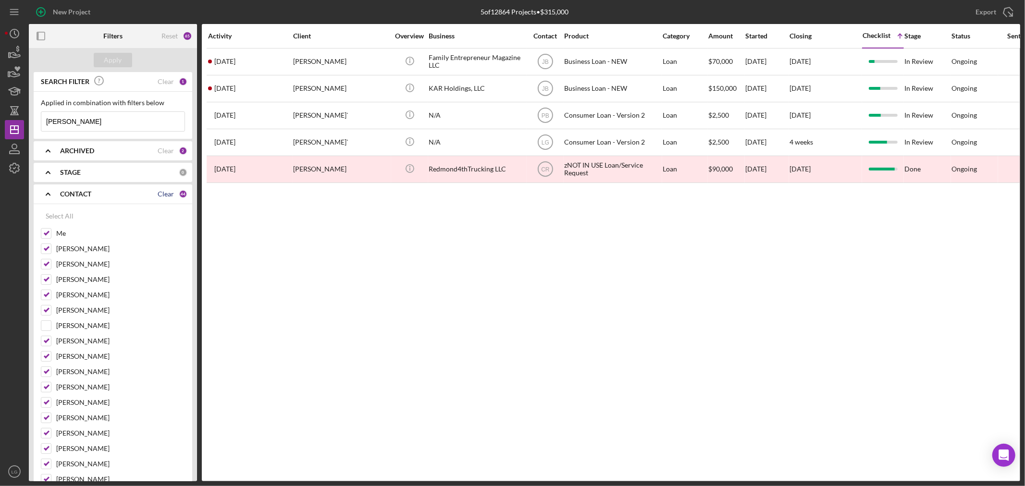
checkbox input "false"
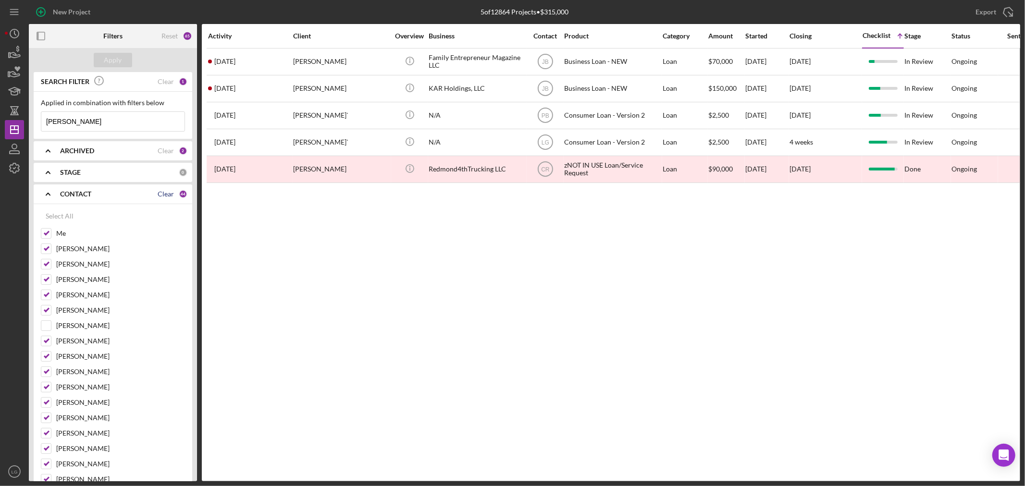
checkbox input "false"
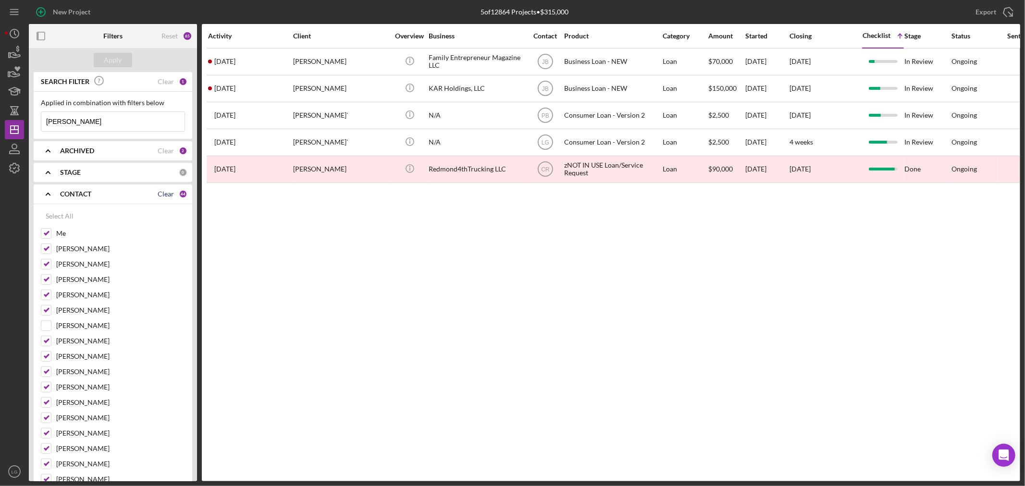
checkbox input "false"
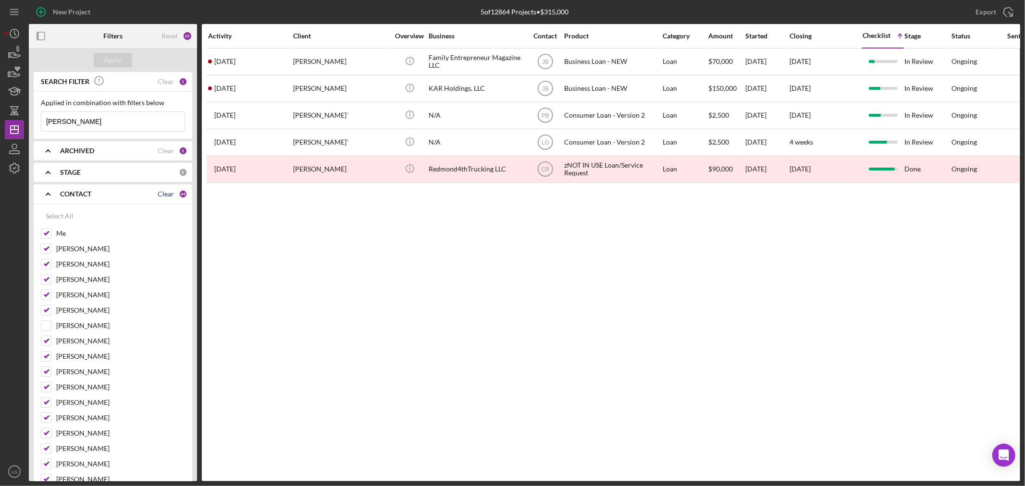
checkbox input "false"
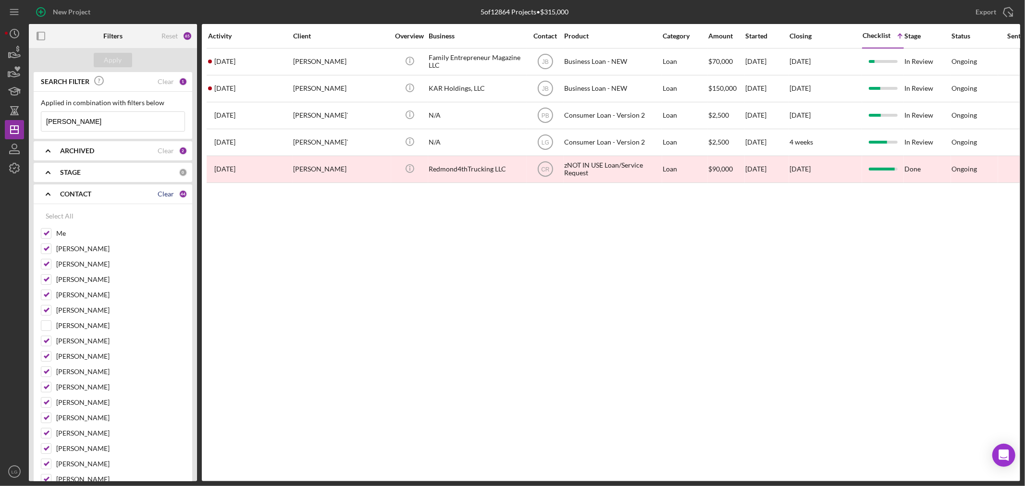
checkbox input "false"
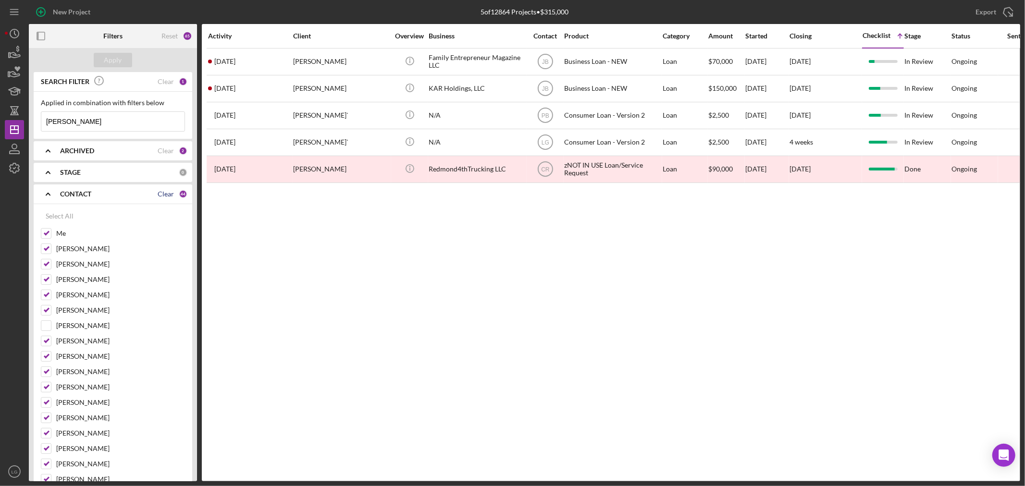
checkbox input "false"
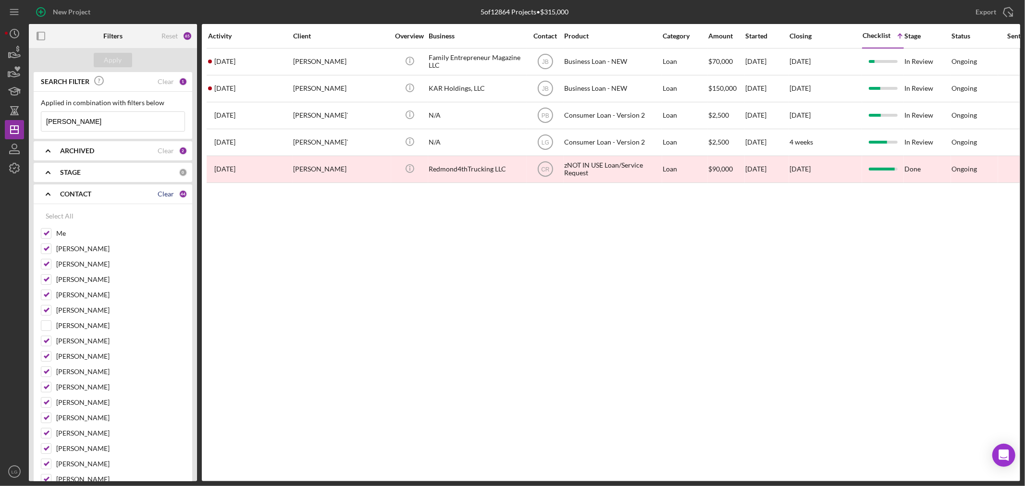
checkbox input "false"
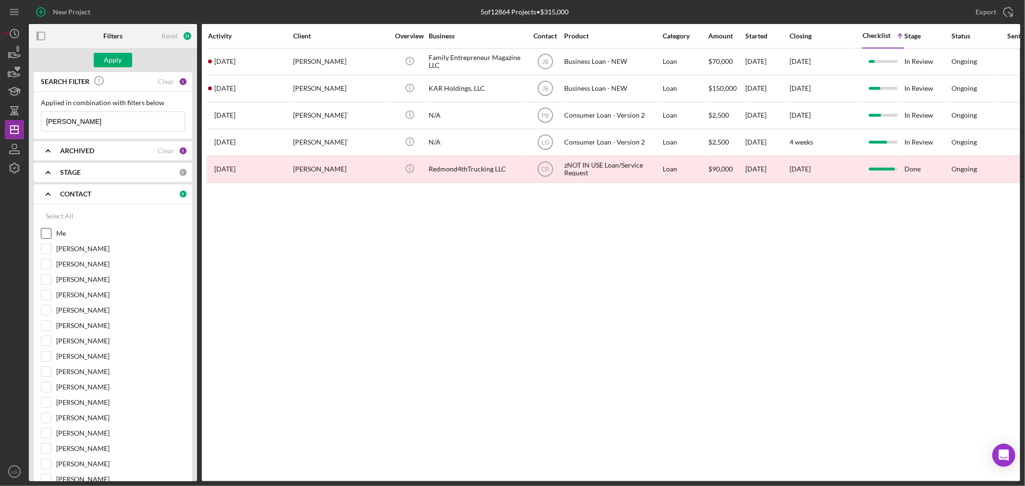
click at [50, 232] on input "Me" at bounding box center [46, 234] width 10 height 10
checkbox input "true"
click at [124, 62] on button "Apply" at bounding box center [113, 60] width 38 height 14
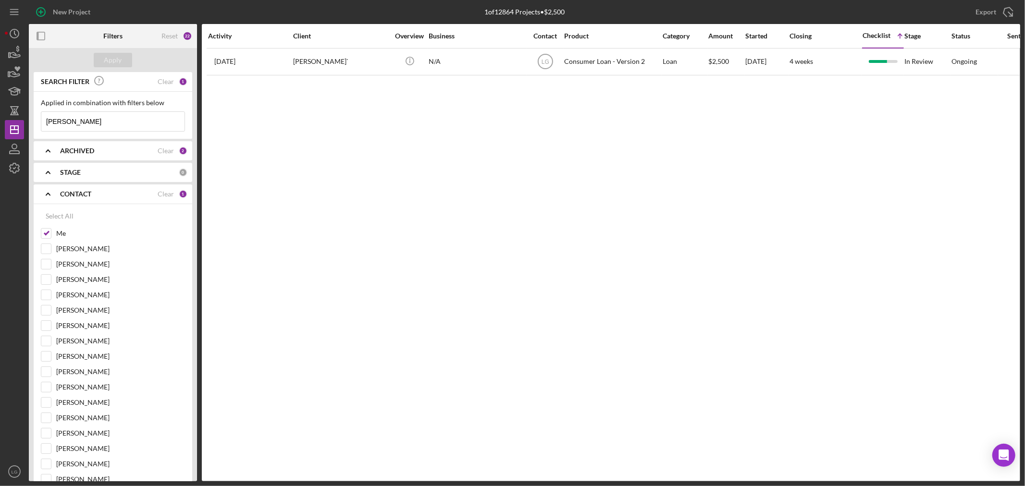
drag, startPoint x: 134, startPoint y: 111, endPoint x: 121, endPoint y: 120, distance: 15.2
click at [121, 120] on input "redmond" at bounding box center [112, 121] width 143 height 19
drag, startPoint x: 121, startPoint y: 120, endPoint x: 98, endPoint y: 119, distance: 23.6
click at [98, 119] on input "redmond" at bounding box center [112, 121] width 143 height 19
drag, startPoint x: 98, startPoint y: 119, endPoint x: 41, endPoint y: 121, distance: 56.3
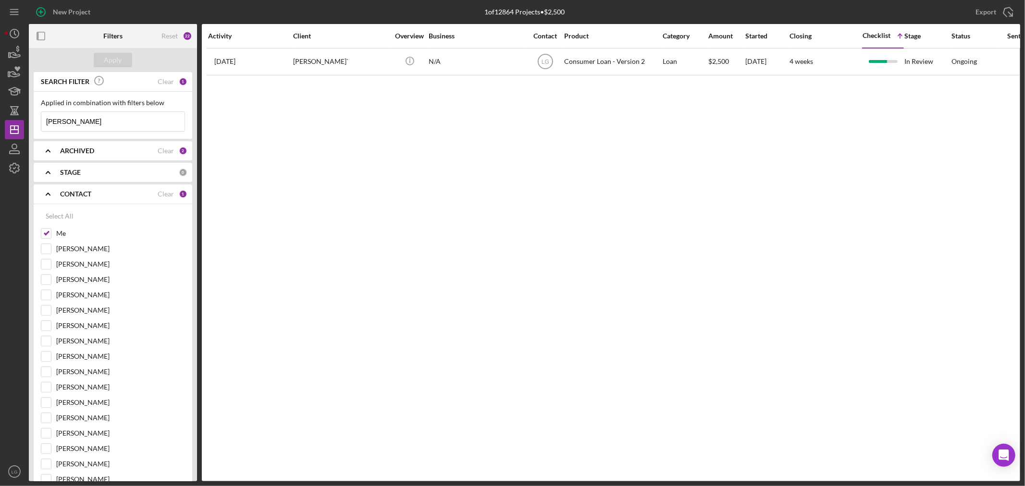
click at [41, 121] on input "redmond" at bounding box center [112, 121] width 143 height 19
